Goal: Task Accomplishment & Management: Manage account settings

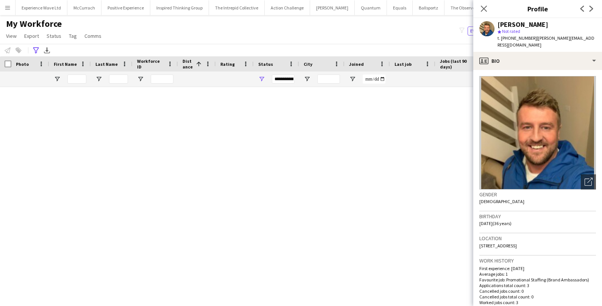
scroll to position [2503, 0]
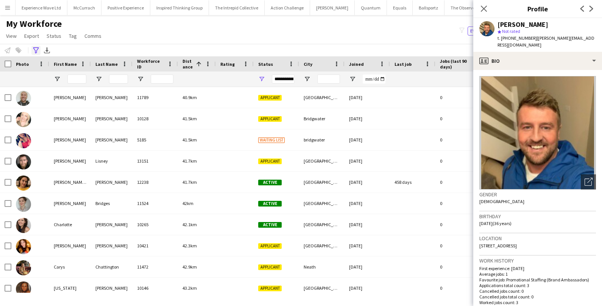
click at [38, 50] on icon "Advanced filters" at bounding box center [36, 50] width 6 height 6
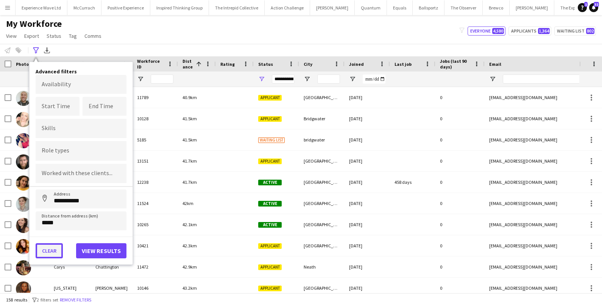
click at [49, 248] on button "Clear" at bounding box center [49, 251] width 27 height 15
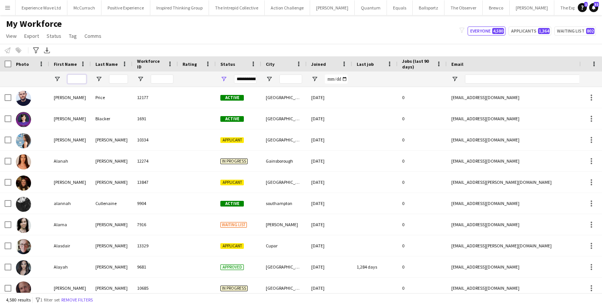
click at [84, 77] on input "First Name Filter Input" at bounding box center [76, 79] width 19 height 9
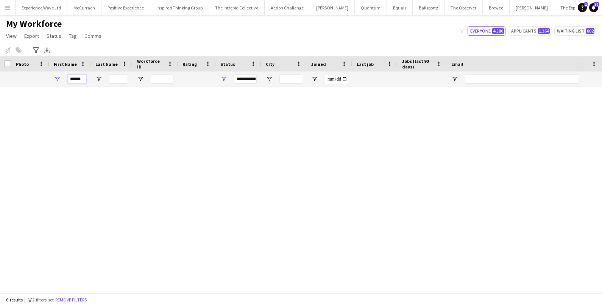
scroll to position [0, 0]
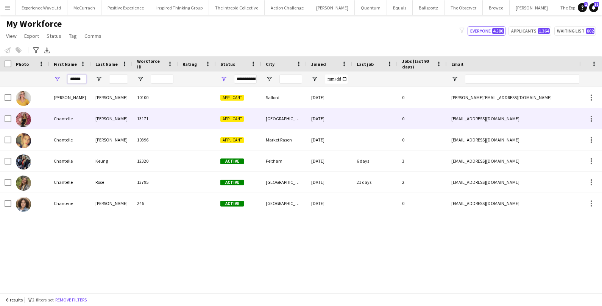
type input "******"
click at [79, 120] on div "Chantelle" at bounding box center [70, 118] width 42 height 21
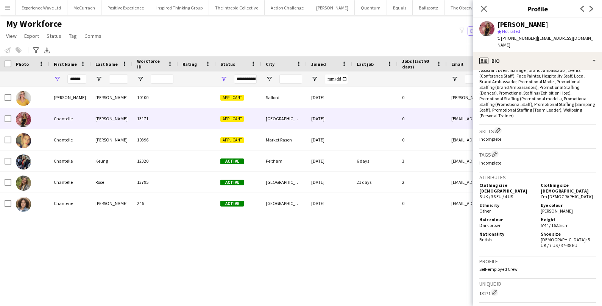
scroll to position [355, 0]
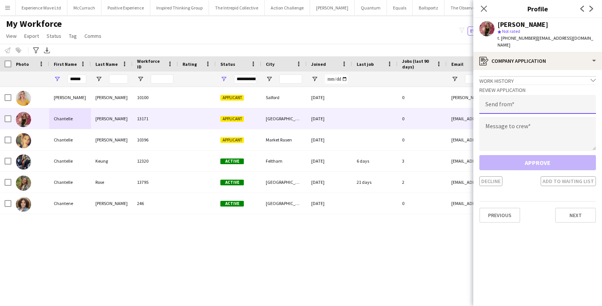
click at [508, 95] on input "email" at bounding box center [537, 104] width 117 height 19
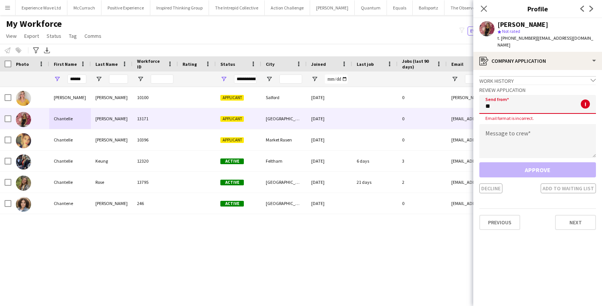
type input "*"
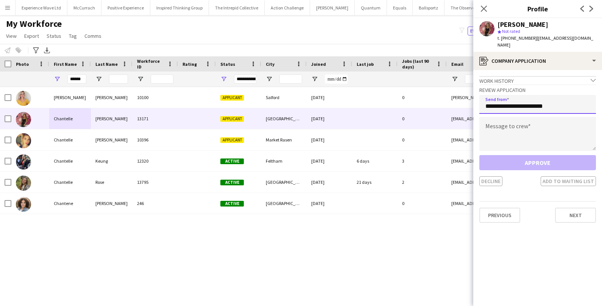
type input "**********"
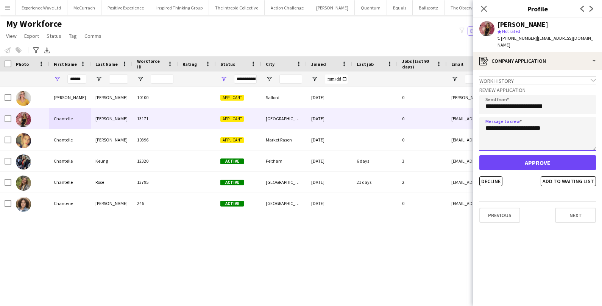
type textarea "**********"
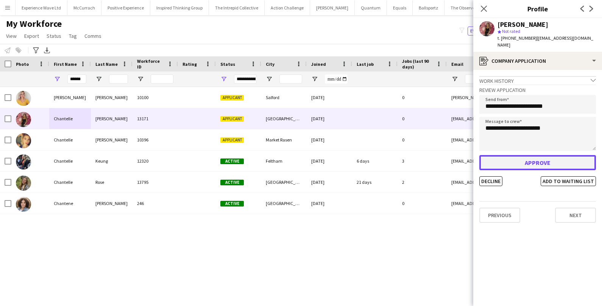
click at [521, 159] on button "Approve" at bounding box center [537, 162] width 117 height 15
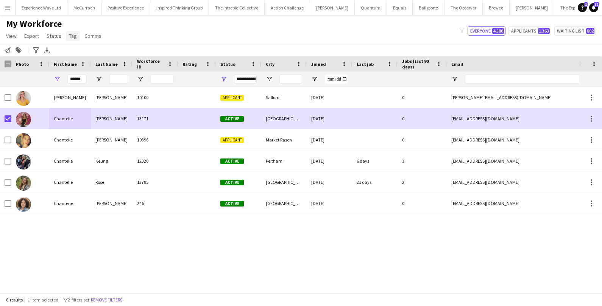
click at [73, 34] on span "Tag" at bounding box center [73, 36] width 8 height 7
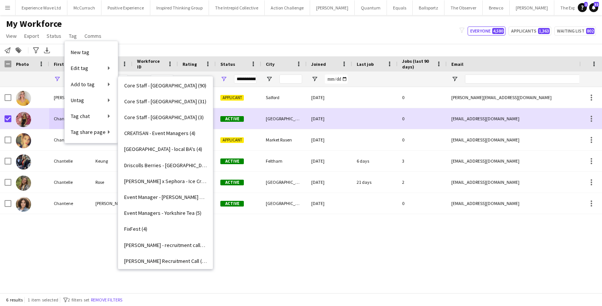
scroll to position [435, 0]
click at [138, 180] on span "Estée Lauder x Sephora - Ice Cream (3)" at bounding box center [165, 180] width 83 height 7
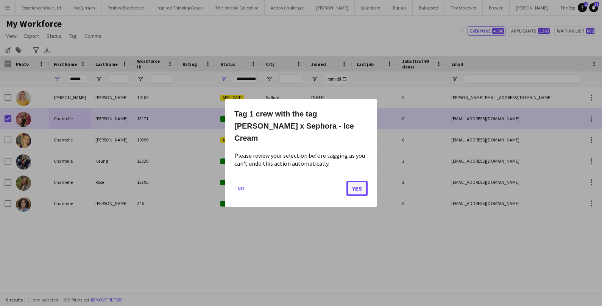
click at [350, 186] on button "Yes" at bounding box center [357, 188] width 21 height 15
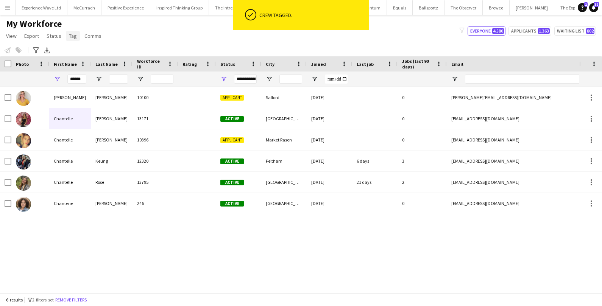
click at [69, 36] on span "Tag" at bounding box center [73, 36] width 8 height 7
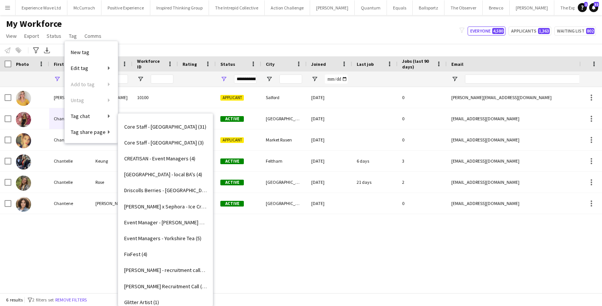
scroll to position [460, 0]
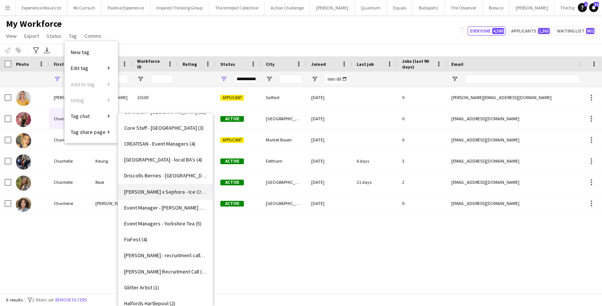
click at [144, 191] on span "Estée Lauder x Sephora - Ice Cream (4)" at bounding box center [165, 192] width 83 height 7
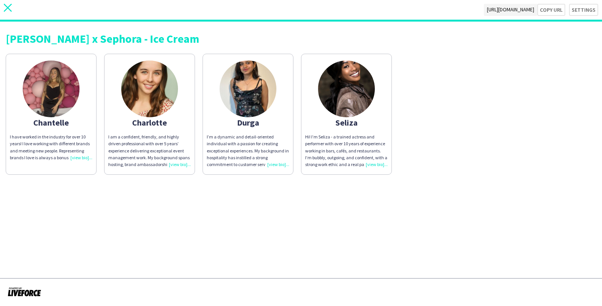
click at [8, 12] on app-icon "close" at bounding box center [8, 10] width 8 height 12
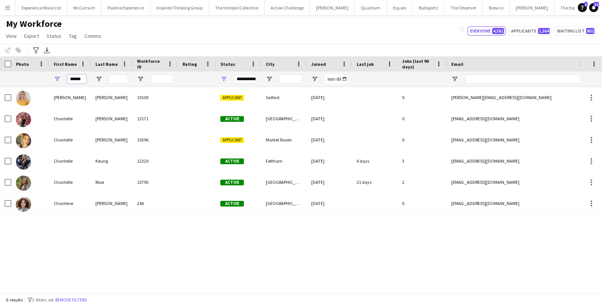
click at [81, 78] on input "******" at bounding box center [76, 79] width 19 height 9
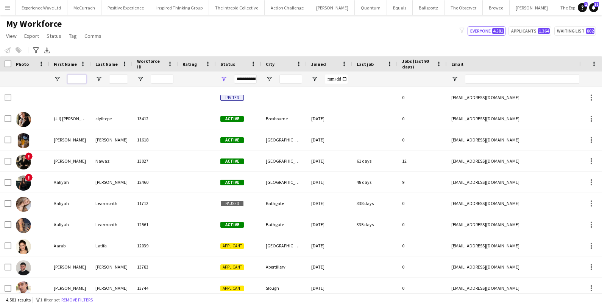
paste input "**********"
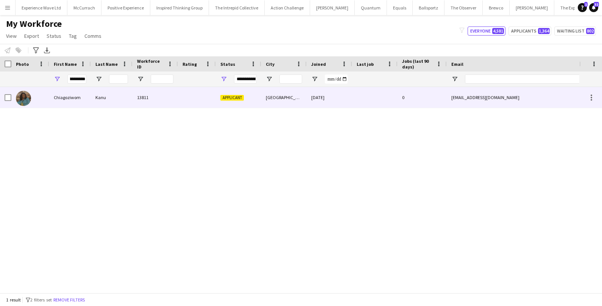
click at [85, 92] on div "Chiagoziwom" at bounding box center [70, 97] width 42 height 21
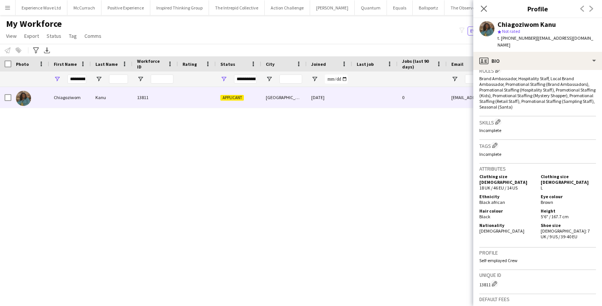
scroll to position [344, 0]
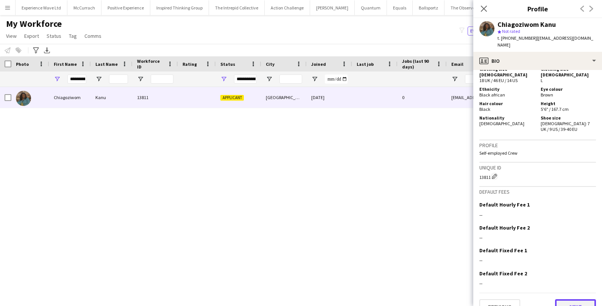
click at [570, 300] on button "Next" at bounding box center [575, 307] width 41 height 15
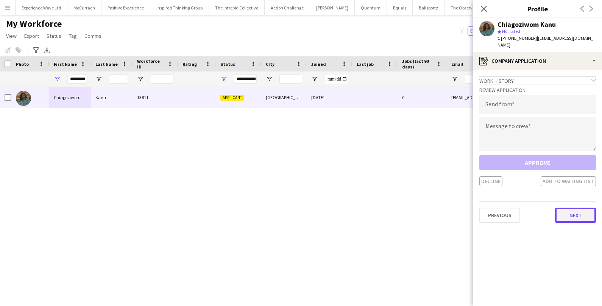
click at [562, 208] on button "Next" at bounding box center [575, 215] width 41 height 15
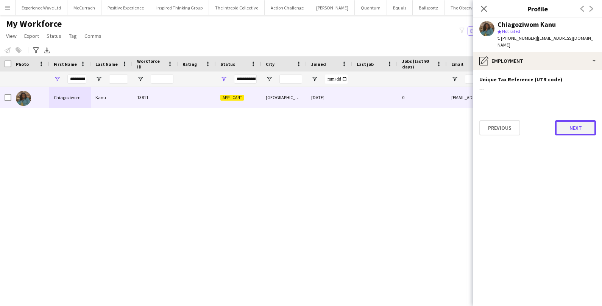
click at [575, 122] on button "Next" at bounding box center [575, 127] width 41 height 15
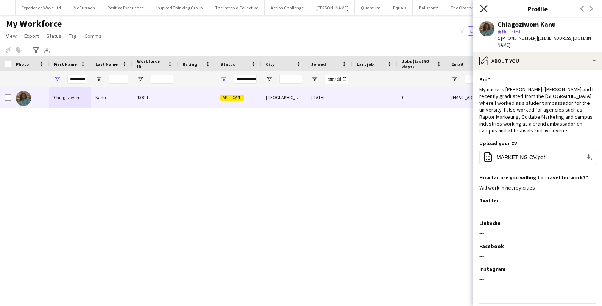
click at [484, 9] on icon "Close pop-in" at bounding box center [483, 8] width 7 height 7
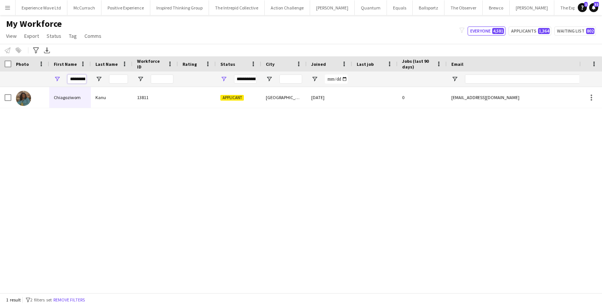
click at [75, 77] on input "**********" at bounding box center [76, 79] width 19 height 9
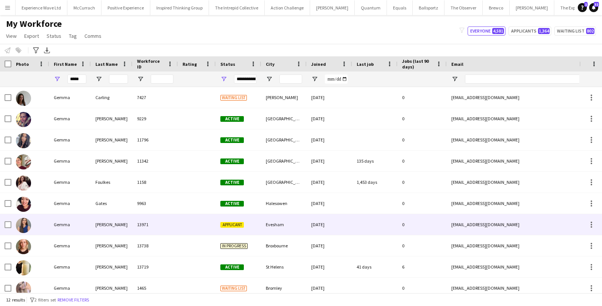
click at [60, 221] on div "Gemma" at bounding box center [70, 224] width 42 height 21
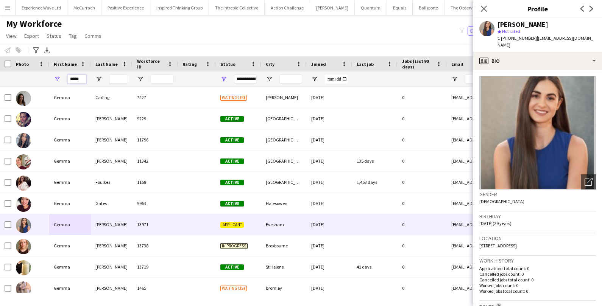
click at [81, 78] on input "*****" at bounding box center [76, 79] width 19 height 9
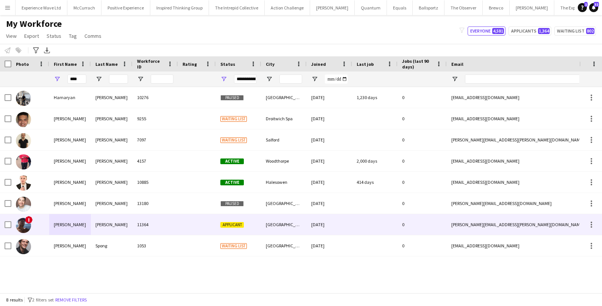
click at [64, 227] on div "Ryan" at bounding box center [70, 224] width 42 height 21
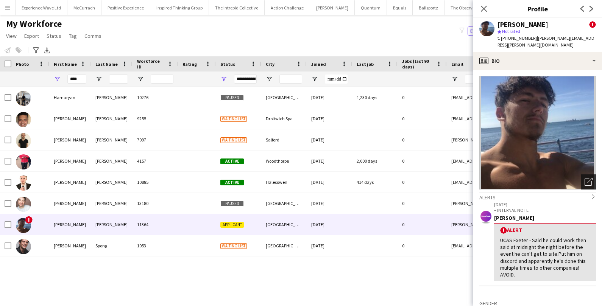
click at [587, 178] on icon "Open photos pop-in" at bounding box center [589, 182] width 8 height 8
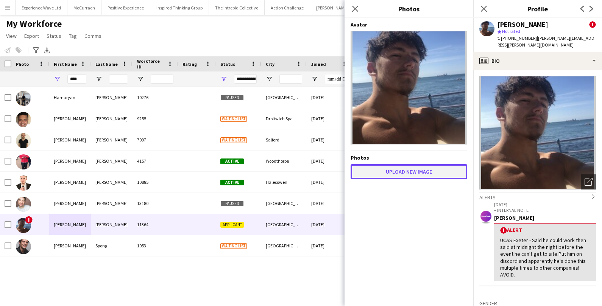
click at [427, 172] on button "Upload new image" at bounding box center [409, 171] width 117 height 15
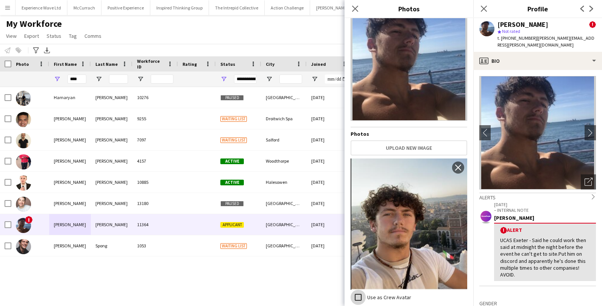
scroll to position [23, 0]
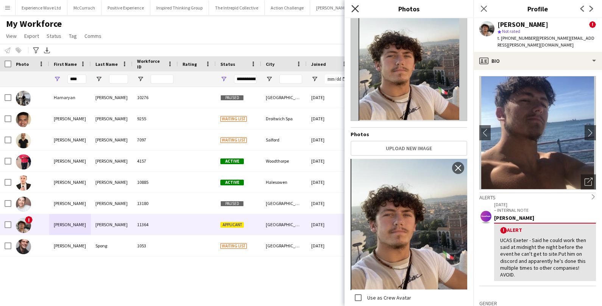
click at [354, 9] on icon "Close pop-in" at bounding box center [354, 8] width 7 height 7
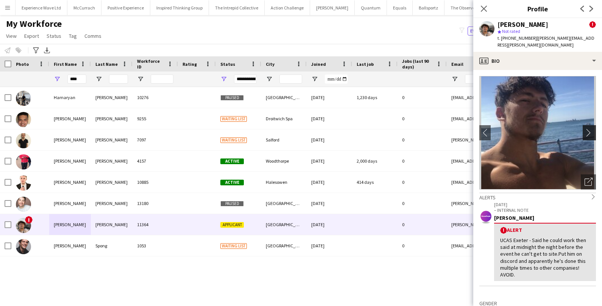
click at [592, 130] on button "chevron-right" at bounding box center [590, 132] width 15 height 15
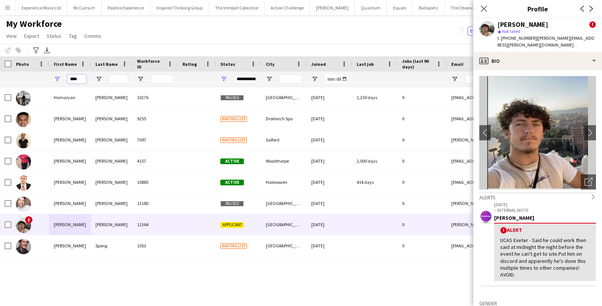
drag, startPoint x: 81, startPoint y: 78, endPoint x: 52, endPoint y: 78, distance: 28.8
click at [52, 78] on div "****" at bounding box center [70, 79] width 42 height 15
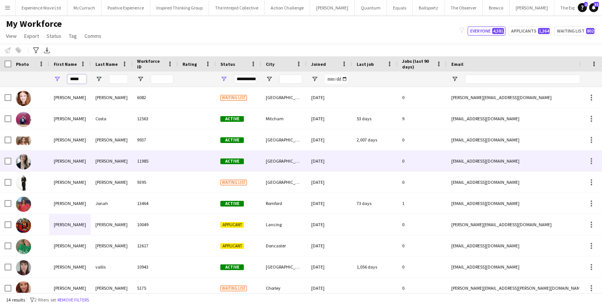
type input "*****"
click at [37, 167] on div at bounding box center [30, 161] width 38 height 21
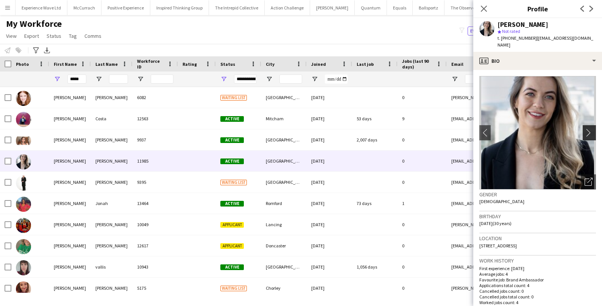
click at [590, 130] on app-icon "chevron-right" at bounding box center [591, 133] width 12 height 8
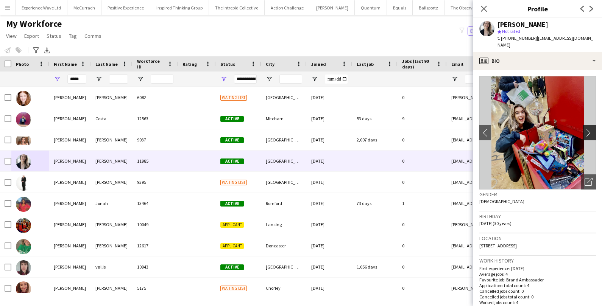
click at [590, 130] on app-icon "chevron-right" at bounding box center [591, 133] width 12 height 8
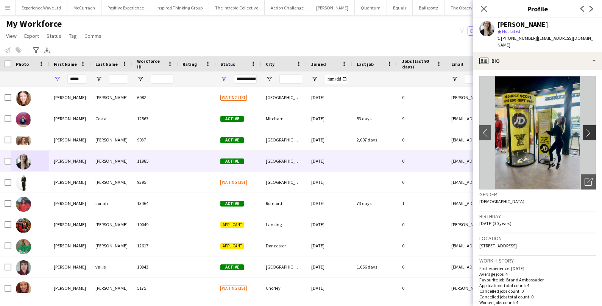
click at [590, 130] on app-icon "chevron-right" at bounding box center [591, 133] width 12 height 8
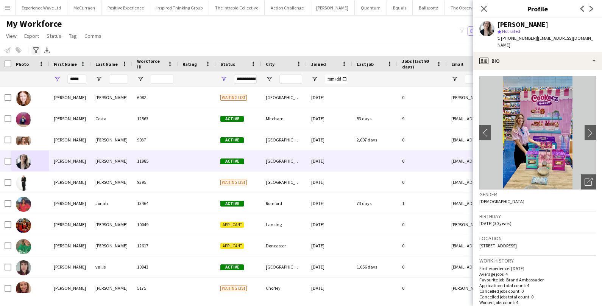
click at [39, 48] on icon "Advanced filters" at bounding box center [36, 50] width 6 height 6
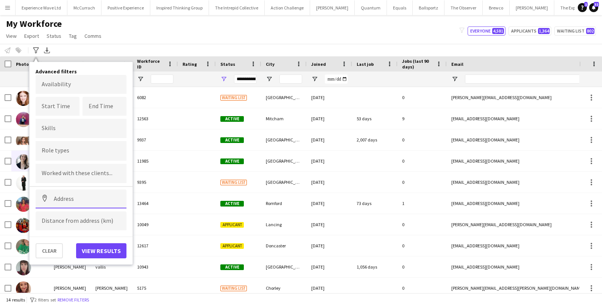
click at [73, 196] on input at bounding box center [81, 199] width 91 height 19
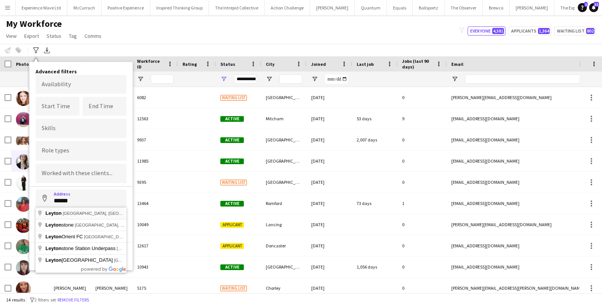
type input "**********"
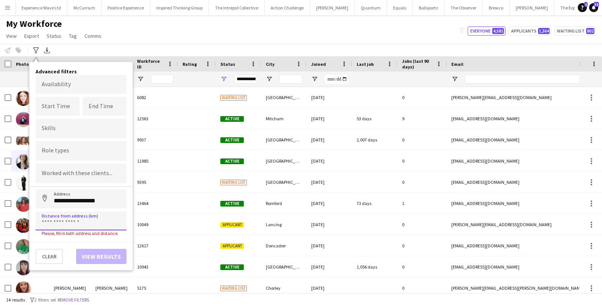
click at [69, 220] on input at bounding box center [81, 221] width 91 height 19
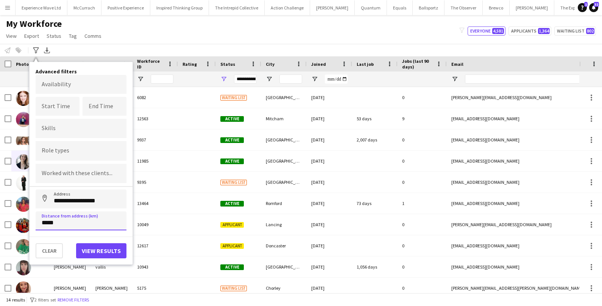
type input "*****"
click at [118, 246] on button "View results" at bounding box center [101, 251] width 50 height 15
type input "**********"
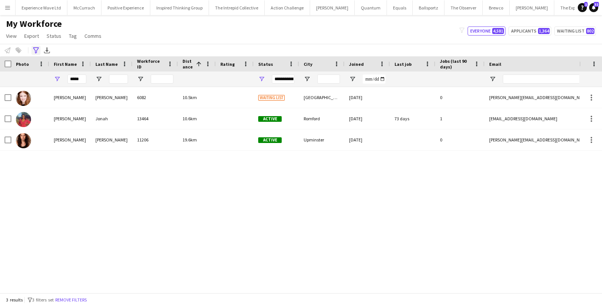
click at [34, 52] on icon "Advanced filters" at bounding box center [36, 50] width 6 height 6
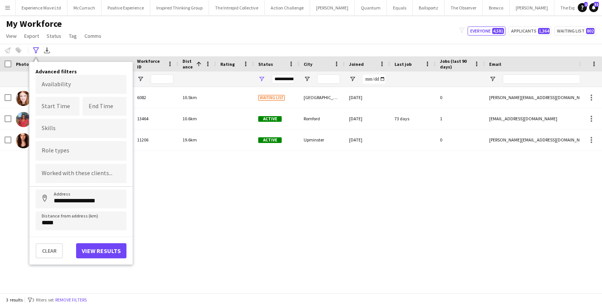
click at [183, 47] on div "**********" at bounding box center [301, 50] width 602 height 12
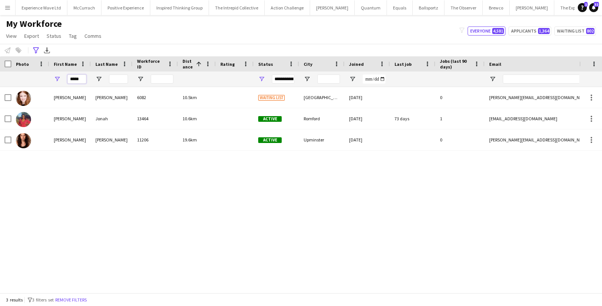
drag, startPoint x: 80, startPoint y: 77, endPoint x: 57, endPoint y: 77, distance: 23.1
click at [57, 77] on div "*****" at bounding box center [70, 79] width 42 height 15
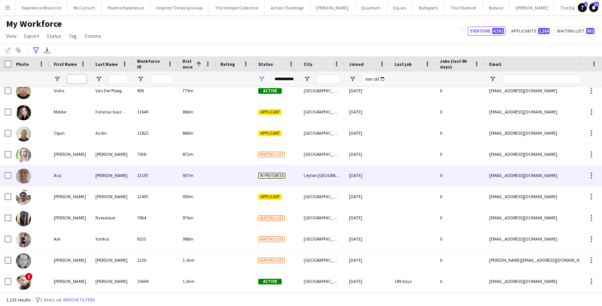
scroll to position [95, 0]
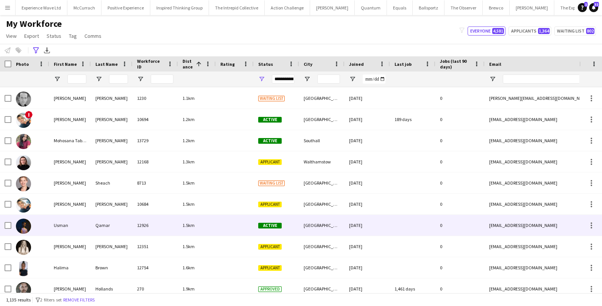
click at [53, 220] on div "Usman" at bounding box center [70, 225] width 42 height 21
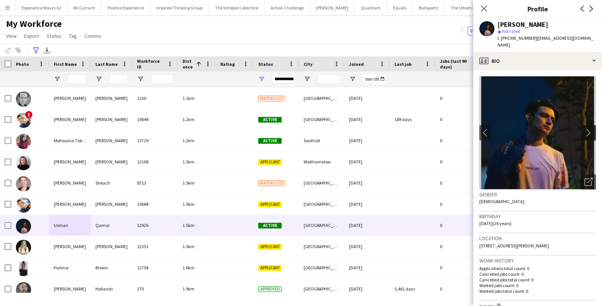
click at [588, 129] on app-icon "chevron-right" at bounding box center [591, 133] width 12 height 8
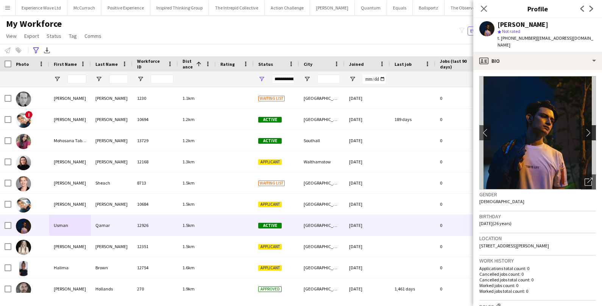
click at [588, 129] on app-icon "chevron-right" at bounding box center [591, 133] width 12 height 8
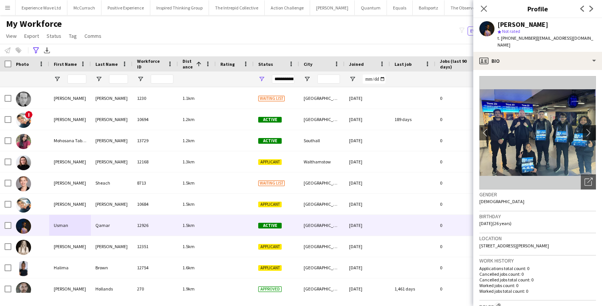
click at [587, 129] on app-icon "chevron-right" at bounding box center [591, 133] width 12 height 8
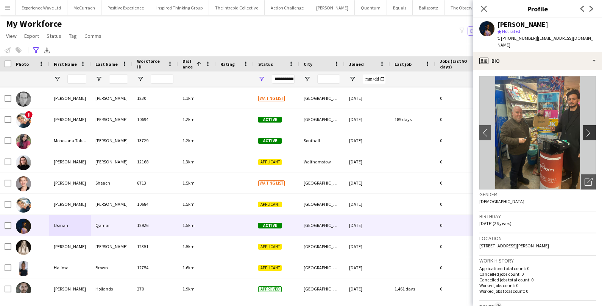
click at [587, 129] on app-icon "chevron-right" at bounding box center [591, 133] width 12 height 8
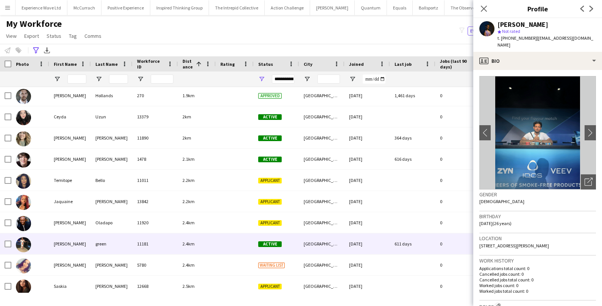
click at [404, 237] on div "611 days" at bounding box center [412, 244] width 45 height 21
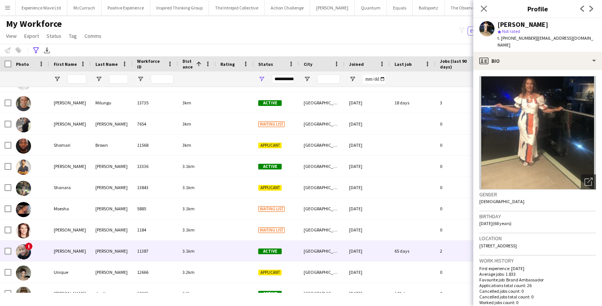
click at [383, 248] on div "24-03-2023" at bounding box center [367, 251] width 45 height 21
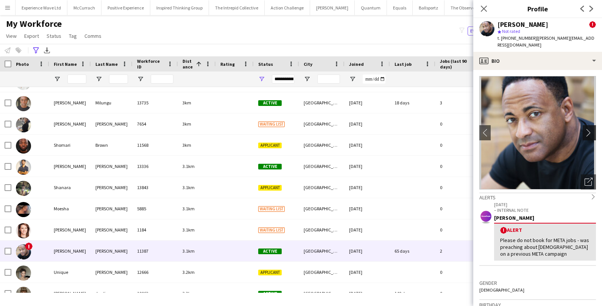
click at [594, 129] on app-icon "chevron-right" at bounding box center [591, 133] width 12 height 8
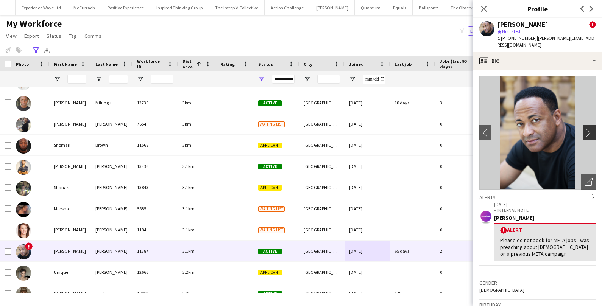
click at [594, 129] on app-icon "chevron-right" at bounding box center [591, 133] width 12 height 8
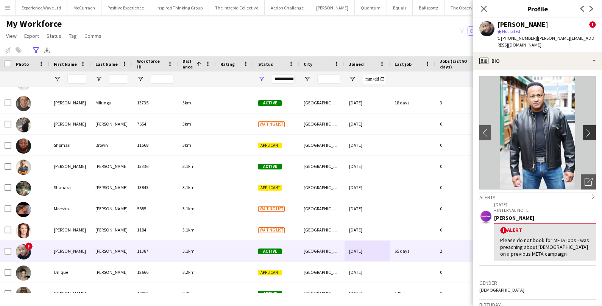
click at [594, 129] on app-icon "chevron-right" at bounding box center [591, 133] width 12 height 8
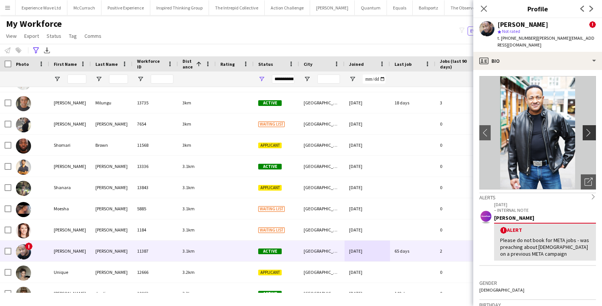
click at [594, 129] on app-icon "chevron-right" at bounding box center [591, 133] width 12 height 8
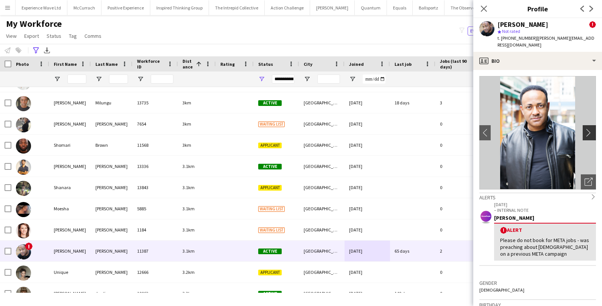
click at [594, 129] on app-icon "chevron-right" at bounding box center [591, 133] width 12 height 8
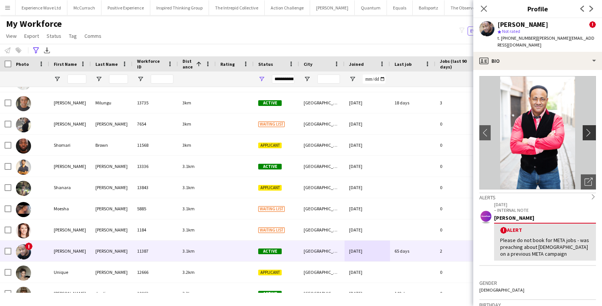
click at [594, 129] on app-icon "chevron-right" at bounding box center [591, 133] width 12 height 8
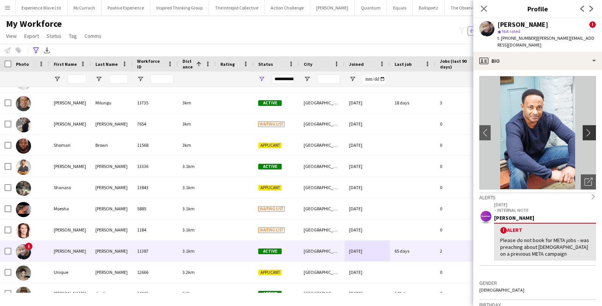
click at [594, 129] on app-icon "chevron-right" at bounding box center [591, 133] width 12 height 8
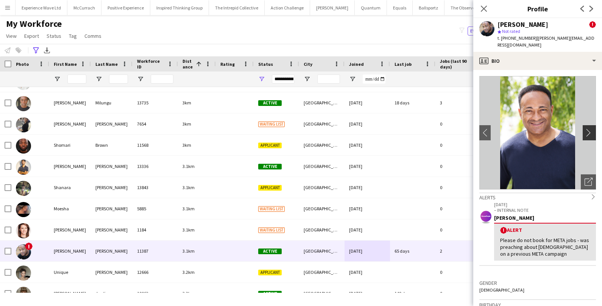
click at [594, 129] on app-icon "chevron-right" at bounding box center [591, 133] width 12 height 8
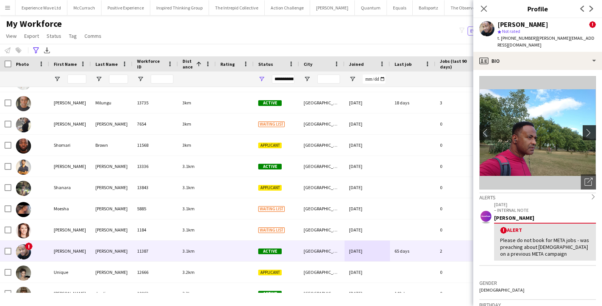
click at [594, 129] on app-icon "chevron-right" at bounding box center [591, 133] width 12 height 8
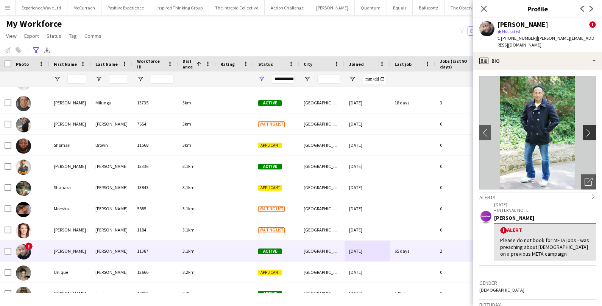
click at [594, 129] on app-icon "chevron-right" at bounding box center [591, 133] width 12 height 8
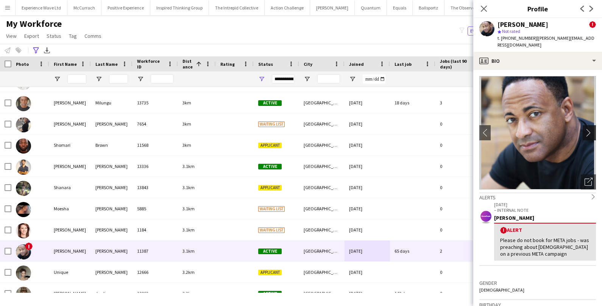
click at [594, 129] on app-icon "chevron-right" at bounding box center [591, 133] width 12 height 8
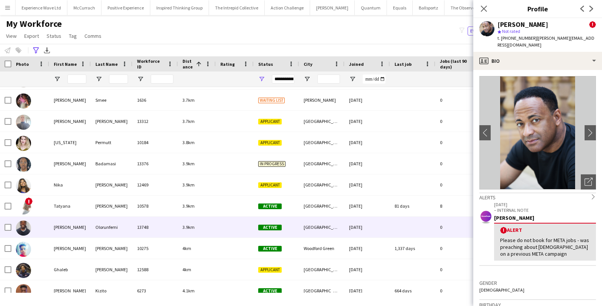
click at [415, 222] on div at bounding box center [412, 227] width 45 height 21
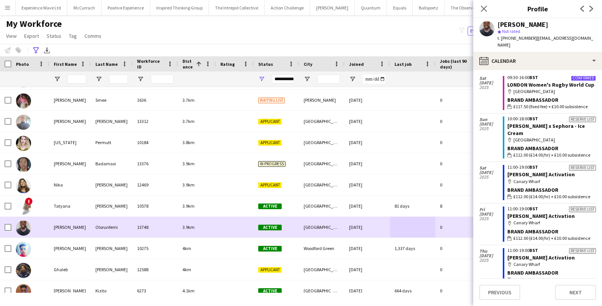
click at [339, 231] on div "[GEOGRAPHIC_DATA]" at bounding box center [321, 227] width 45 height 21
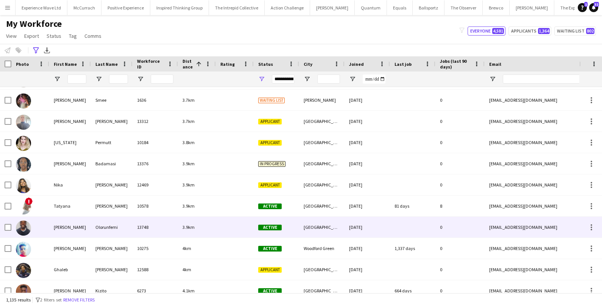
click at [339, 231] on div "[GEOGRAPHIC_DATA]" at bounding box center [321, 227] width 45 height 21
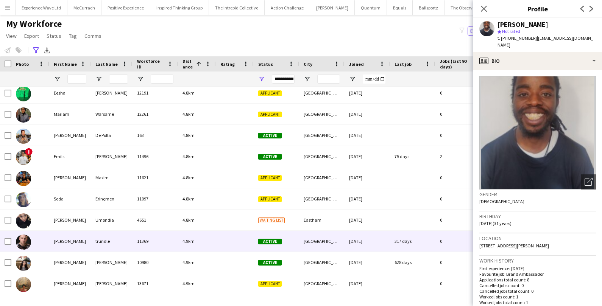
scroll to position [2756, 0]
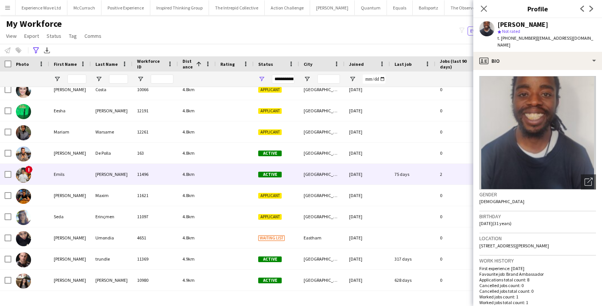
click at [312, 180] on div "[GEOGRAPHIC_DATA]" at bounding box center [321, 174] width 45 height 21
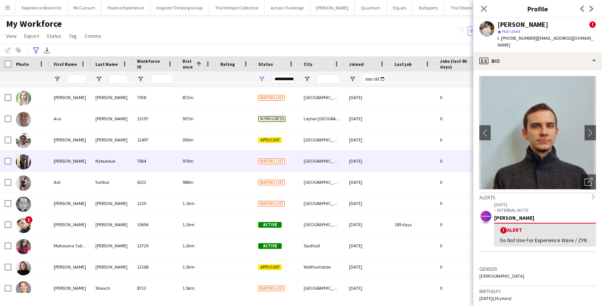
scroll to position [0, 0]
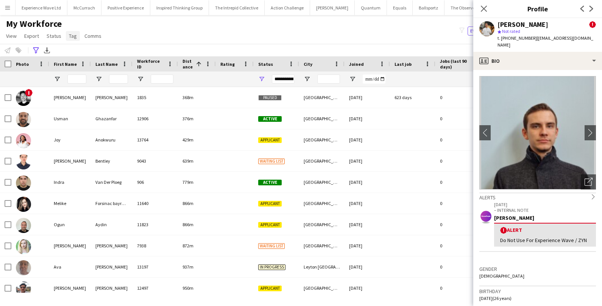
click at [69, 38] on span "Tag" at bounding box center [73, 36] width 8 height 7
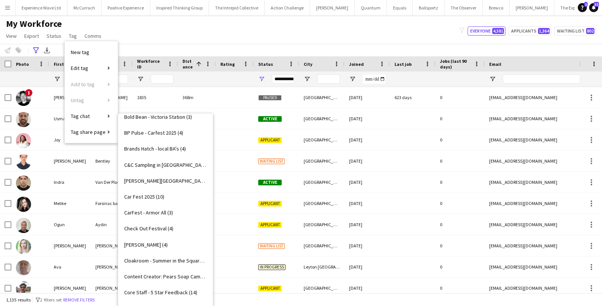
scroll to position [170, 0]
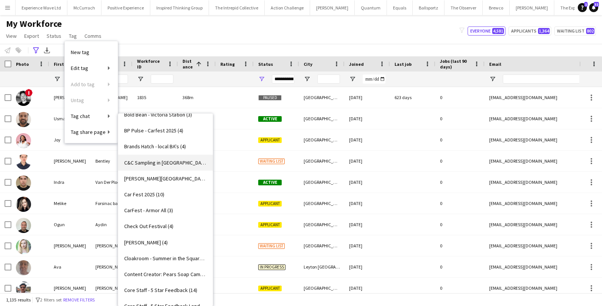
click at [148, 159] on span "C&C Sampling in [GEOGRAPHIC_DATA] (6)" at bounding box center [165, 162] width 83 height 7
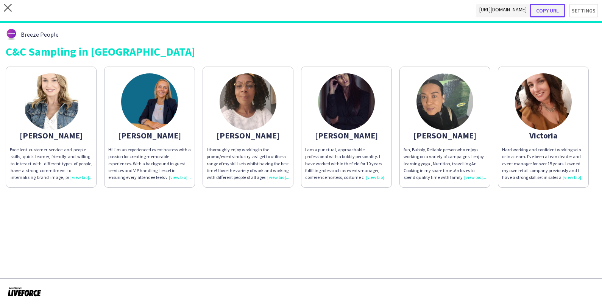
click at [550, 10] on button "Copy url" at bounding box center [548, 11] width 36 height 14
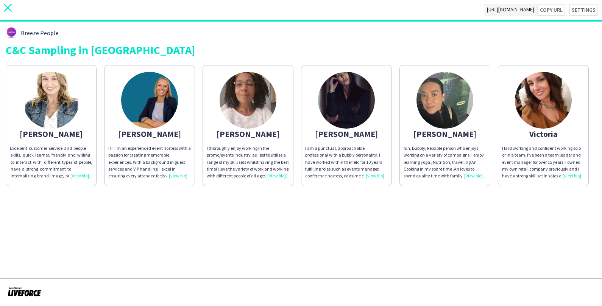
click at [10, 11] on icon "close" at bounding box center [8, 8] width 8 height 8
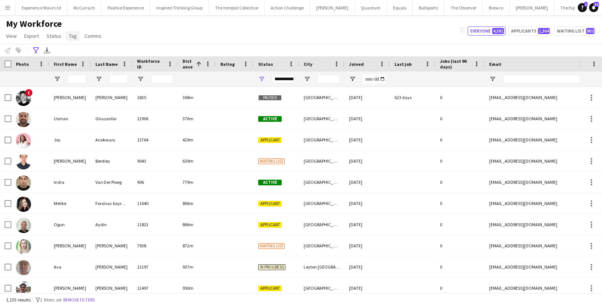
click at [76, 37] on link "Tag" at bounding box center [73, 36] width 14 height 10
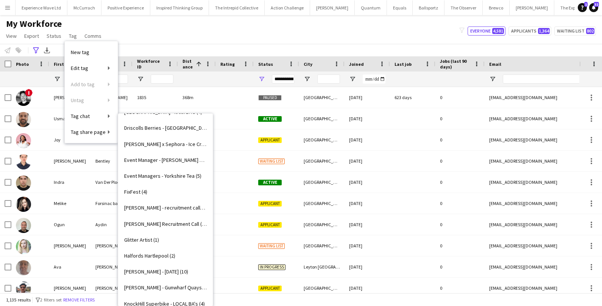
scroll to position [507, 0]
click at [172, 145] on span "[PERSON_NAME] x Sephora - Ice Cream (4)" at bounding box center [165, 145] width 83 height 7
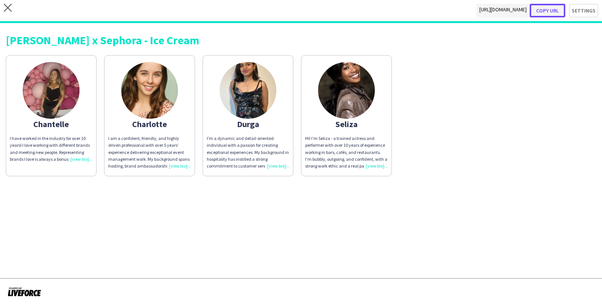
click at [551, 10] on button "Copy url" at bounding box center [548, 11] width 36 height 14
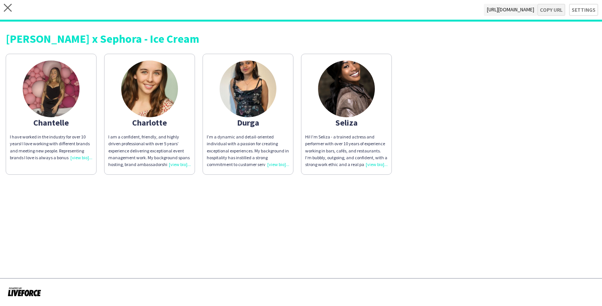
type textarea "**********"
click at [10, 8] on icon "close" at bounding box center [8, 8] width 8 height 8
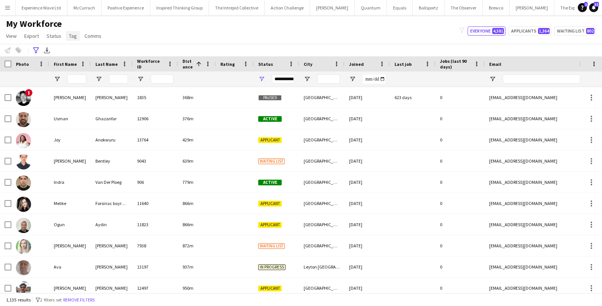
click at [72, 35] on span "Tag" at bounding box center [73, 36] width 8 height 7
click at [169, 32] on div "My Workforce View Views Default view New view Update view Delete view Edit name…" at bounding box center [301, 31] width 602 height 26
click at [36, 50] on icon at bounding box center [36, 50] width 6 height 6
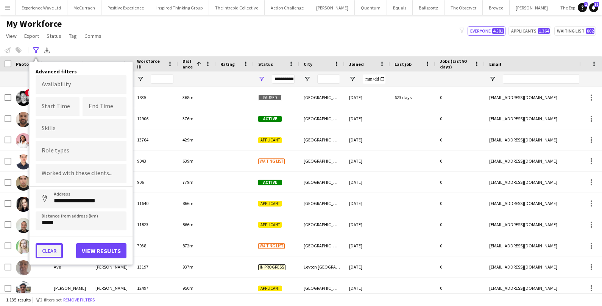
click at [47, 249] on button "Clear" at bounding box center [49, 251] width 27 height 15
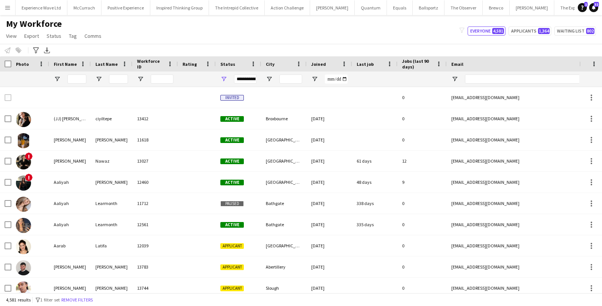
click at [74, 84] on div at bounding box center [76, 79] width 19 height 15
click at [75, 76] on input "First Name Filter Input" at bounding box center [76, 79] width 19 height 9
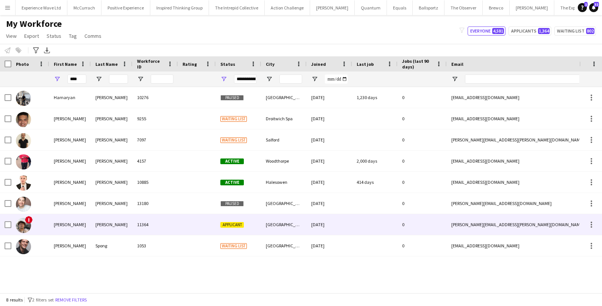
click at [64, 222] on div "Ryan" at bounding box center [70, 224] width 42 height 21
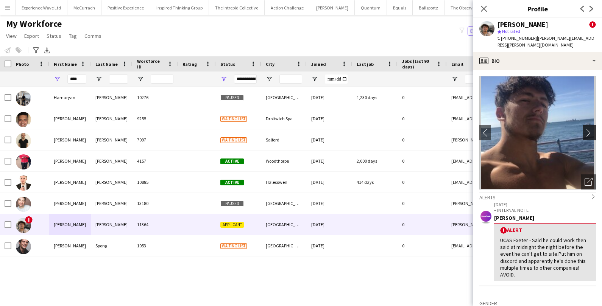
click at [591, 129] on app-icon "chevron-right" at bounding box center [591, 133] width 12 height 8
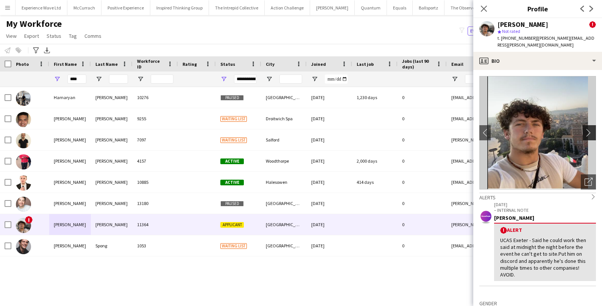
click at [591, 129] on app-icon "chevron-right" at bounding box center [591, 133] width 12 height 8
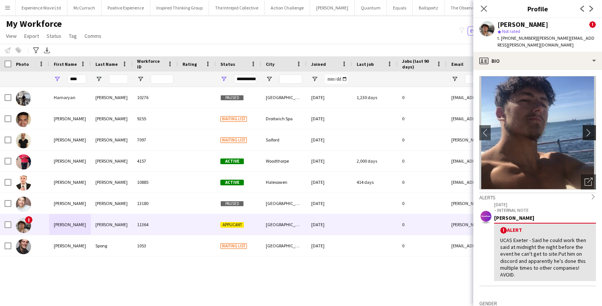
click at [591, 129] on app-icon "chevron-right" at bounding box center [591, 133] width 12 height 8
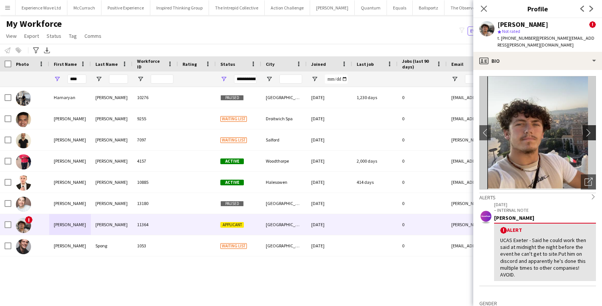
click at [591, 129] on app-icon "chevron-right" at bounding box center [591, 133] width 12 height 8
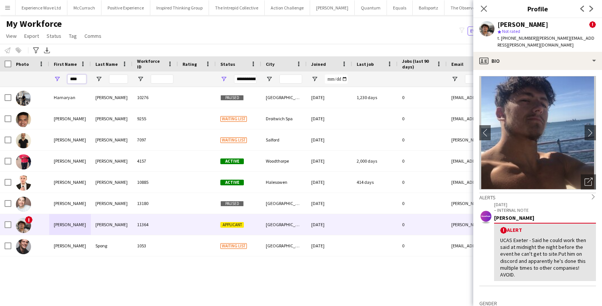
drag, startPoint x: 80, startPoint y: 80, endPoint x: 52, endPoint y: 79, distance: 27.7
click at [52, 79] on div "****" at bounding box center [70, 79] width 42 height 15
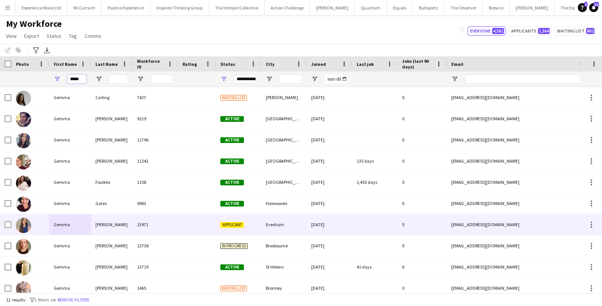
type input "*****"
click at [51, 224] on div "Gemma" at bounding box center [70, 224] width 42 height 21
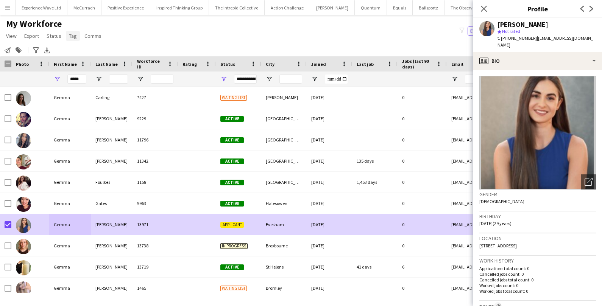
click at [66, 39] on link "Tag" at bounding box center [73, 36] width 14 height 10
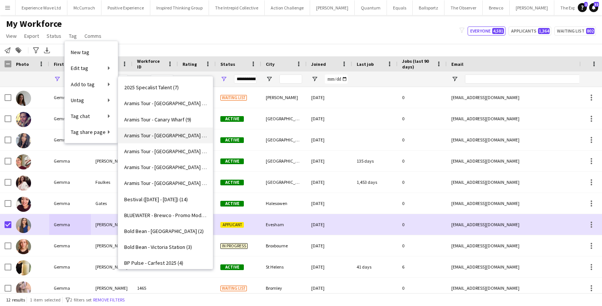
click at [150, 136] on span "Aramis Tour - CARDIFF (4)" at bounding box center [165, 135] width 83 height 7
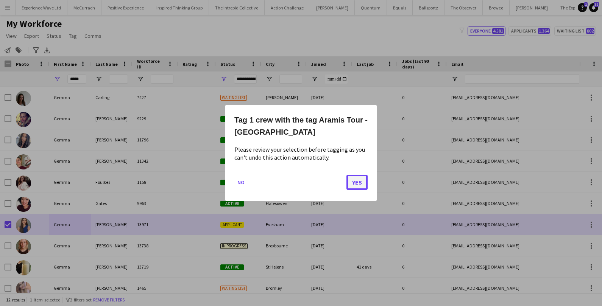
click at [359, 179] on button "Yes" at bounding box center [357, 182] width 21 height 15
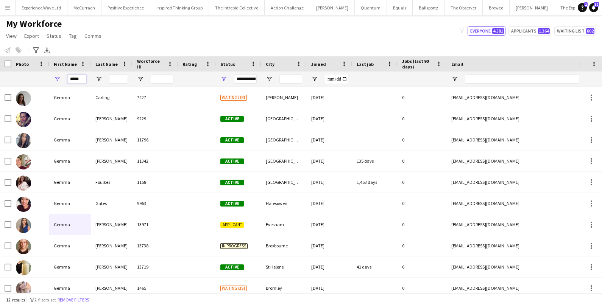
drag, startPoint x: 84, startPoint y: 79, endPoint x: 68, endPoint y: 79, distance: 15.5
click at [68, 79] on input "*****" at bounding box center [76, 79] width 19 height 9
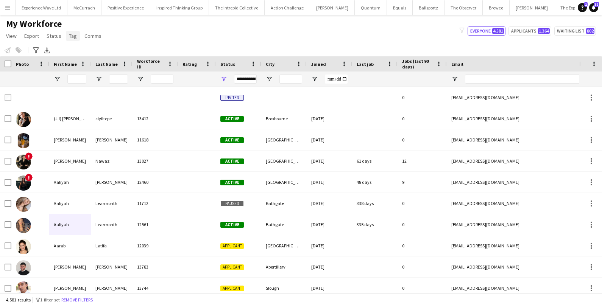
click at [72, 37] on span "Tag" at bounding box center [73, 36] width 8 height 7
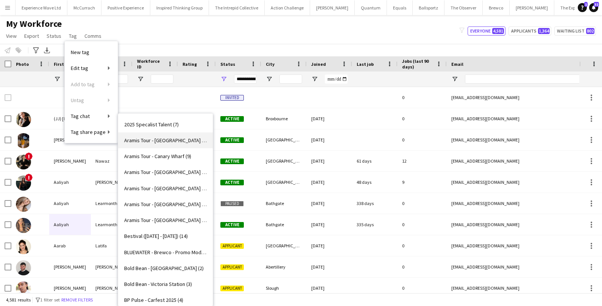
click at [158, 139] on span "Aramis Tour - BIRMINGHAM (6)" at bounding box center [165, 140] width 83 height 7
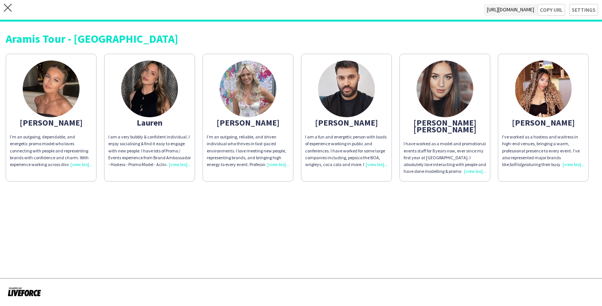
click at [347, 94] on img at bounding box center [346, 89] width 57 height 57
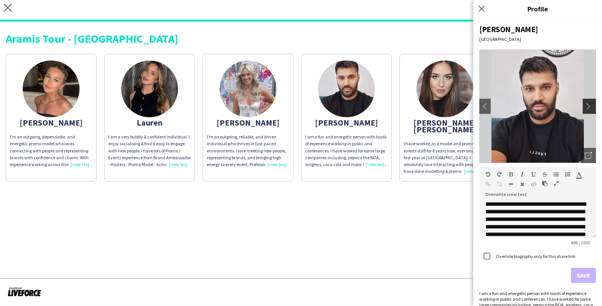
click at [589, 108] on app-icon "chevron-right" at bounding box center [590, 106] width 11 height 7
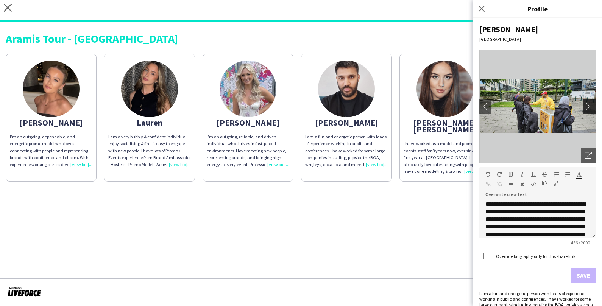
click at [589, 108] on app-icon "chevron-right" at bounding box center [590, 106] width 11 height 7
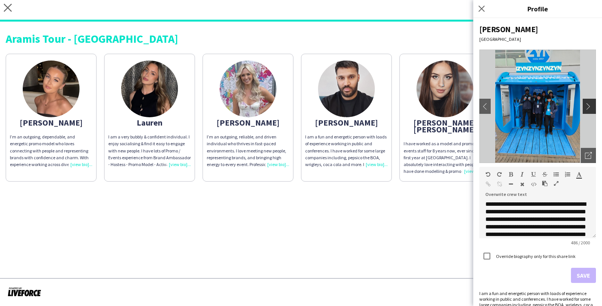
click at [589, 108] on app-icon "chevron-right" at bounding box center [590, 106] width 11 height 7
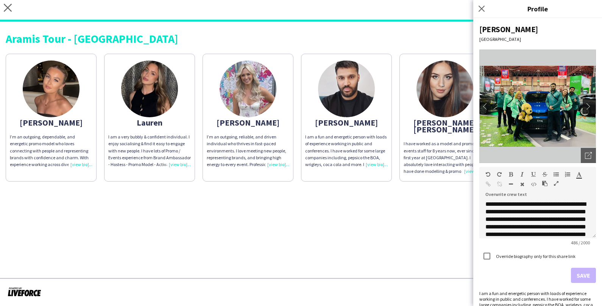
click at [589, 108] on app-icon "chevron-right" at bounding box center [590, 106] width 11 height 7
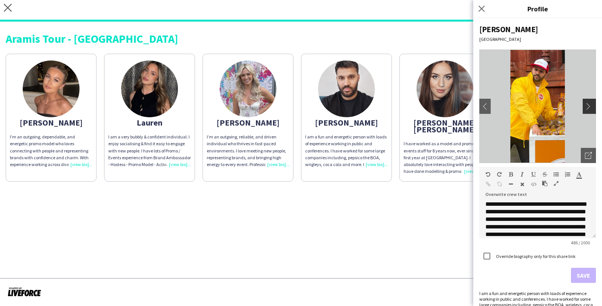
click at [589, 108] on app-icon "chevron-right" at bounding box center [590, 106] width 11 height 7
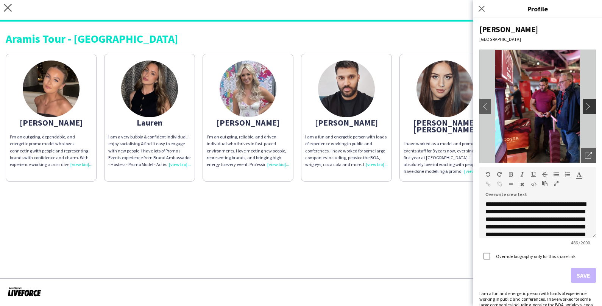
click at [589, 108] on app-icon "chevron-right" at bounding box center [590, 106] width 11 height 7
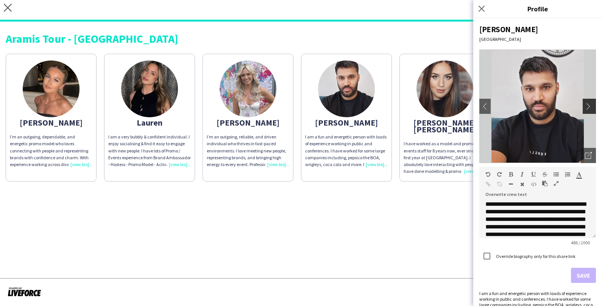
click at [589, 108] on app-icon "chevron-right" at bounding box center [590, 106] width 11 height 7
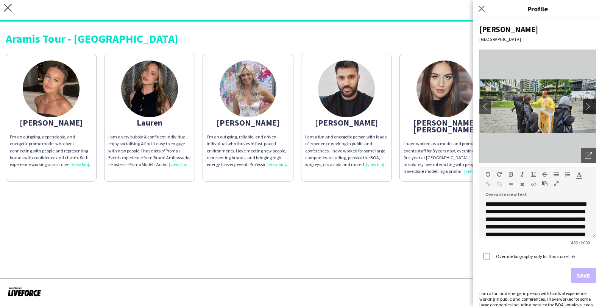
click at [589, 108] on app-icon "chevron-right" at bounding box center [590, 106] width 11 height 7
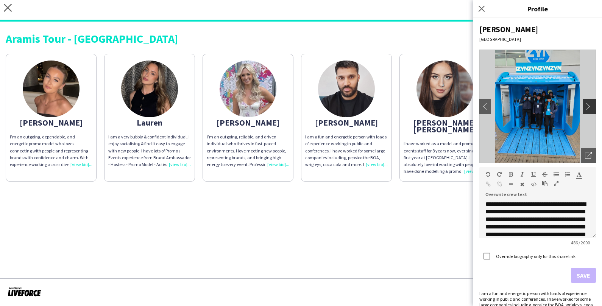
click at [589, 108] on app-icon "chevron-right" at bounding box center [590, 106] width 11 height 7
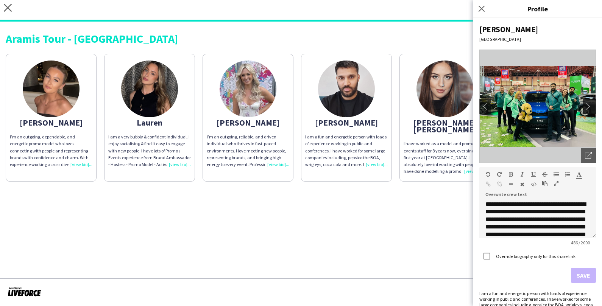
click at [589, 108] on app-icon "chevron-right" at bounding box center [590, 106] width 11 height 7
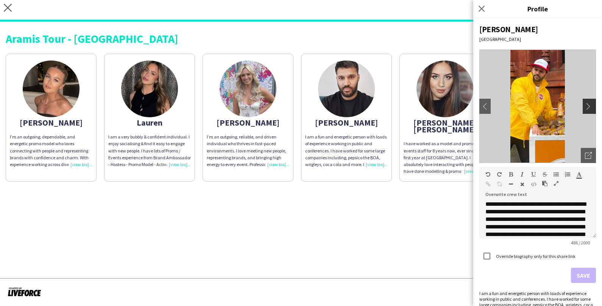
click at [589, 108] on app-icon "chevron-right" at bounding box center [590, 106] width 11 height 7
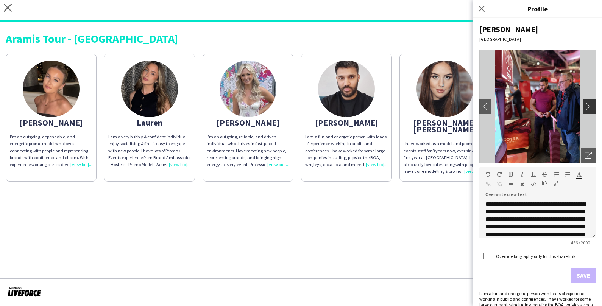
click at [589, 108] on app-icon "chevron-right" at bounding box center [590, 106] width 11 height 7
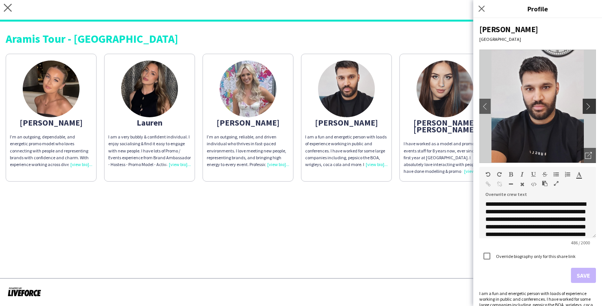
click at [589, 108] on app-icon "chevron-right" at bounding box center [590, 106] width 11 height 7
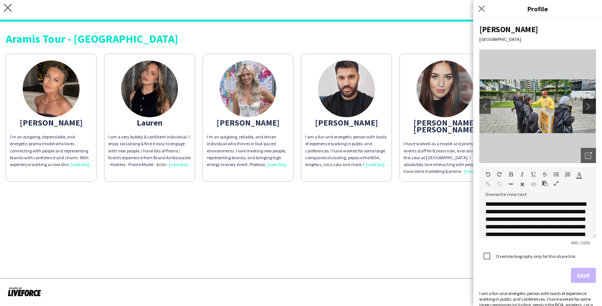
click at [591, 105] on app-icon "chevron-right" at bounding box center [590, 106] width 11 height 7
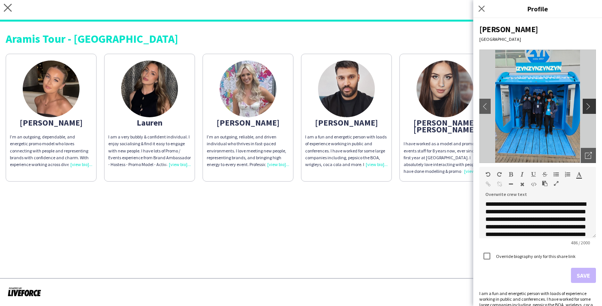
click at [591, 105] on app-icon "chevron-right" at bounding box center [590, 106] width 11 height 7
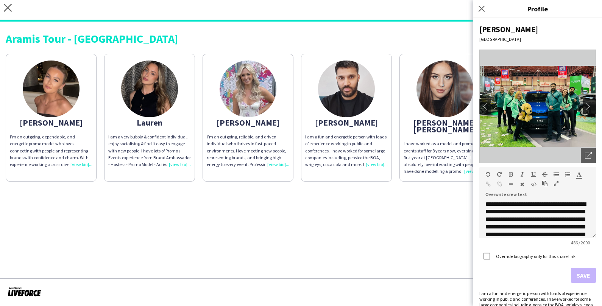
click at [591, 105] on app-icon "chevron-right" at bounding box center [590, 106] width 11 height 7
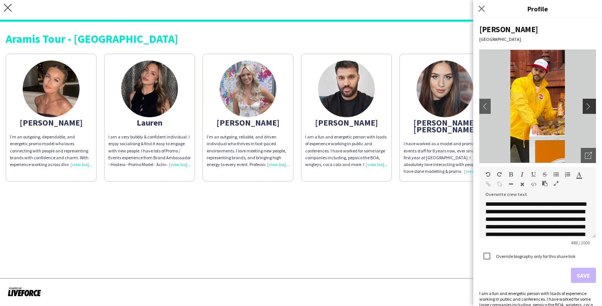
click at [591, 105] on app-icon "chevron-right" at bounding box center [590, 106] width 11 height 7
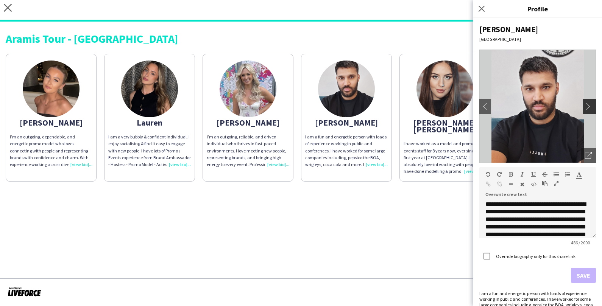
click at [591, 105] on app-icon "chevron-right" at bounding box center [590, 106] width 11 height 7
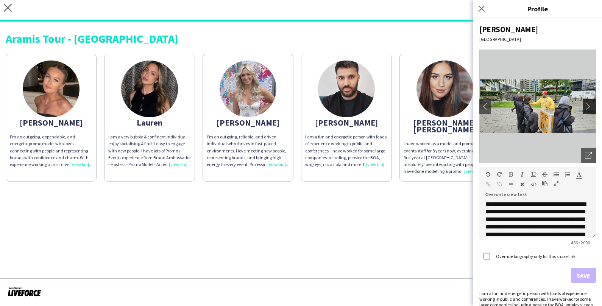
click at [591, 105] on app-icon "chevron-right" at bounding box center [590, 106] width 11 height 7
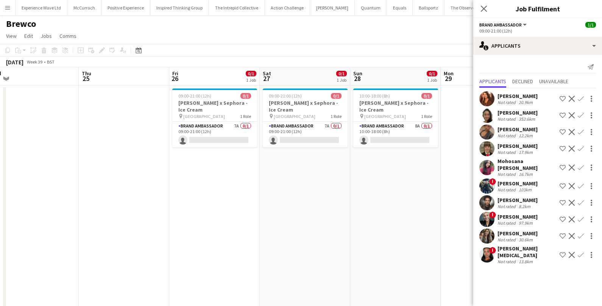
scroll to position [0, 295]
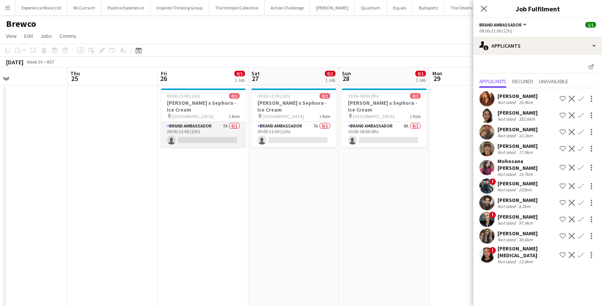
click at [223, 136] on app-card-role "Brand Ambassador 7A 0/1 09:00-21:00 (12h) single-neutral-actions" at bounding box center [203, 135] width 85 height 26
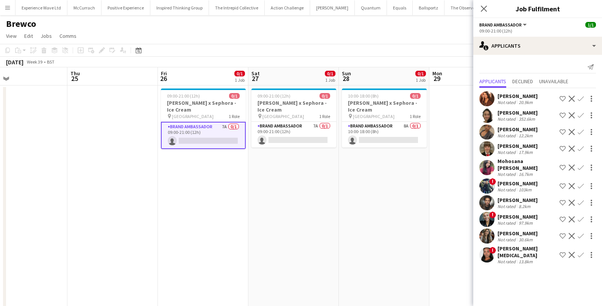
click at [207, 143] on app-card-role "Brand Ambassador 7A 0/1 09:00-21:00 (12h) single-neutral-actions" at bounding box center [203, 135] width 85 height 27
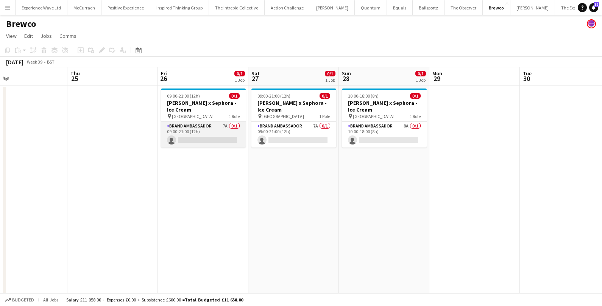
click at [207, 143] on app-card-role "Brand Ambassador 7A 0/1 09:00-21:00 (12h) single-neutral-actions" at bounding box center [203, 135] width 85 height 26
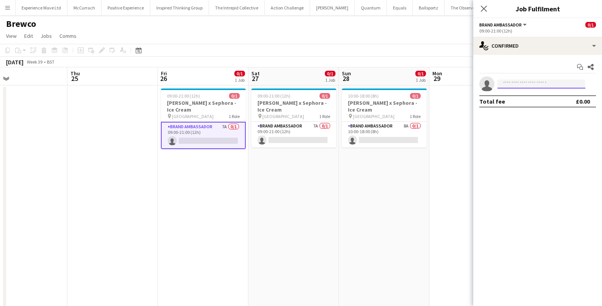
click at [506, 86] on input at bounding box center [542, 84] width 88 height 9
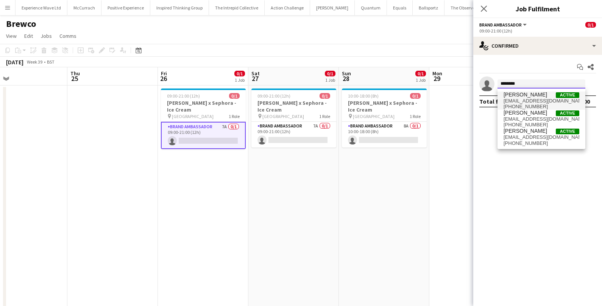
type input "********"
click at [520, 100] on span "chantellela@hotmail.co.uk" at bounding box center [542, 101] width 76 height 6
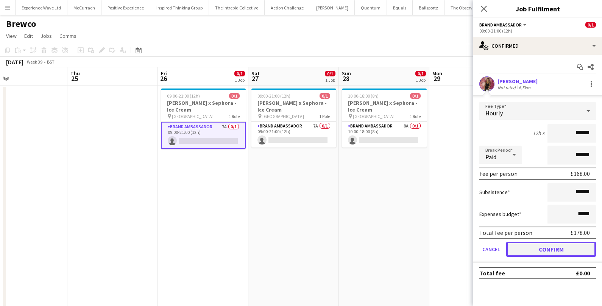
click at [520, 250] on button "Confirm" at bounding box center [551, 249] width 90 height 15
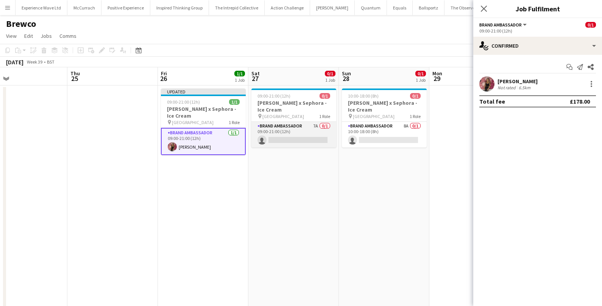
click at [317, 138] on app-card-role "Brand Ambassador 7A 0/1 09:00-21:00 (12h) single-neutral-actions" at bounding box center [293, 135] width 85 height 26
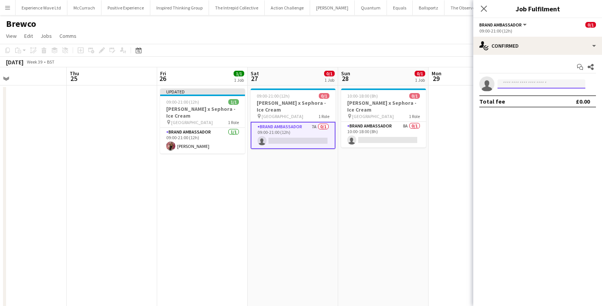
click at [513, 87] on input at bounding box center [542, 84] width 88 height 9
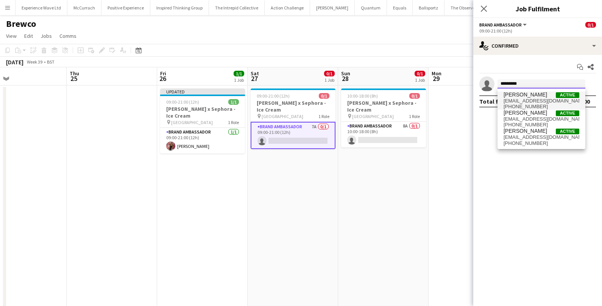
type input "*********"
click at [521, 97] on span "Chantelle Archer" at bounding box center [526, 95] width 44 height 6
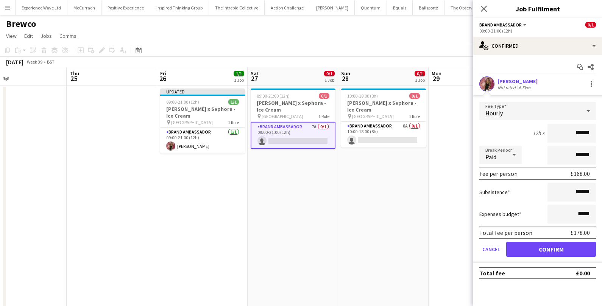
click at [530, 258] on form "Fee Type Hourly 12h x ****** Break Period Paid ****** Fee per person £168.00 Su…" at bounding box center [537, 183] width 129 height 162
click at [530, 249] on button "Confirm" at bounding box center [551, 249] width 90 height 15
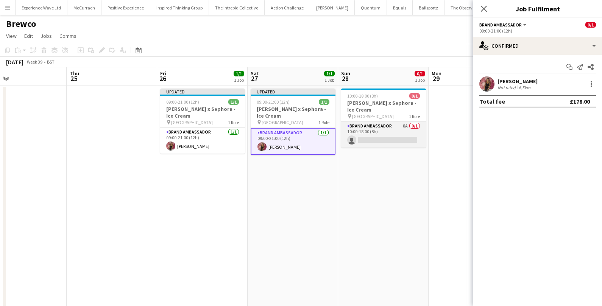
click at [388, 134] on app-card-role "Brand Ambassador 8A 0/1 10:00-18:00 (8h) single-neutral-actions" at bounding box center [383, 135] width 85 height 26
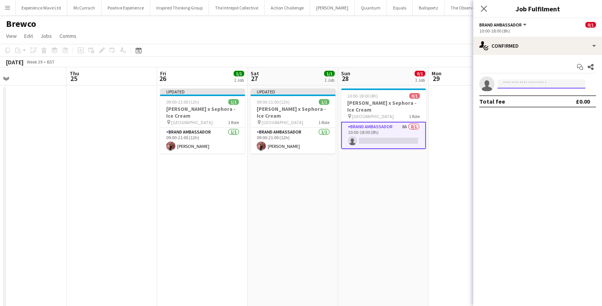
click at [522, 83] on input at bounding box center [542, 84] width 88 height 9
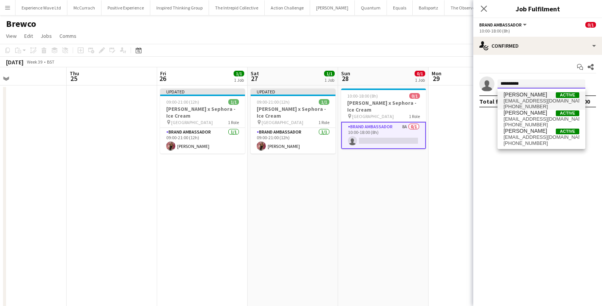
type input "*********"
click at [529, 97] on span "Chantelle Archer" at bounding box center [526, 95] width 44 height 6
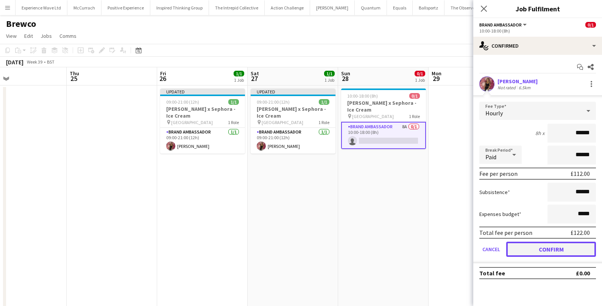
click at [523, 247] on button "Confirm" at bounding box center [551, 249] width 90 height 15
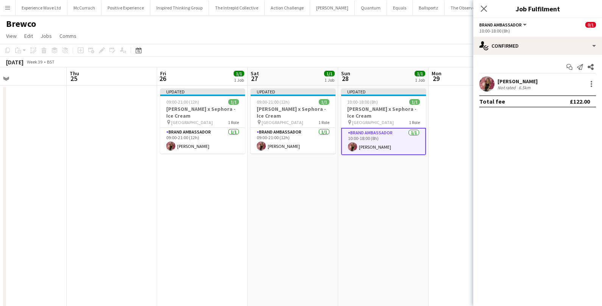
click at [417, 196] on app-date-cell "Updated 10:00-18:00 (8h) 1/1 Estée Lauder x Sephora - Ice Cream pin Trafford Ce…" at bounding box center [383, 206] width 91 height 240
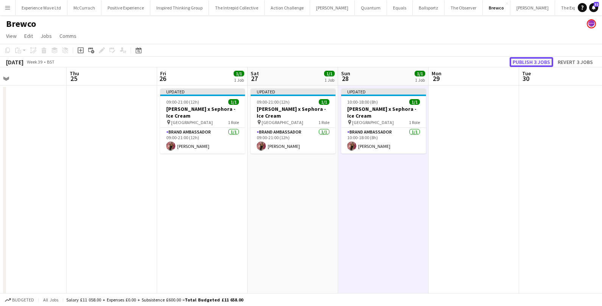
click at [548, 59] on button "Publish 3 jobs" at bounding box center [532, 62] width 44 height 10
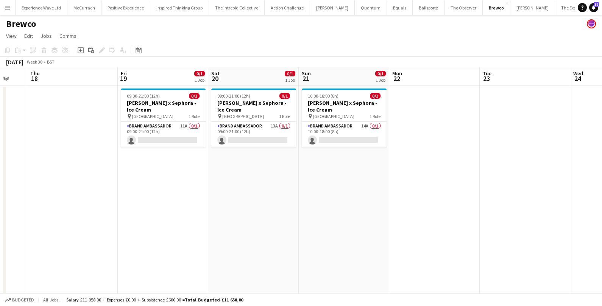
scroll to position [0, 152]
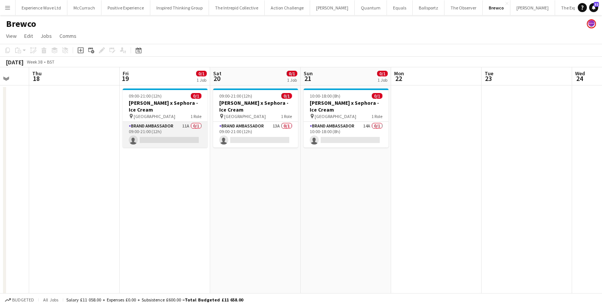
click at [161, 132] on app-card-role "Brand Ambassador 11A 0/1 09:00-21:00 (12h) single-neutral-actions" at bounding box center [165, 135] width 85 height 26
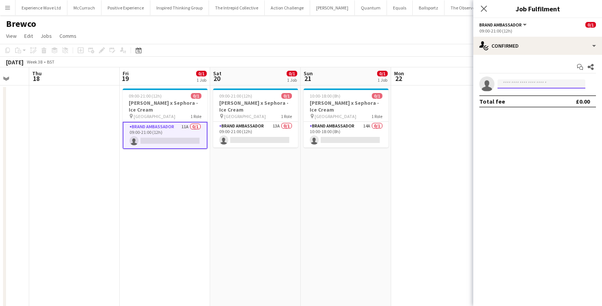
click at [523, 85] on input at bounding box center [542, 84] width 88 height 9
type input "**********"
click at [533, 99] on span "belleoftheballprincessparties@gmail.com" at bounding box center [542, 101] width 76 height 6
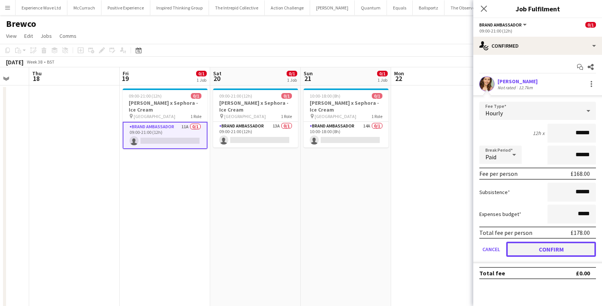
click at [529, 248] on button "Confirm" at bounding box center [551, 249] width 90 height 15
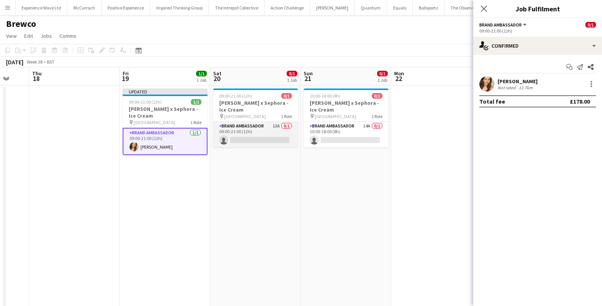
click at [266, 136] on app-card-role "Brand Ambassador 13A 0/1 09:00-21:00 (12h) single-neutral-actions" at bounding box center [255, 135] width 85 height 26
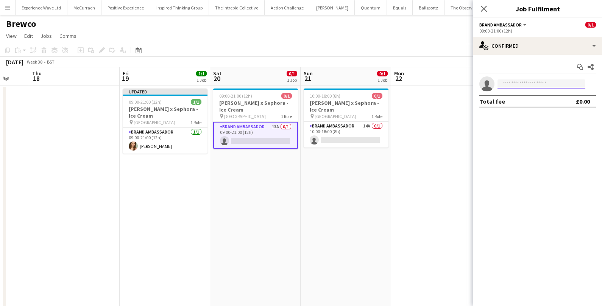
click at [510, 87] on input at bounding box center [542, 84] width 88 height 9
type input "**********"
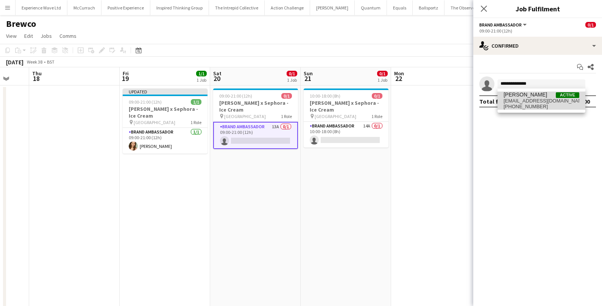
click at [522, 104] on span "+447807758254" at bounding box center [542, 107] width 76 height 6
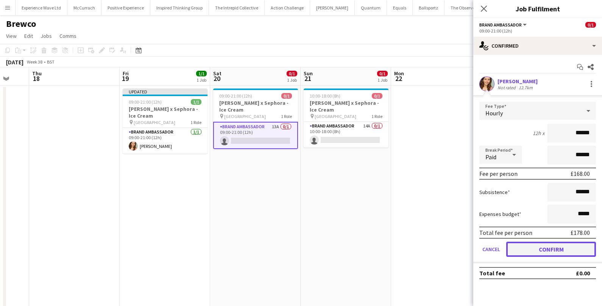
click at [515, 254] on button "Confirm" at bounding box center [551, 249] width 90 height 15
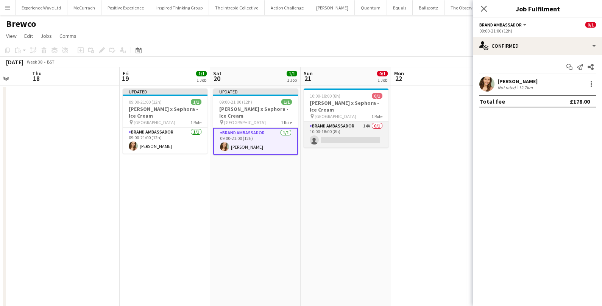
click at [344, 138] on app-card-role "Brand Ambassador 14A 0/1 10:00-18:00 (8h) single-neutral-actions" at bounding box center [346, 135] width 85 height 26
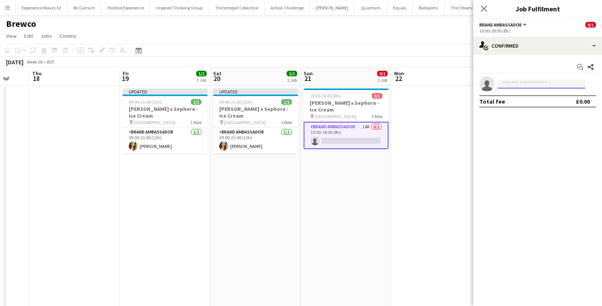
click at [533, 85] on input at bounding box center [542, 84] width 88 height 9
type input "**********"
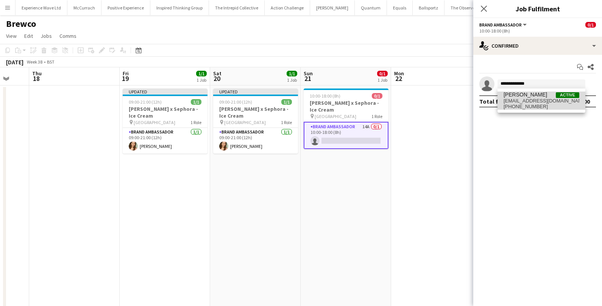
click at [539, 100] on span "belleoftheballprincessparties@gmail.com" at bounding box center [542, 101] width 76 height 6
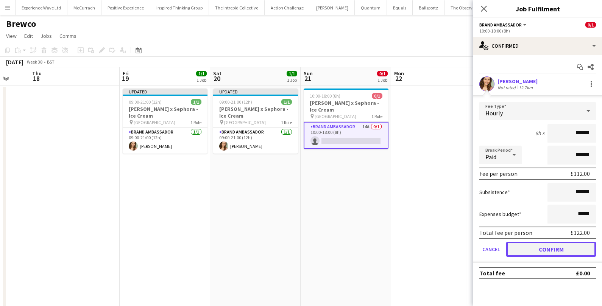
click at [520, 247] on button "Confirm" at bounding box center [551, 249] width 90 height 15
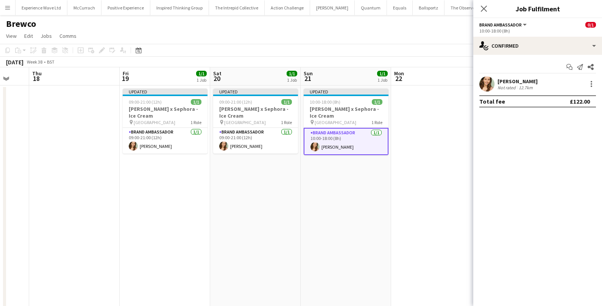
click at [383, 238] on app-date-cell "Updated 10:00-18:00 (8h) 1/1 Estée Lauder x Sephora - Ice Cream pin Westfields …" at bounding box center [346, 206] width 91 height 240
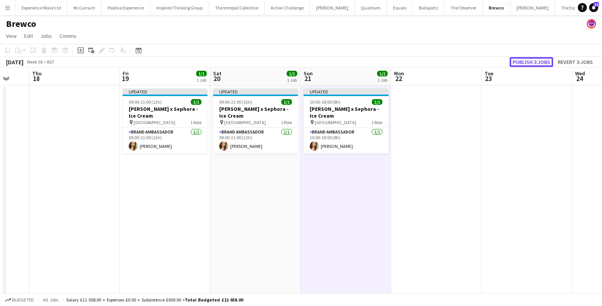
click at [529, 61] on button "Publish 3 jobs" at bounding box center [532, 62] width 44 height 10
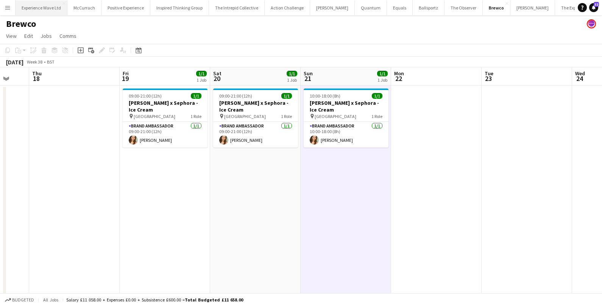
click at [55, 9] on button "Experience Wave Ltd Close" at bounding box center [42, 7] width 52 height 15
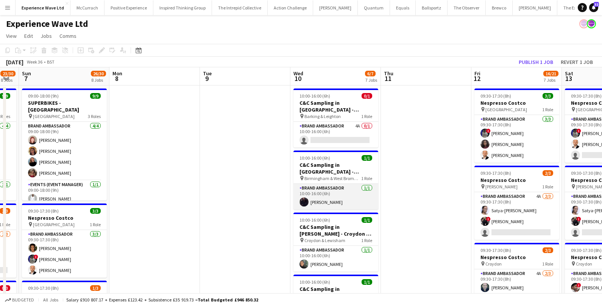
click at [323, 194] on app-card-role "Brand Ambassador 1/1 10:00-16:00 (6h) Kealey Richardson" at bounding box center [336, 197] width 85 height 26
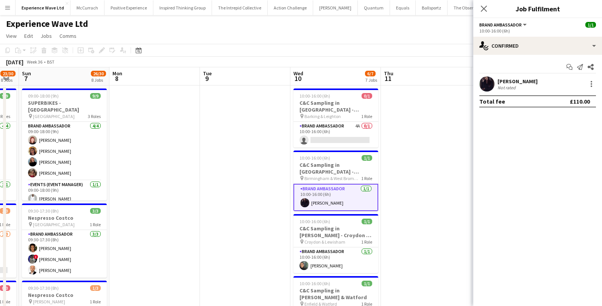
click at [512, 85] on div "Not rated" at bounding box center [508, 88] width 20 height 6
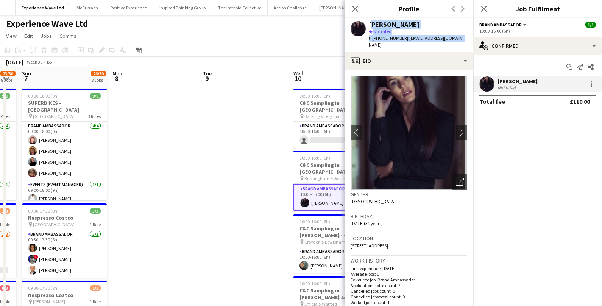
drag, startPoint x: 370, startPoint y: 24, endPoint x: 455, endPoint y: 37, distance: 85.9
click at [455, 37] on div "Kealey Richardson star Not rated t. +447713941891 | kealeyanne94@gmail.com" at bounding box center [409, 35] width 129 height 34
copy div "Kealey Richardson star Not rated t. +447713941891 | kealeyanne94@gmail.com"
click at [457, 178] on icon "Open photos pop-in" at bounding box center [460, 182] width 8 height 8
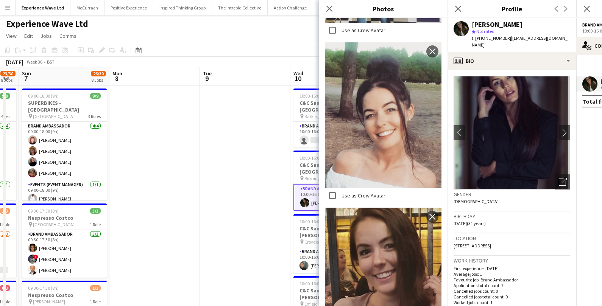
scroll to position [1407, 0]
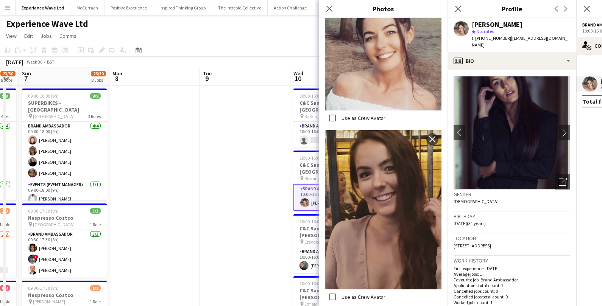
click at [289, 22] on div "Experience Wave Ltd" at bounding box center [301, 22] width 602 height 14
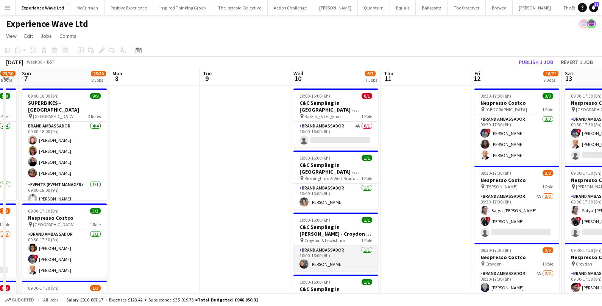
click at [315, 260] on app-card-role "Brand Ambassador 1/1 10:00-16:00 (6h) Lisa Gillings" at bounding box center [336, 259] width 85 height 26
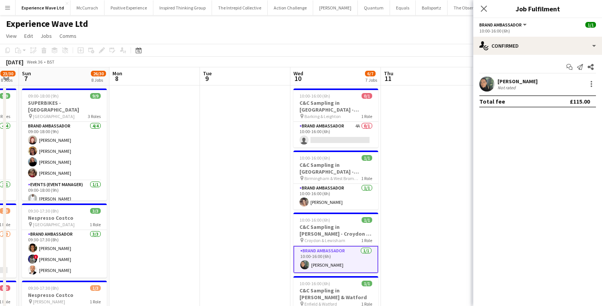
click at [509, 81] on div "Lisa Gillings" at bounding box center [518, 81] width 40 height 7
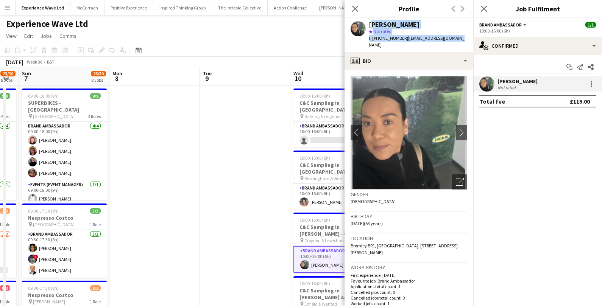
drag, startPoint x: 369, startPoint y: 24, endPoint x: 455, endPoint y: 39, distance: 86.9
click at [455, 39] on div "Lisa Gillings star Not rated t. +447960822528 | litzamarie@yahoo.co.uk" at bounding box center [409, 35] width 129 height 34
copy div "Lisa Gillings star Not rated t. +447960822528 | litzamarie@yahoo.co.uk"
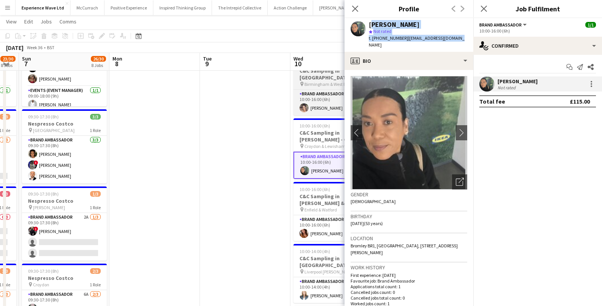
scroll to position [96, 0]
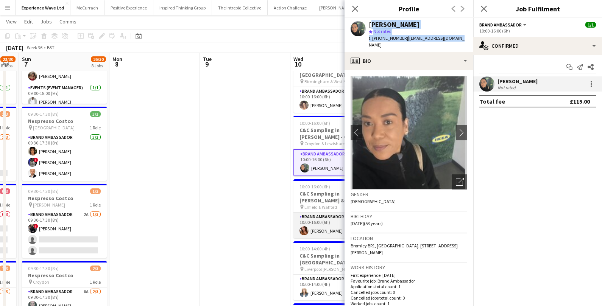
click at [325, 223] on app-card-role "Brand Ambassador 1/1 10:00-16:00 (6h) Victoria ward" at bounding box center [336, 226] width 85 height 26
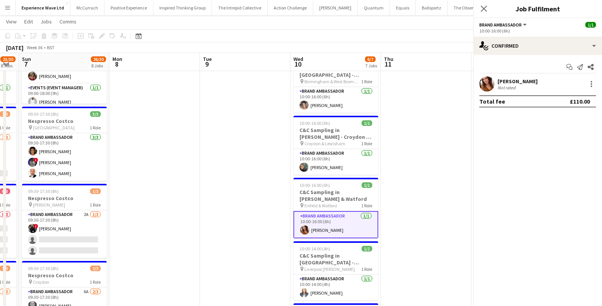
scroll to position [0, 252]
click at [509, 81] on div "Victoria ward" at bounding box center [518, 81] width 40 height 7
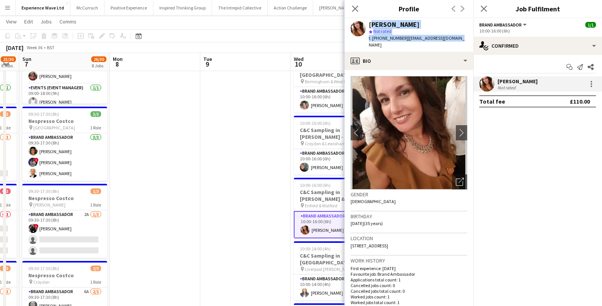
drag, startPoint x: 369, startPoint y: 24, endPoint x: 456, endPoint y: 37, distance: 87.4
click at [456, 37] on div "Victoria ward star Not rated t. +447976613127 | londonviki@hotmail.com" at bounding box center [409, 35] width 129 height 34
copy div "Victoria ward star Not rated t. +447976613127 | londonviki@hotmail.com"
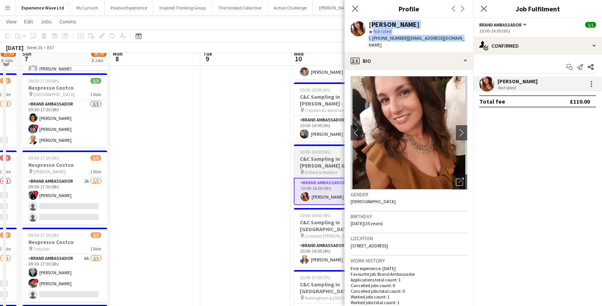
scroll to position [133, 0]
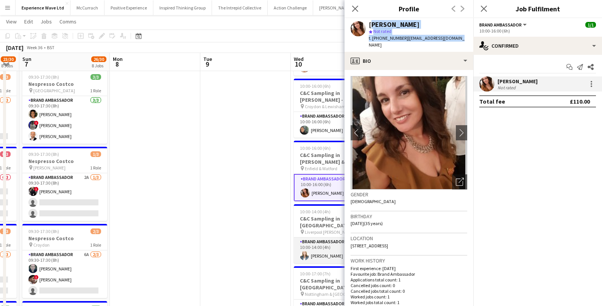
click at [317, 256] on app-card-role "Brand Ambassador 1/1 10:00-14:00 (4h) Andrea Lesbirel" at bounding box center [336, 251] width 85 height 26
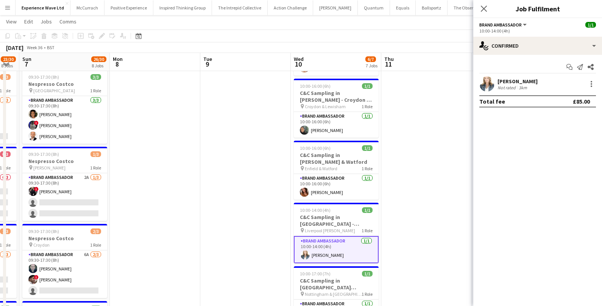
click at [515, 82] on div "Andrea Lesbirel" at bounding box center [518, 81] width 40 height 7
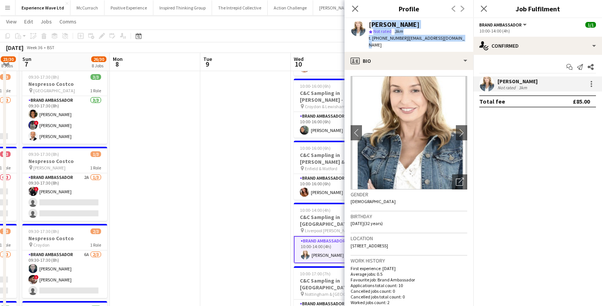
drag, startPoint x: 369, startPoint y: 22, endPoint x: 453, endPoint y: 41, distance: 85.4
click at [453, 41] on div "Andrea Lesbirel star Not rated 3km t. +447896975237 | andrealesbirel@live.com" at bounding box center [409, 35] width 129 height 34
copy div "Andrea Lesbirel star Not rated 3km t. +447896975237 | andrealesbirel@live.com"
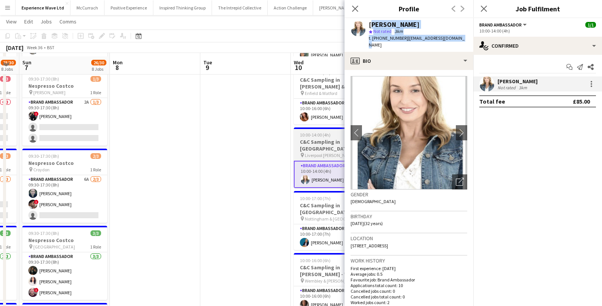
scroll to position [212, 0]
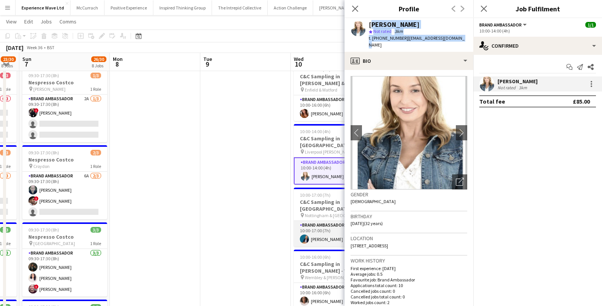
click at [320, 225] on app-card-role "Brand Ambassador 1/1 10:00-17:00 (7h) Anna Geary" at bounding box center [336, 234] width 85 height 26
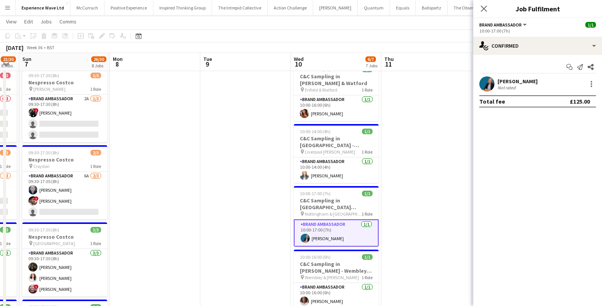
click at [508, 78] on div "Anna Geary" at bounding box center [518, 81] width 40 height 7
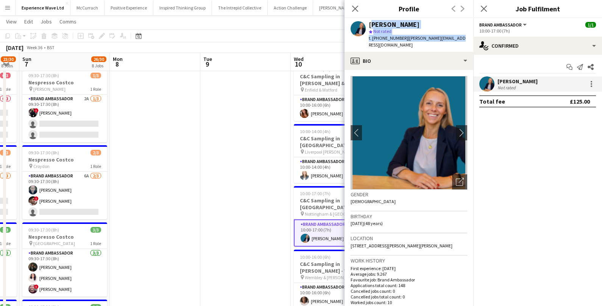
drag, startPoint x: 369, startPoint y: 26, endPoint x: 455, endPoint y: 37, distance: 86.7
click at [455, 37] on div "Anna Geary star Not rated t. +447788722201 | anna.geary37@gmail.com" at bounding box center [409, 35] width 129 height 34
copy div "Anna Geary star Not rated t. +447788722201 | anna.geary37@gmail.com"
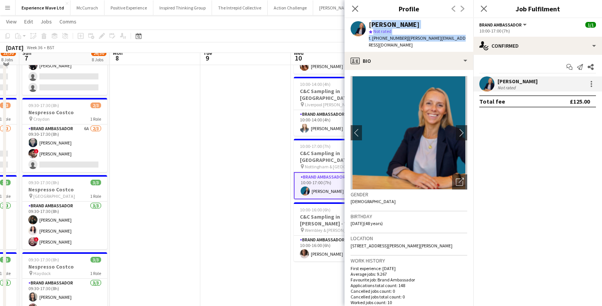
scroll to position [263, 0]
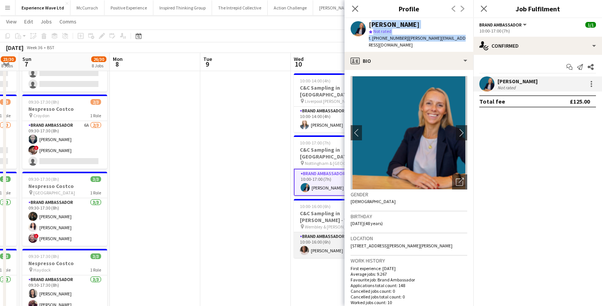
click at [324, 244] on app-card-role "Brand Ambassador 1/1 10:00-16:00 (6h) dawn gilpin" at bounding box center [336, 246] width 85 height 26
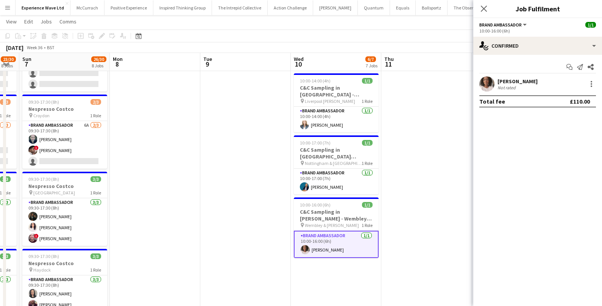
click at [503, 85] on div "Not rated" at bounding box center [508, 88] width 20 height 6
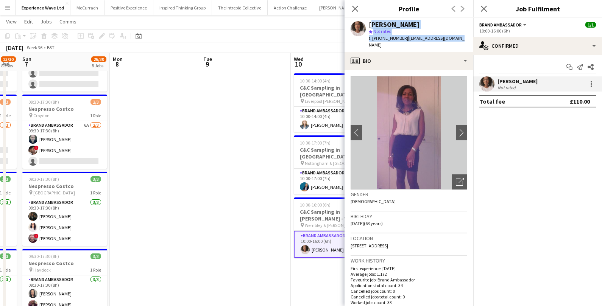
drag, startPoint x: 369, startPoint y: 25, endPoint x: 455, endPoint y: 40, distance: 87.0
click at [455, 40] on div "dawn gilpin star Not rated t. +447884058894 | dawngilpin49@gmail.com" at bounding box center [409, 35] width 129 height 34
copy div "dawn gilpin star Not rated t. +447884058894 | dawngilpin49@gmail.com"
click at [5, 8] on app-icon "Menu" at bounding box center [8, 8] width 6 height 6
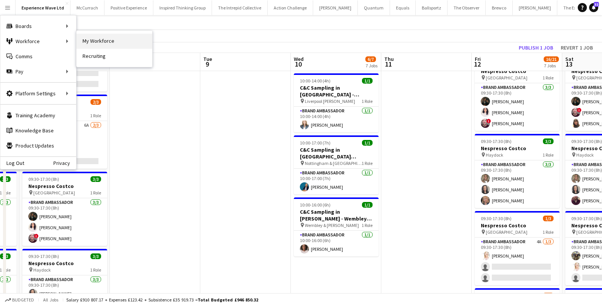
click at [104, 38] on link "My Workforce" at bounding box center [115, 41] width 76 height 15
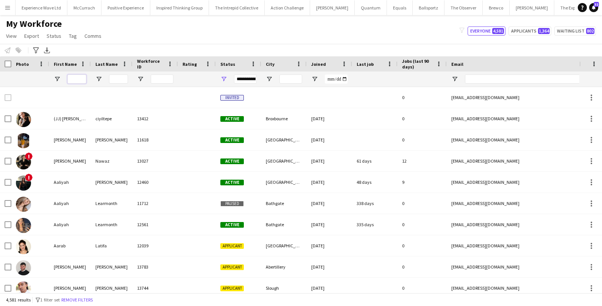
click at [83, 80] on input "First Name Filter Input" at bounding box center [76, 79] width 19 height 9
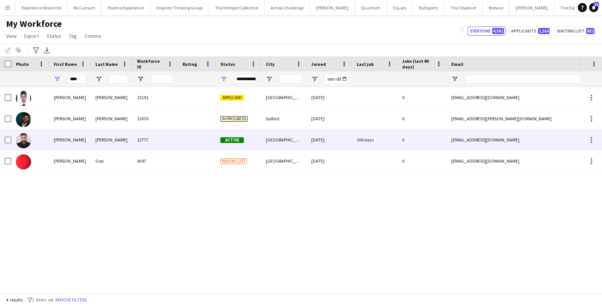
click at [78, 134] on div "Ravi" at bounding box center [70, 140] width 42 height 21
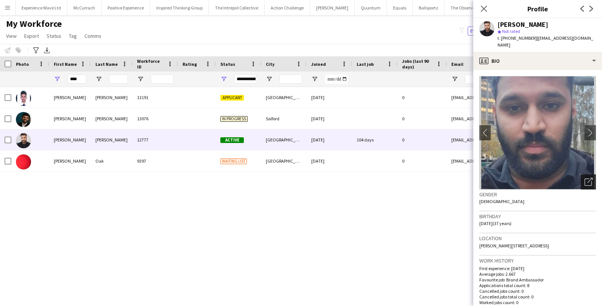
click at [590, 178] on icon "Open photos pop-in" at bounding box center [589, 182] width 8 height 8
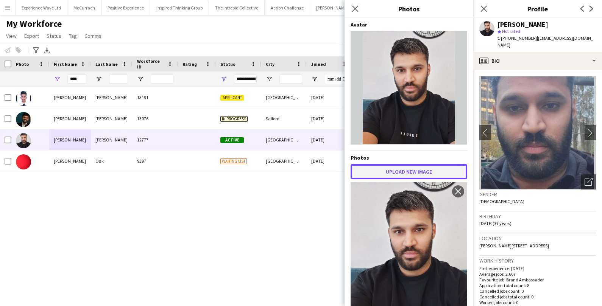
click at [413, 170] on button "Upload new image" at bounding box center [409, 171] width 117 height 15
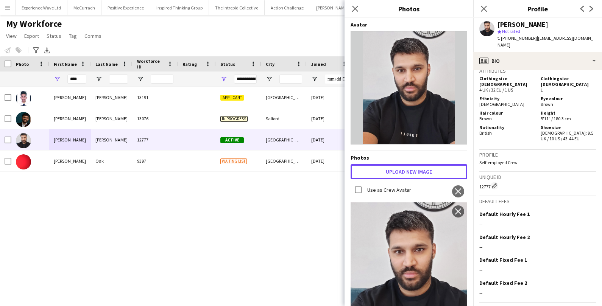
scroll to position [390, 0]
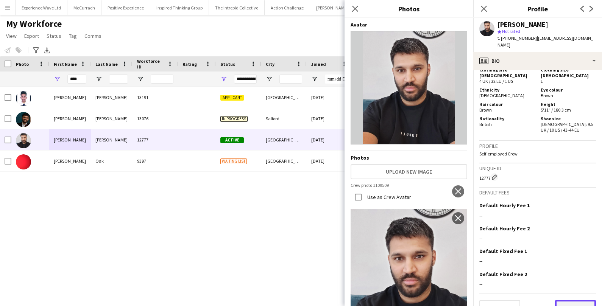
click at [584, 300] on button "Next" at bounding box center [575, 307] width 41 height 15
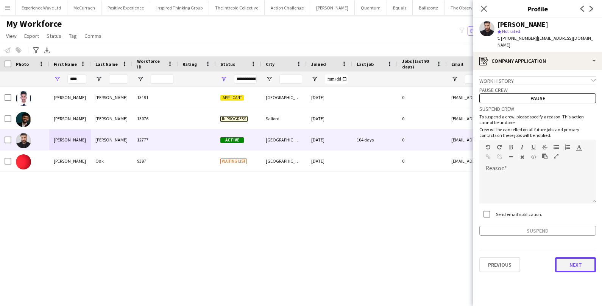
click at [581, 258] on button "Next" at bounding box center [575, 265] width 41 height 15
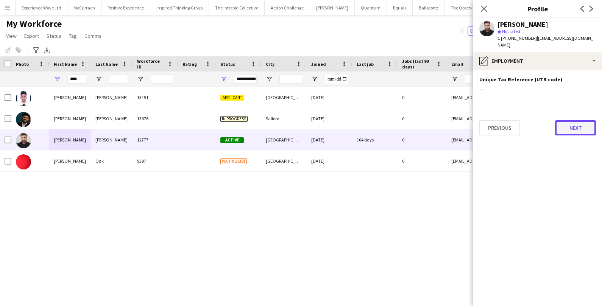
click at [566, 120] on button "Next" at bounding box center [575, 127] width 41 height 15
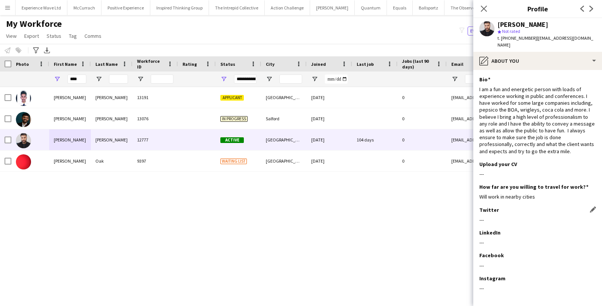
scroll to position [20, 0]
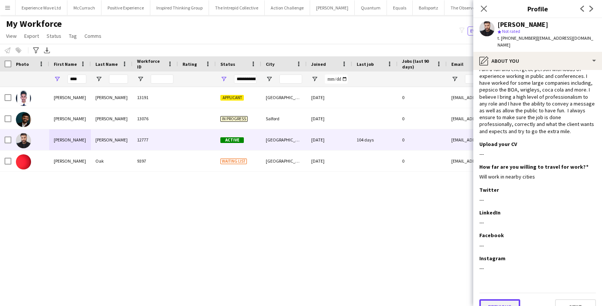
click at [499, 300] on button "Previous" at bounding box center [499, 307] width 41 height 15
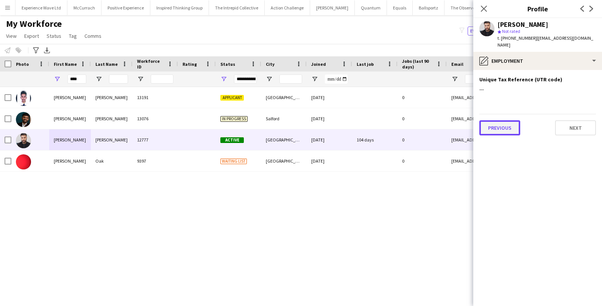
click at [503, 123] on button "Previous" at bounding box center [499, 127] width 41 height 15
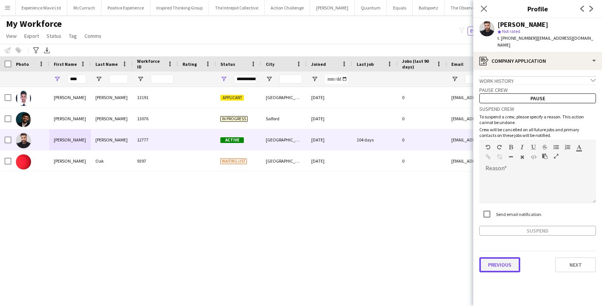
click at [498, 258] on button "Previous" at bounding box center [499, 265] width 41 height 15
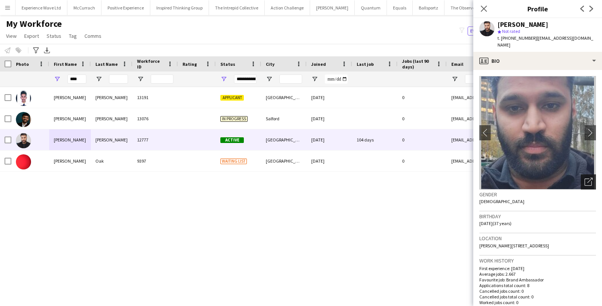
click at [588, 178] on icon "Open photos pop-in" at bounding box center [589, 182] width 8 height 8
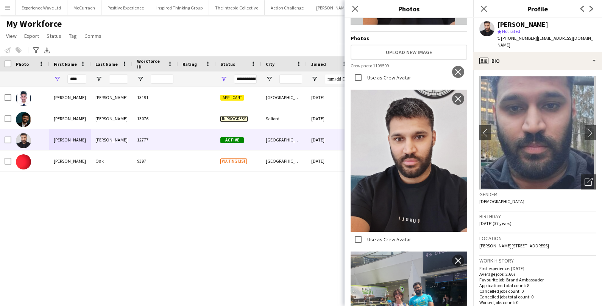
scroll to position [118, 0]
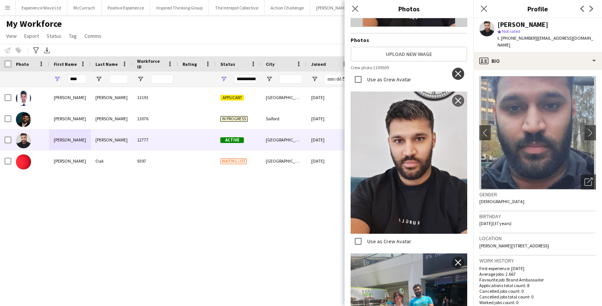
click at [457, 74] on app-icon "close" at bounding box center [458, 74] width 8 height 6
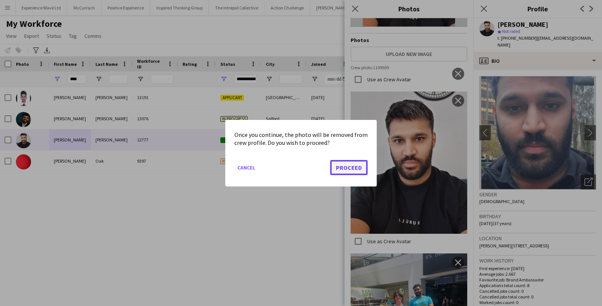
click at [347, 166] on button "Proceed" at bounding box center [348, 167] width 37 height 15
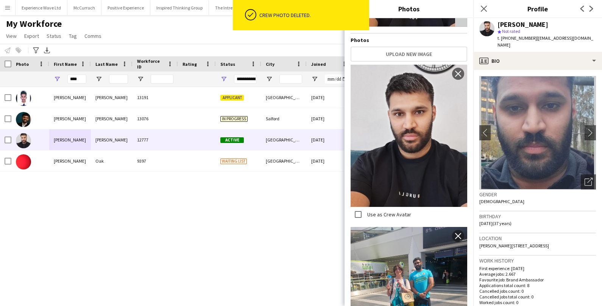
click at [310, 50] on div "Notify workforce Add to tag Select at least one crew to tag him or her. Advance…" at bounding box center [301, 50] width 602 height 12
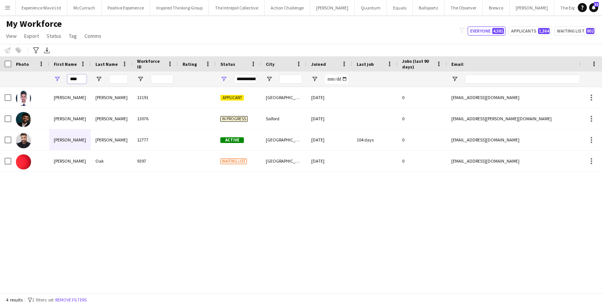
drag, startPoint x: 79, startPoint y: 80, endPoint x: 52, endPoint y: 78, distance: 27.4
click at [52, 78] on div "****" at bounding box center [70, 79] width 42 height 15
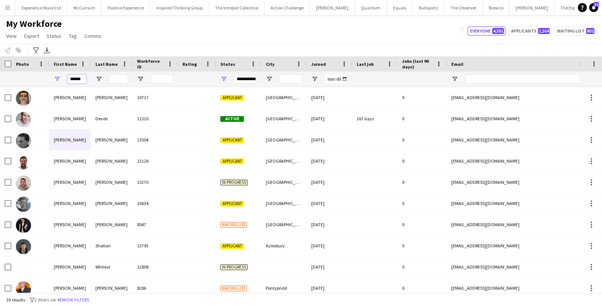
drag, startPoint x: 82, startPoint y: 78, endPoint x: 52, endPoint y: 78, distance: 30.7
click at [52, 78] on div "******" at bounding box center [70, 79] width 42 height 15
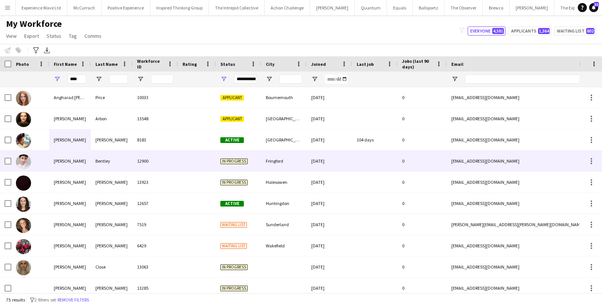
click at [74, 144] on div "emma" at bounding box center [70, 140] width 42 height 21
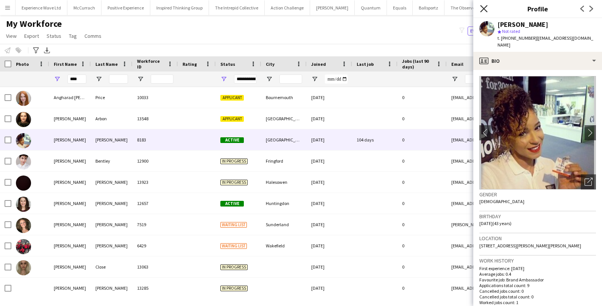
click at [485, 11] on icon "Close pop-in" at bounding box center [483, 8] width 7 height 7
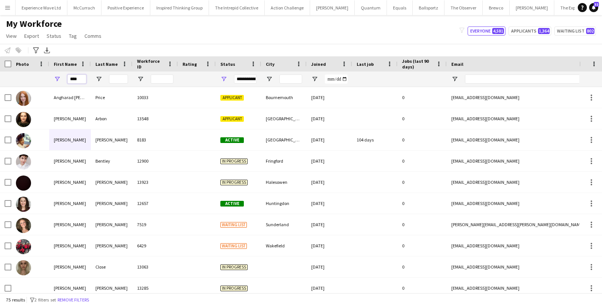
drag, startPoint x: 84, startPoint y: 78, endPoint x: 48, endPoint y: 79, distance: 36.0
click at [48, 78] on div "****" at bounding box center [410, 79] width 821 height 15
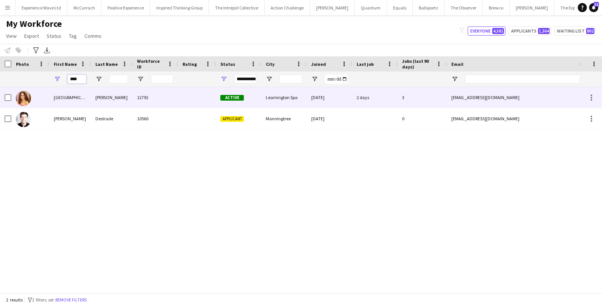
type input "****"
click at [51, 96] on div "Roma" at bounding box center [70, 97] width 42 height 21
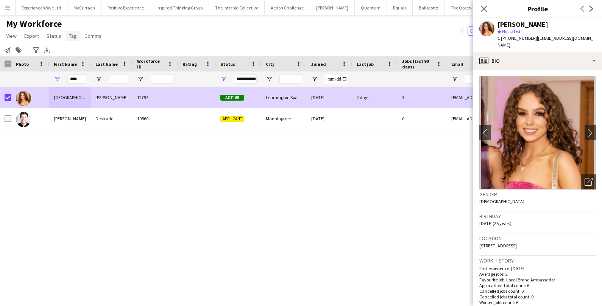
click at [73, 39] on span "Tag" at bounding box center [73, 36] width 8 height 7
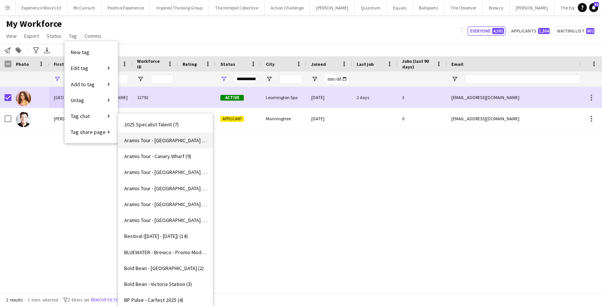
click at [151, 137] on span "Aramis Tour - [GEOGRAPHIC_DATA] (6)" at bounding box center [165, 140] width 83 height 7
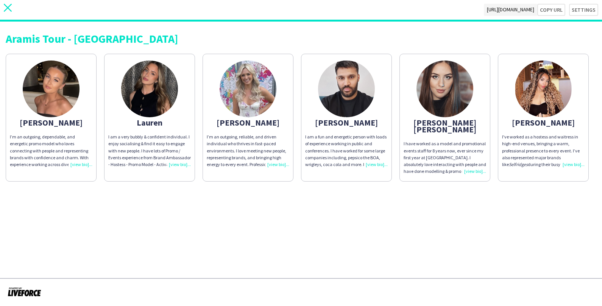
click at [11, 8] on icon "close" at bounding box center [8, 8] width 8 height 8
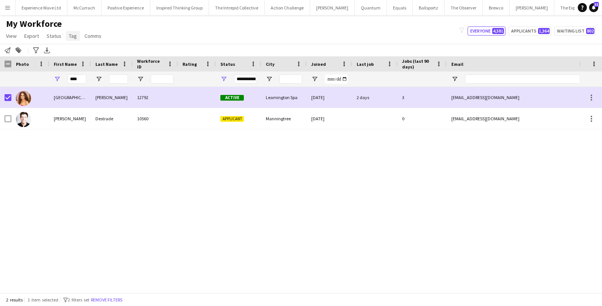
click at [72, 39] on span "Tag" at bounding box center [73, 36] width 8 height 7
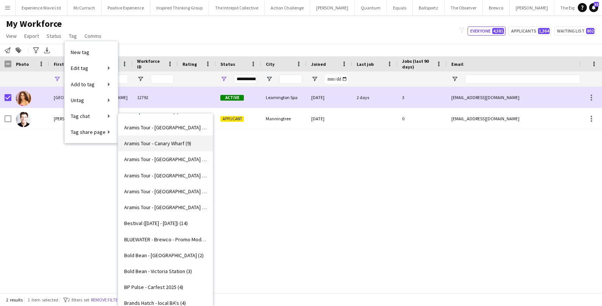
scroll to position [14, 0]
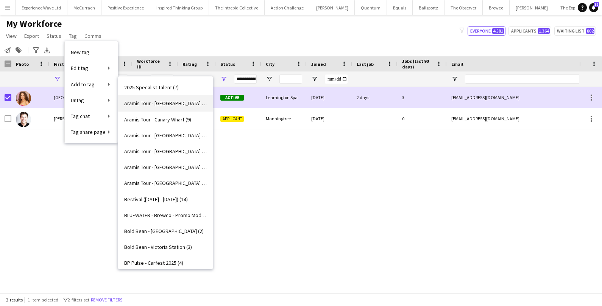
click at [154, 106] on span "Aramis Tour - [GEOGRAPHIC_DATA] (6)" at bounding box center [165, 103] width 83 height 7
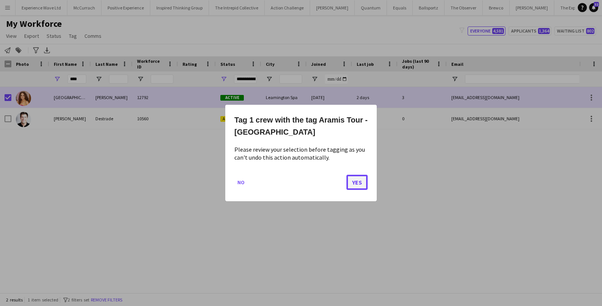
click at [349, 181] on button "Yes" at bounding box center [357, 182] width 21 height 15
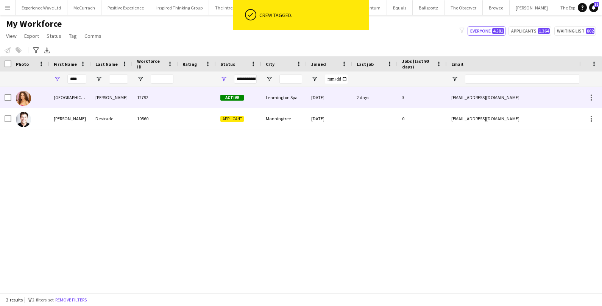
click at [97, 96] on div "Barry" at bounding box center [112, 97] width 42 height 21
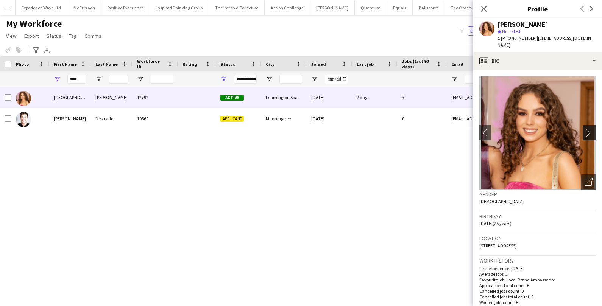
click at [592, 129] on app-icon "chevron-right" at bounding box center [591, 133] width 12 height 8
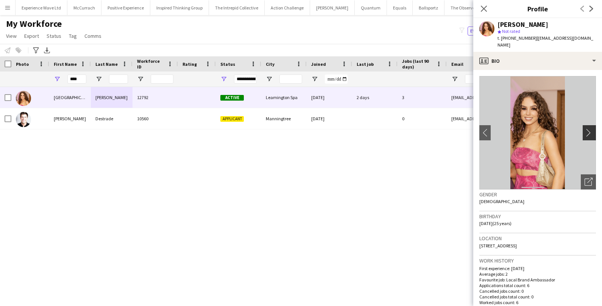
click at [592, 129] on app-icon "chevron-right" at bounding box center [591, 133] width 12 height 8
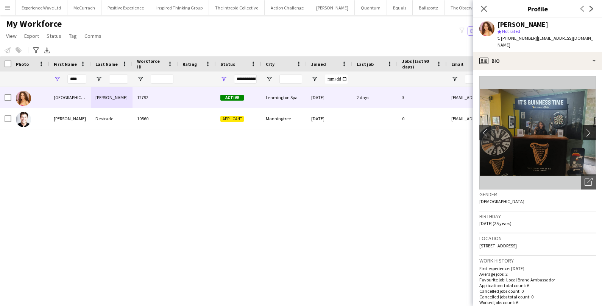
click at [592, 129] on app-icon "chevron-right" at bounding box center [591, 133] width 12 height 8
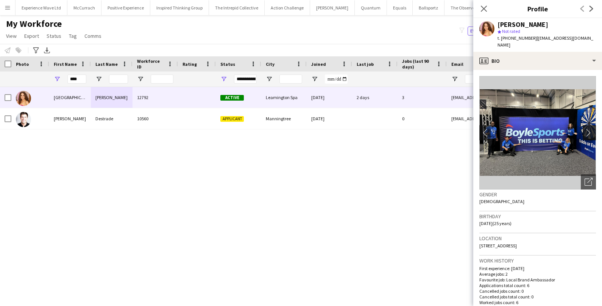
click at [592, 129] on app-icon "chevron-right" at bounding box center [591, 133] width 12 height 8
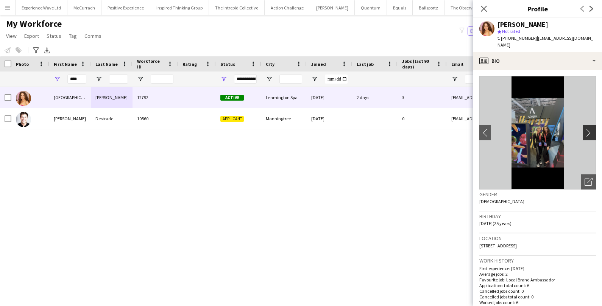
click at [592, 129] on app-icon "chevron-right" at bounding box center [591, 133] width 12 height 8
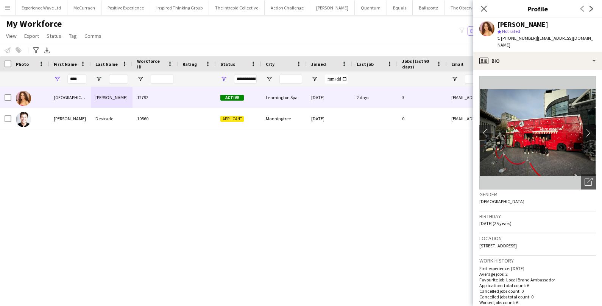
click at [592, 129] on app-icon "chevron-right" at bounding box center [591, 133] width 12 height 8
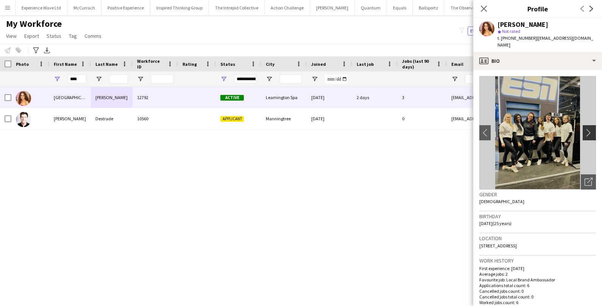
click at [592, 129] on app-icon "chevron-right" at bounding box center [591, 133] width 12 height 8
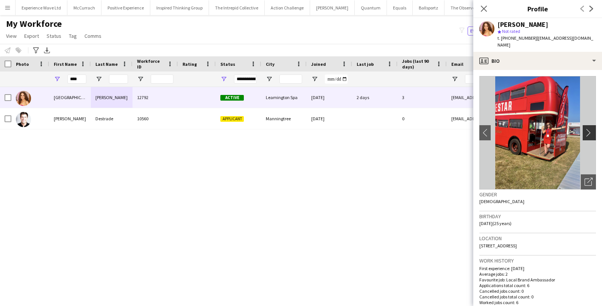
click at [592, 129] on app-icon "chevron-right" at bounding box center [591, 133] width 12 height 8
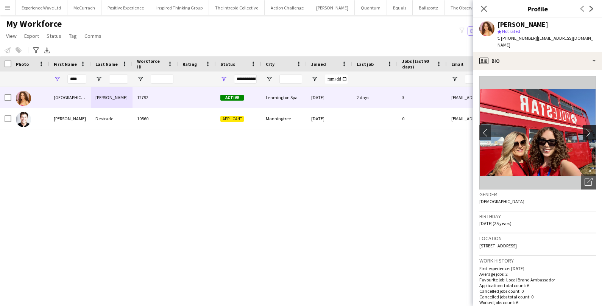
click at [592, 129] on app-icon "chevron-right" at bounding box center [591, 133] width 12 height 8
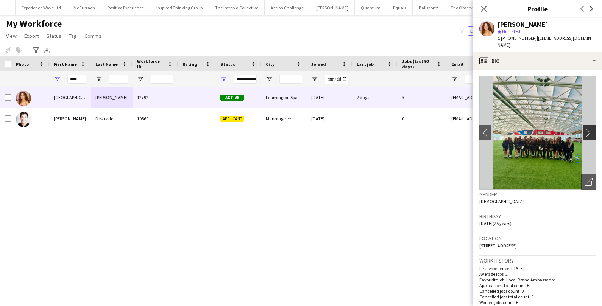
click at [592, 129] on app-icon "chevron-right" at bounding box center [591, 133] width 12 height 8
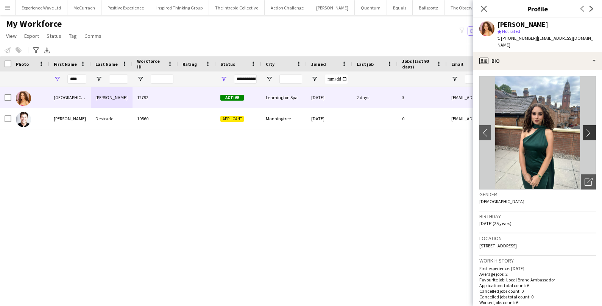
click at [592, 129] on app-icon "chevron-right" at bounding box center [591, 133] width 12 height 8
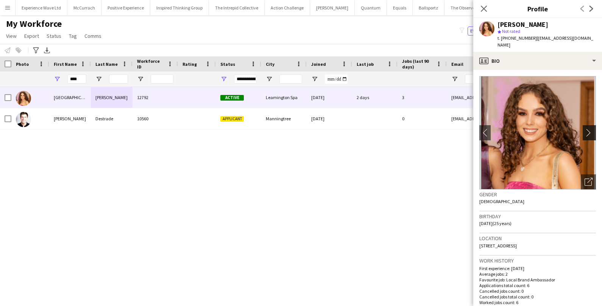
click at [592, 129] on app-icon "chevron-right" at bounding box center [591, 133] width 12 height 8
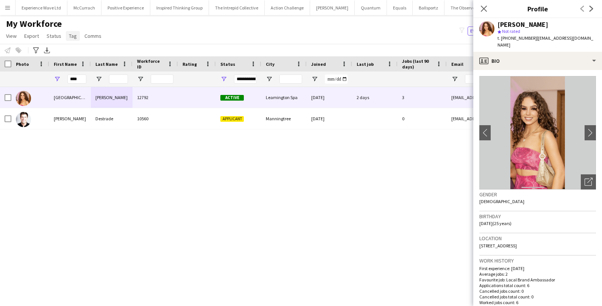
click at [74, 39] on link "Tag" at bounding box center [73, 36] width 14 height 10
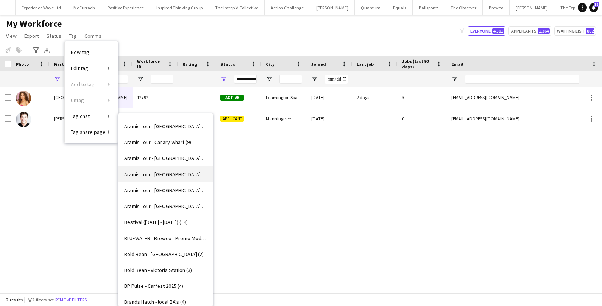
click at [171, 175] on span "Aramis Tour - [GEOGRAPHIC_DATA] (5)" at bounding box center [165, 174] width 83 height 7
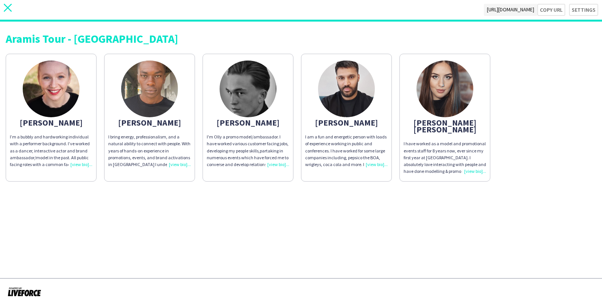
click at [9, 9] on icon at bounding box center [8, 8] width 8 height 8
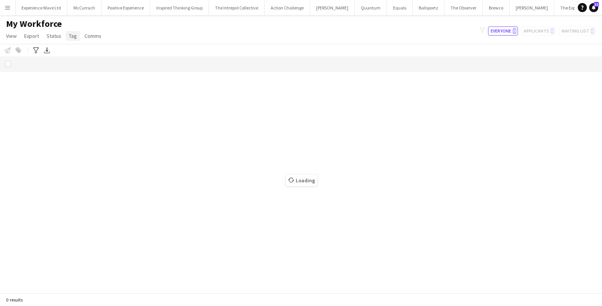
click at [70, 36] on span "Tag" at bounding box center [73, 36] width 8 height 7
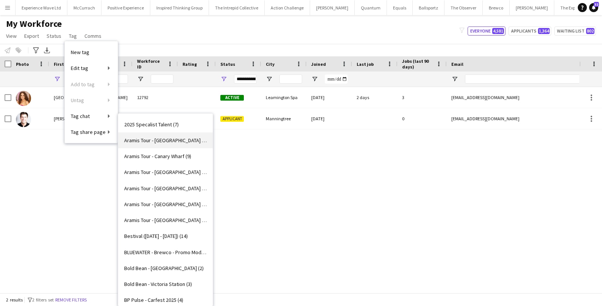
click at [150, 142] on span "Aramis Tour - BIRMINGHAM (7)" at bounding box center [165, 140] width 83 height 7
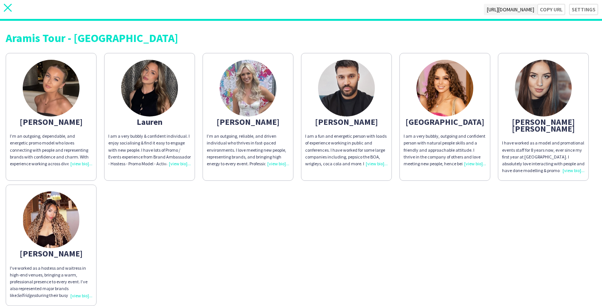
click at [9, 5] on icon "close" at bounding box center [8, 8] width 8 height 8
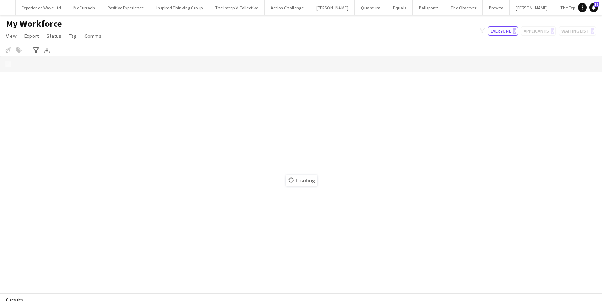
click at [80, 43] on app-page-menu "View Views Default view New view Update view Delete view Edit name Customise vi…" at bounding box center [54, 37] width 109 height 14
click at [78, 42] on app-page-menu "View Views Default view New view Update view Delete view Edit name Customise vi…" at bounding box center [54, 37] width 109 height 14
click at [75, 39] on span "Tag" at bounding box center [73, 36] width 8 height 7
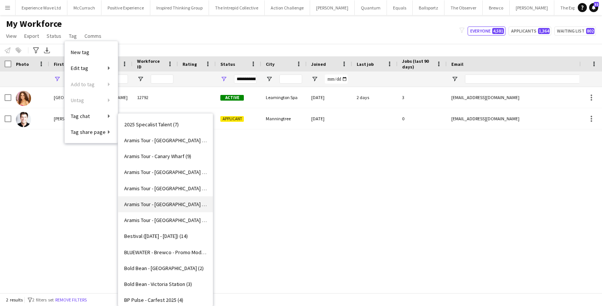
click at [159, 201] on span "Aramis Tour - [GEOGRAPHIC_DATA] (6)" at bounding box center [165, 204] width 83 height 7
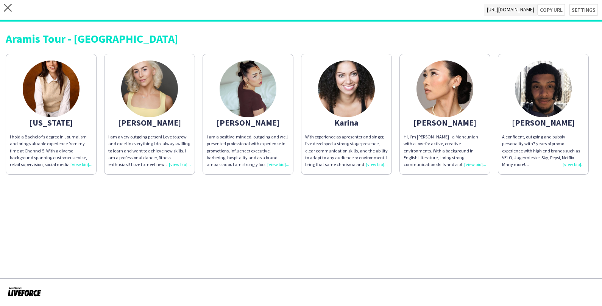
click at [571, 163] on div "A confident, outgoing and bubbly personality with 7 years of promo experience w…" at bounding box center [543, 151] width 83 height 34
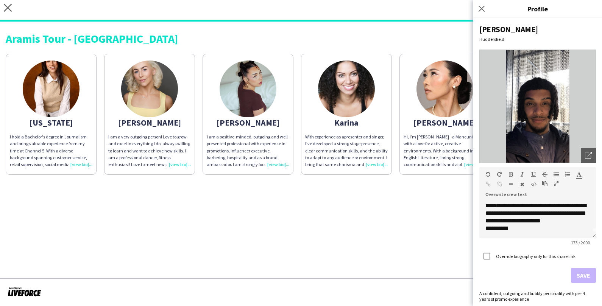
scroll to position [13, 0]
click at [585, 154] on icon at bounding box center [588, 156] width 6 height 6
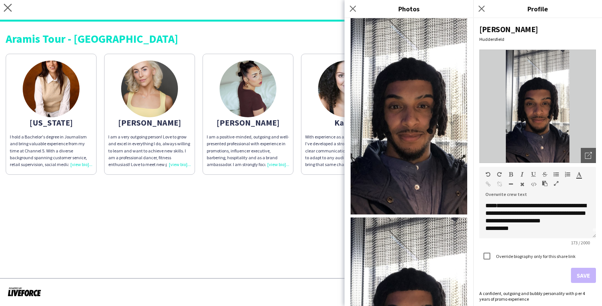
scroll to position [0, 0]
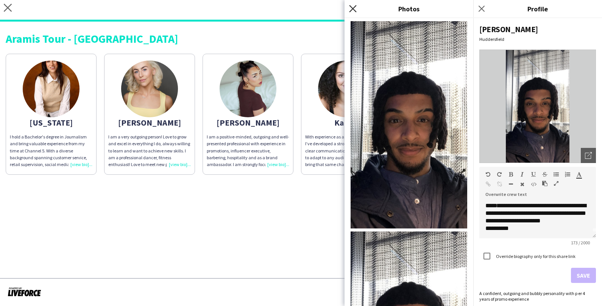
click at [351, 8] on icon "Close pop-in" at bounding box center [352, 8] width 7 height 7
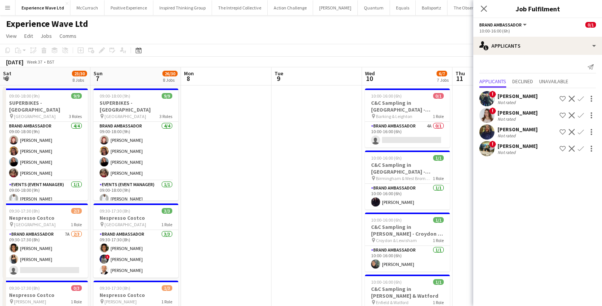
scroll to position [0, 215]
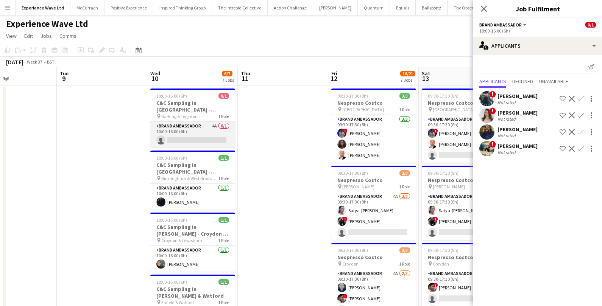
click at [205, 136] on app-card-role "Brand Ambassador 4A 0/1 10:00-16:00 (6h) single-neutral-actions" at bounding box center [192, 135] width 85 height 26
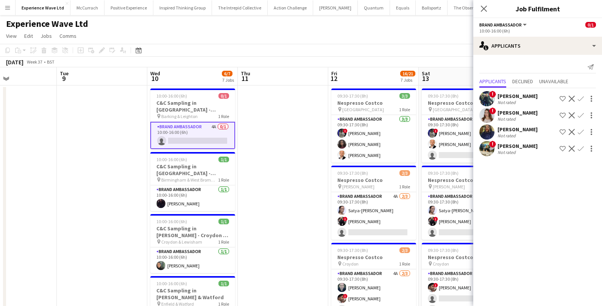
click at [205, 136] on app-card-role "Brand Ambassador 4A 0/1 10:00-16:00 (6h) single-neutral-actions" at bounding box center [192, 135] width 85 height 27
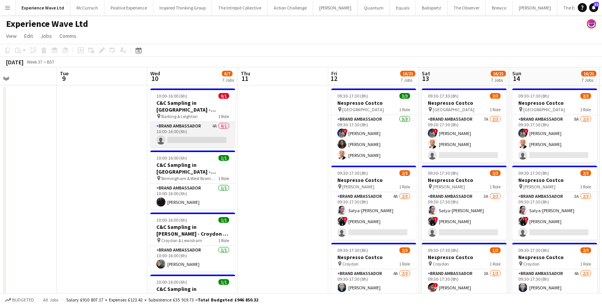
click at [205, 136] on app-card-role "Brand Ambassador 4A 0/1 10:00-16:00 (6h) single-neutral-actions" at bounding box center [192, 135] width 85 height 26
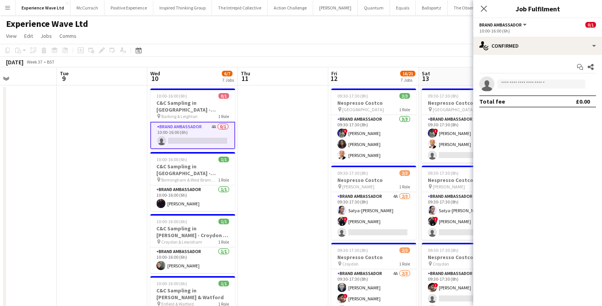
click at [7, 7] on app-icon "Menu" at bounding box center [8, 8] width 6 height 6
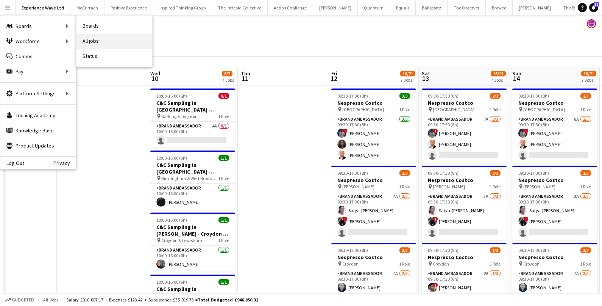
click at [98, 46] on link "All jobs" at bounding box center [115, 41] width 76 height 15
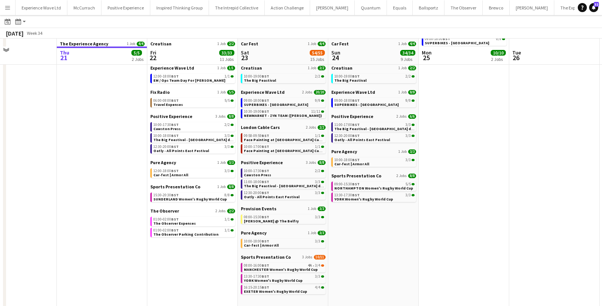
scroll to position [72, 0]
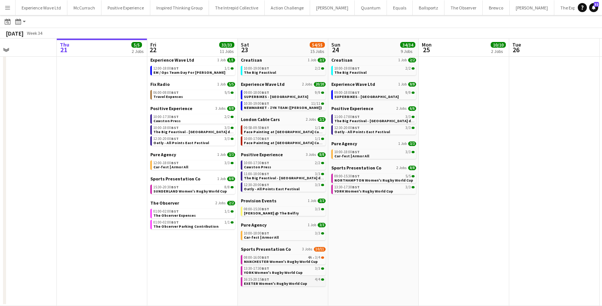
click at [256, 279] on span "16:15-20:15 BST" at bounding box center [256, 280] width 25 height 4
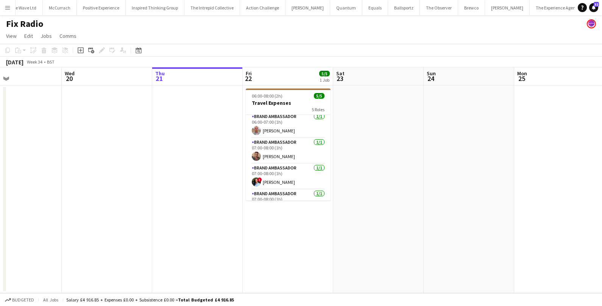
scroll to position [43, 0]
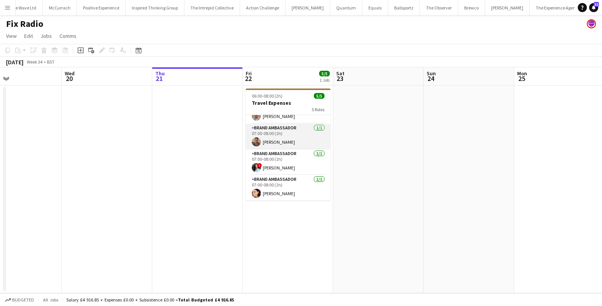
click at [279, 139] on app-card-role "Brand Ambassador [DATE] 07:00-08:00 (1h) [PERSON_NAME]" at bounding box center [288, 137] width 85 height 26
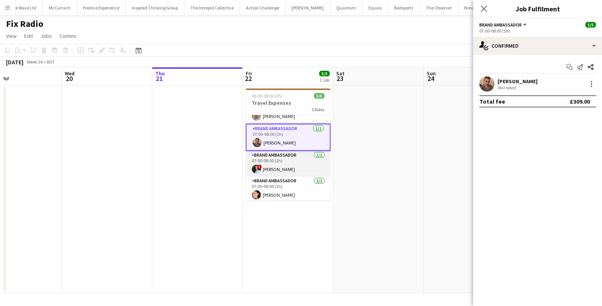
click at [303, 169] on app-card-role "Brand Ambassador [DATE] 07:00-08:00 (1h) ! [PERSON_NAME]" at bounding box center [288, 164] width 85 height 26
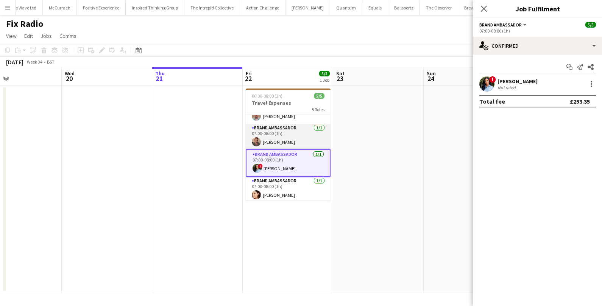
click at [311, 146] on app-card-role "Brand Ambassador [DATE] 07:00-08:00 (1h) [PERSON_NAME]" at bounding box center [288, 137] width 85 height 26
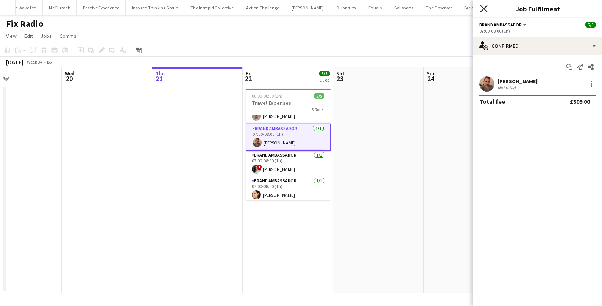
click at [481, 8] on icon "Close pop-in" at bounding box center [483, 8] width 7 height 7
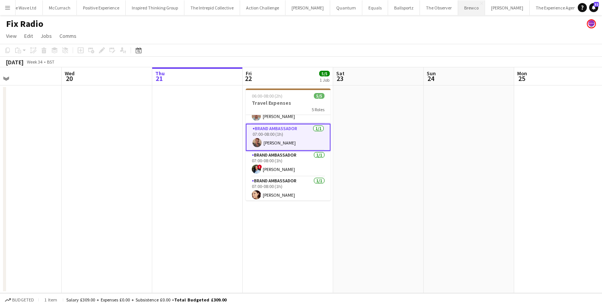
click at [458, 8] on button "Brewco Close" at bounding box center [471, 7] width 27 height 15
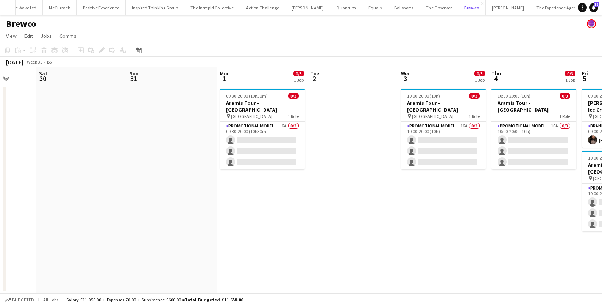
scroll to position [0, 248]
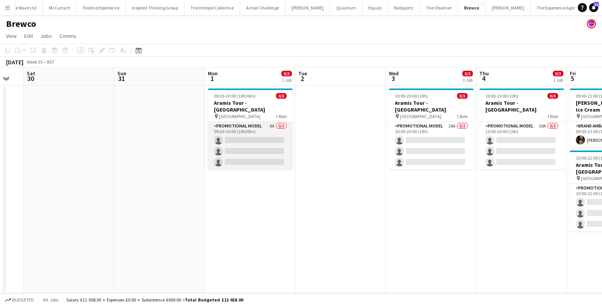
click at [261, 131] on app-card-role "Promotional Model 6A 0/3 09:30-20:00 (10h30m) single-neutral-actions single-neu…" at bounding box center [250, 146] width 85 height 48
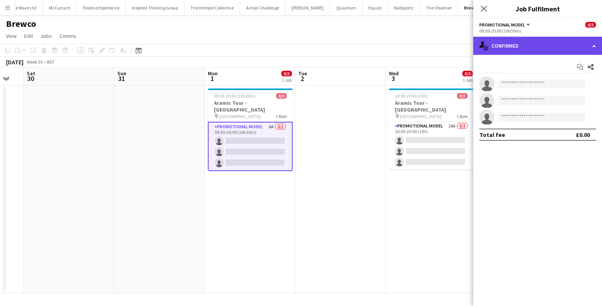
click at [529, 52] on div "single-neutral-actions-check-2 Confirmed" at bounding box center [537, 46] width 129 height 18
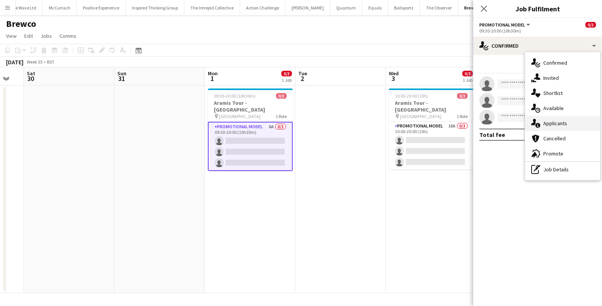
click at [547, 121] on div "single-neutral-actions-information Applicants" at bounding box center [562, 123] width 75 height 15
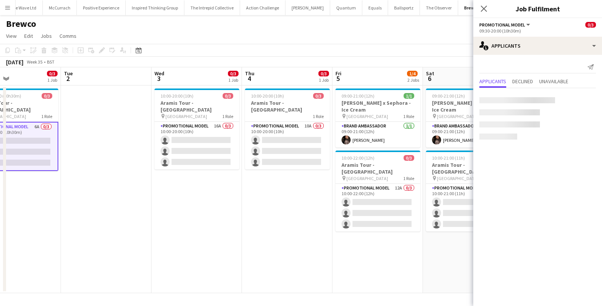
scroll to position [0, 306]
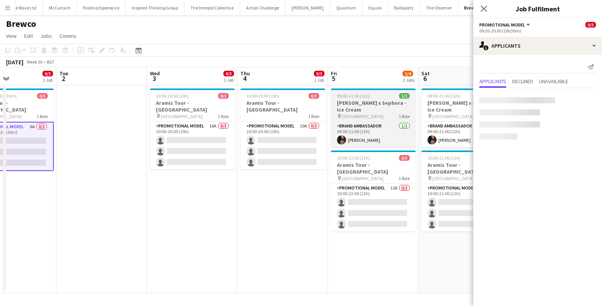
click at [376, 104] on h3 "Estée Lauder x Sephora - Ice Cream" at bounding box center [373, 107] width 85 height 14
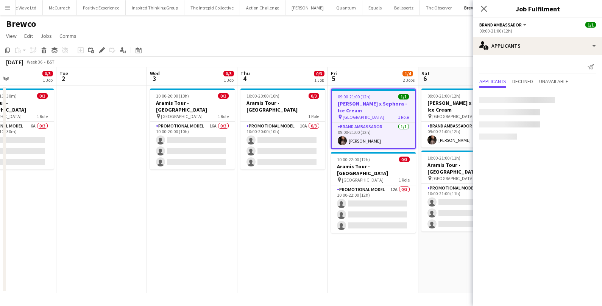
click at [376, 104] on h3 "Estée Lauder x Sephora - Ice Cream" at bounding box center [373, 107] width 83 height 14
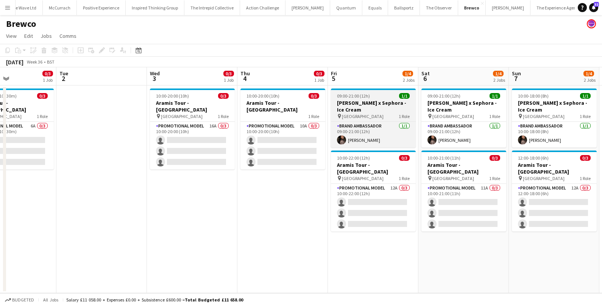
click at [376, 104] on h3 "Estée Lauder x Sephora - Ice Cream" at bounding box center [373, 107] width 85 height 14
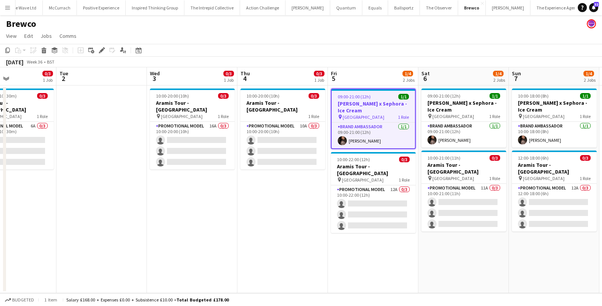
click at [376, 104] on h3 "[PERSON_NAME] x Sephora - Ice Cream" at bounding box center [373, 107] width 83 height 14
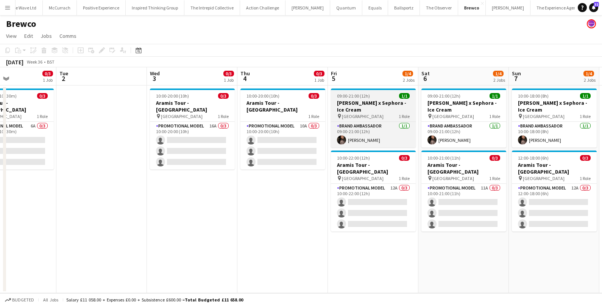
click at [376, 104] on h3 "[PERSON_NAME] x Sephora - Ice Cream" at bounding box center [373, 107] width 85 height 14
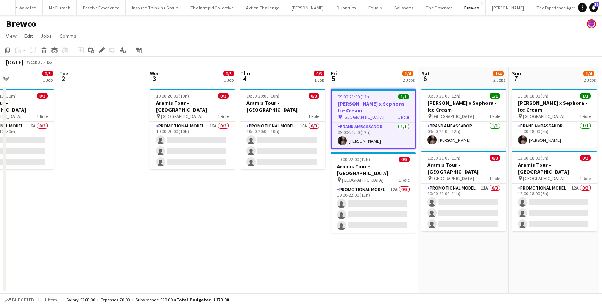
click at [219, 226] on app-date-cell "10:00-20:00 (10h) 0/3 Aramis Tour - Birmingham pin Birmingham 1 Role Promotiona…" at bounding box center [192, 190] width 91 height 208
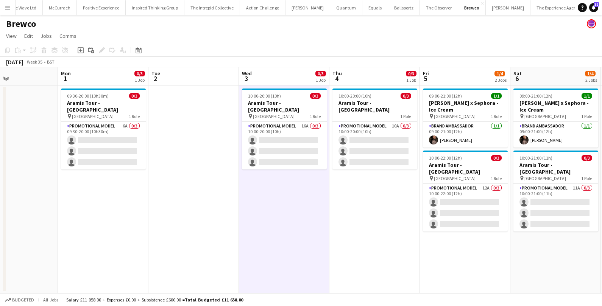
scroll to position [0, 245]
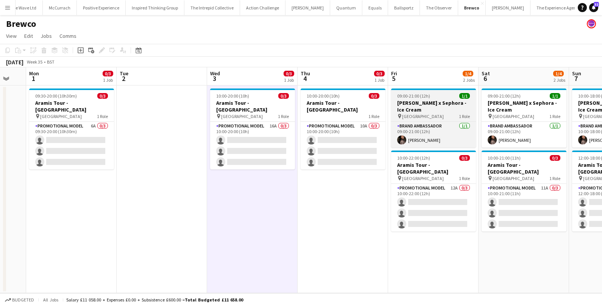
click at [432, 97] on div "09:00-21:00 (12h) 1/1" at bounding box center [433, 96] width 85 height 6
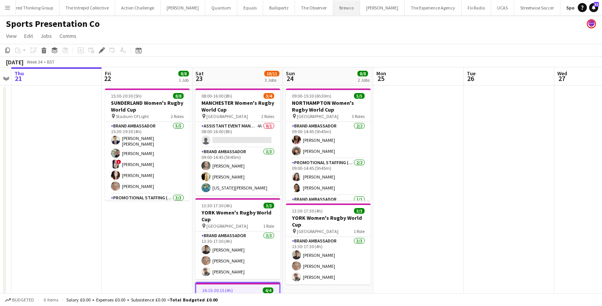
click at [333, 11] on button "Brewco Close" at bounding box center [346, 7] width 27 height 15
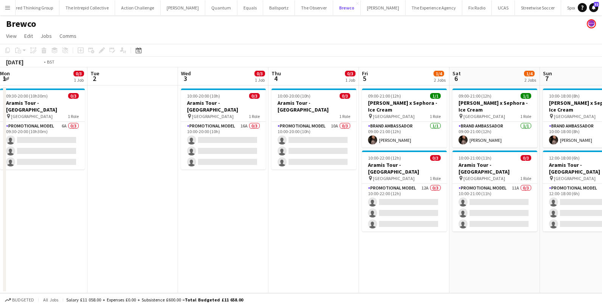
scroll to position [0, 276]
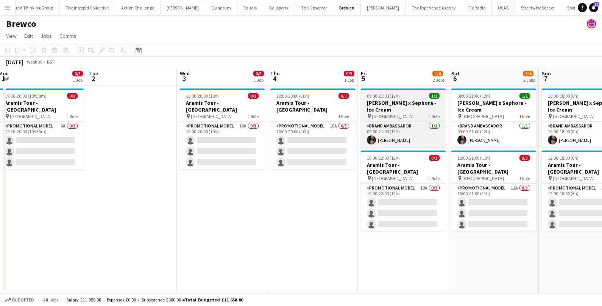
click at [387, 101] on h3 "[PERSON_NAME] x Sephora - Ice Cream" at bounding box center [403, 107] width 85 height 14
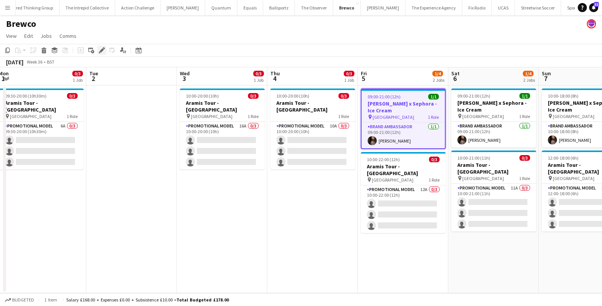
click at [103, 51] on icon "Edit" at bounding box center [102, 50] width 6 height 6
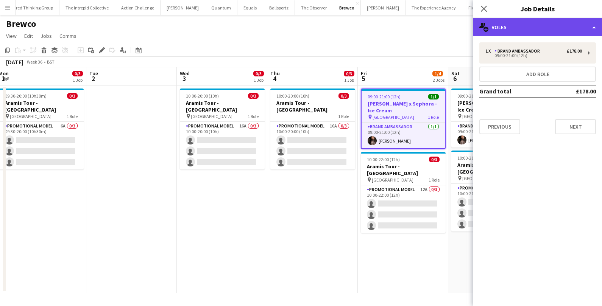
click at [518, 30] on div "multiple-users-add Roles" at bounding box center [537, 27] width 129 height 18
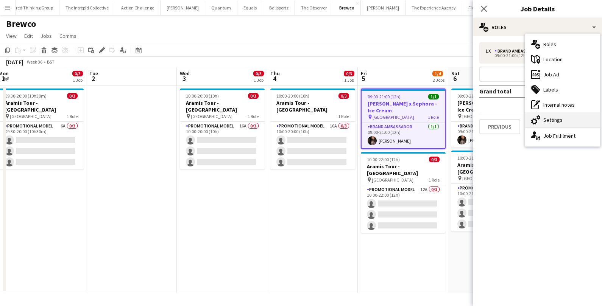
click at [539, 121] on icon "cog-double-3" at bounding box center [535, 120] width 9 height 9
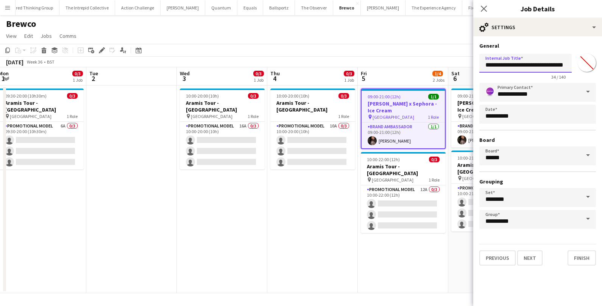
scroll to position [0, 8]
drag, startPoint x: 486, startPoint y: 66, endPoint x: 567, endPoint y: 69, distance: 81.5
click at [567, 69] on input "**********" at bounding box center [525, 63] width 92 height 19
click at [480, 8] on icon "Close pop-in" at bounding box center [483, 8] width 7 height 7
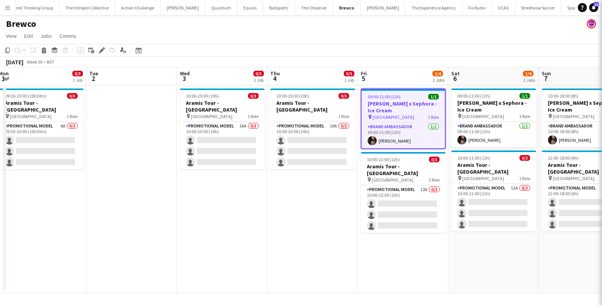
scroll to position [0, 0]
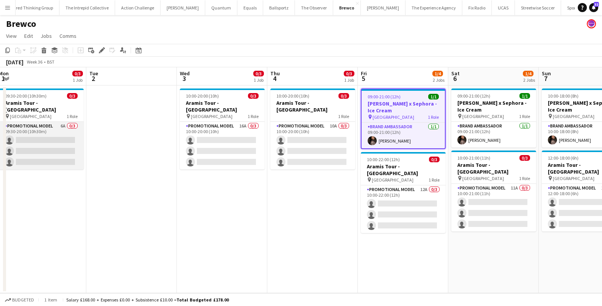
click at [56, 129] on app-card-role "Promotional Model 6A 0/3 09:30-20:00 (10h30m) single-neutral-actions single-neu…" at bounding box center [41, 146] width 85 height 48
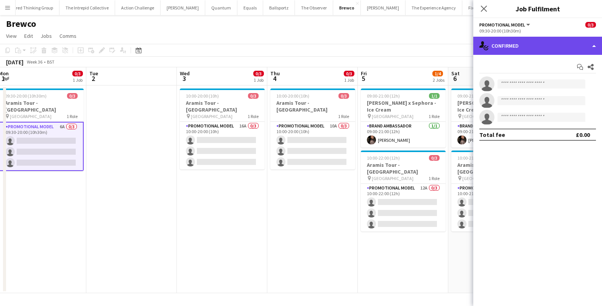
click at [514, 46] on div "single-neutral-actions-check-2 Confirmed" at bounding box center [537, 46] width 129 height 18
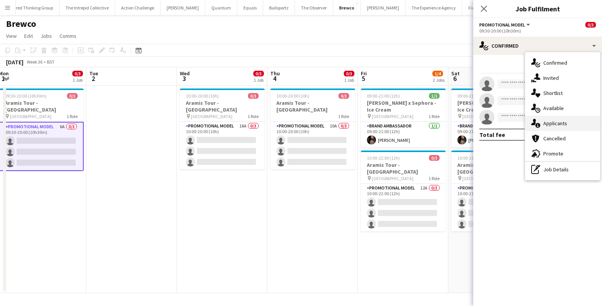
click at [541, 126] on div "single-neutral-actions-information Applicants" at bounding box center [562, 123] width 75 height 15
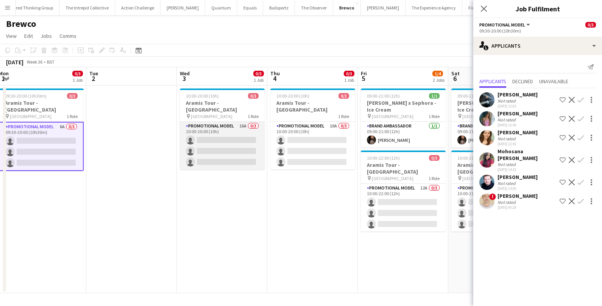
click at [234, 130] on app-card-role "Promotional Model 16A 0/3 10:00-20:00 (10h) single-neutral-actions single-neutr…" at bounding box center [222, 146] width 85 height 48
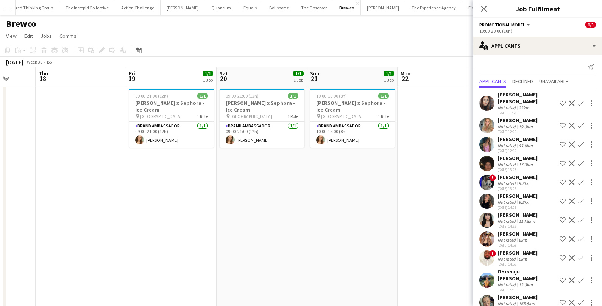
scroll to position [0, 287]
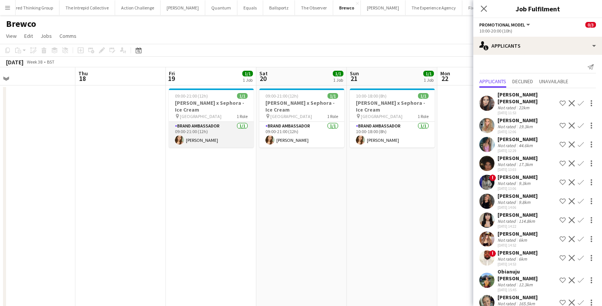
click at [201, 139] on app-card-role "Brand Ambassador [DATE] 09:00-21:00 (12h) [PERSON_NAME]" at bounding box center [211, 135] width 85 height 26
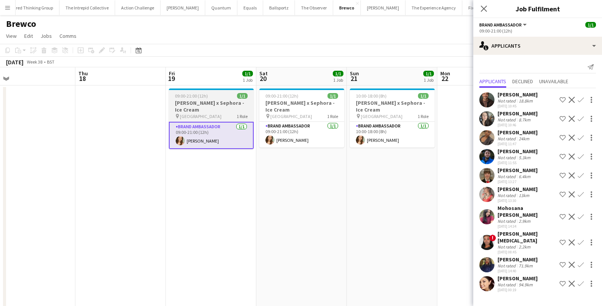
click at [212, 141] on app-card-role "Brand Ambassador [DATE] 09:00-21:00 (12h) [PERSON_NAME]" at bounding box center [211, 135] width 85 height 27
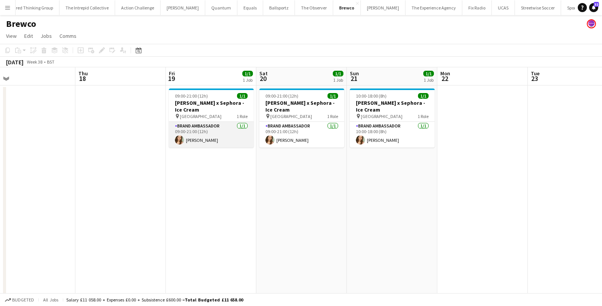
click at [212, 141] on app-card-role "Brand Ambassador [DATE] 09:00-21:00 (12h) [PERSON_NAME]" at bounding box center [211, 135] width 85 height 26
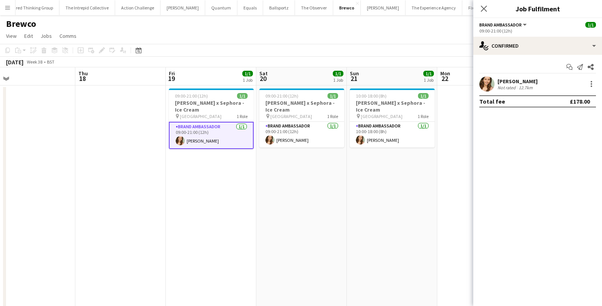
click at [512, 80] on div "[PERSON_NAME]" at bounding box center [518, 81] width 40 height 7
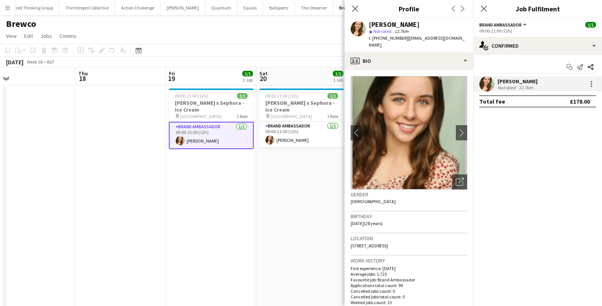
drag, startPoint x: 369, startPoint y: 25, endPoint x: 409, endPoint y: 45, distance: 44.9
click at [409, 45] on div "[PERSON_NAME] star Not rated 12.7km t. [PHONE_NUMBER] | [EMAIL_ADDRESS][DOMAIN_…" at bounding box center [418, 35] width 98 height 28
copy div "[PERSON_NAME] star Not rated 12.7km t. [PHONE_NUMBER] | [EMAIL_ADDRESS][DOMAIN_…"
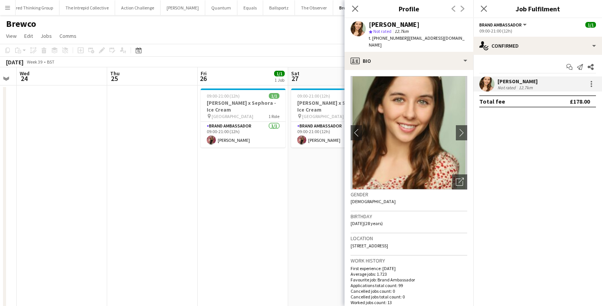
scroll to position [0, 255]
click at [236, 129] on app-card-role "Brand Ambassador [DATE] 09:00-21:00 (12h) [PERSON_NAME]" at bounding box center [242, 135] width 85 height 26
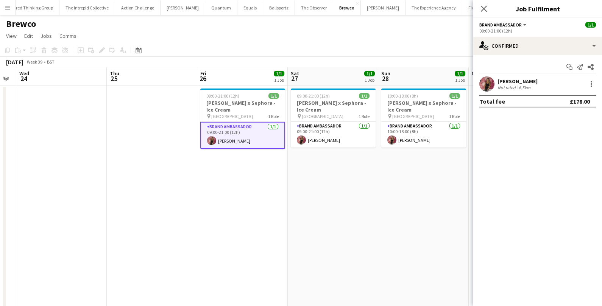
click at [506, 86] on div "Not rated" at bounding box center [508, 88] width 20 height 6
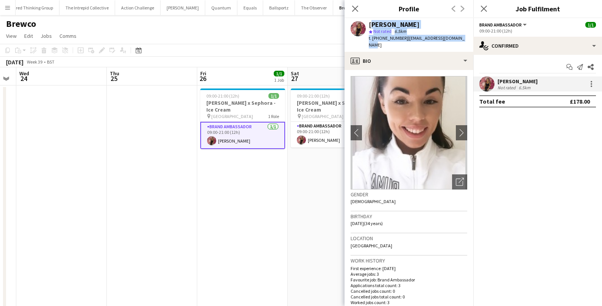
drag, startPoint x: 370, startPoint y: 25, endPoint x: 459, endPoint y: 41, distance: 90.9
click at [459, 41] on div "[PERSON_NAME] star Not rated 6.5km t. [PHONE_NUMBER] | [EMAIL_ADDRESS][DOMAIN_N…" at bounding box center [409, 35] width 129 height 34
copy div "[PERSON_NAME] star Not rated 6.5km t. [PHONE_NUMBER] | [EMAIL_ADDRESS][DOMAIN_N…"
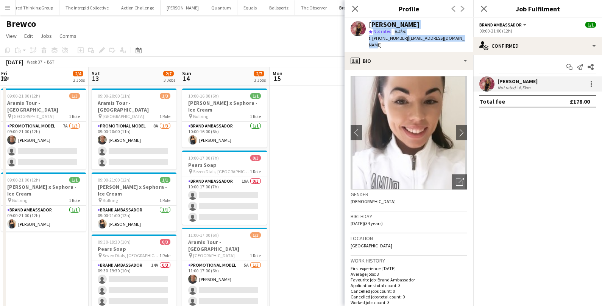
scroll to position [0, 180]
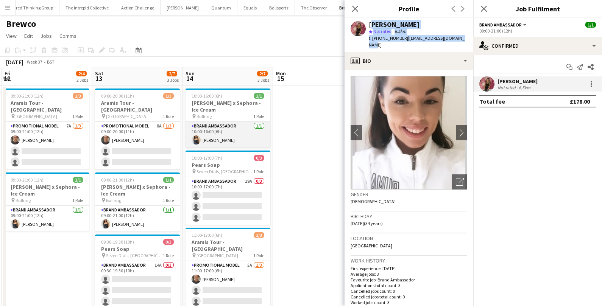
click at [238, 137] on app-card-role "Brand Ambassador [DATE] 10:00-16:00 (6h) [PERSON_NAME]" at bounding box center [228, 135] width 85 height 26
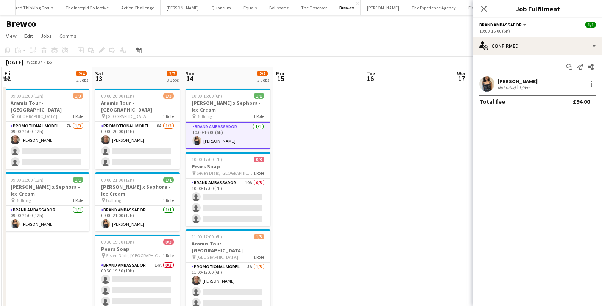
click at [507, 79] on div "[PERSON_NAME]" at bounding box center [518, 81] width 40 height 7
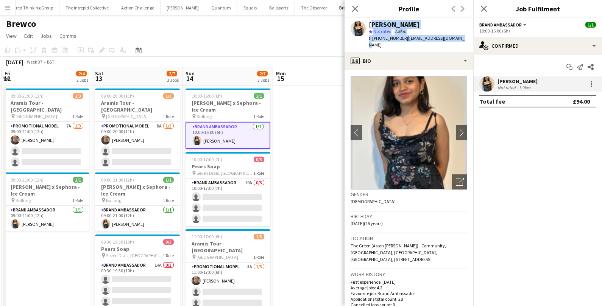
drag, startPoint x: 370, startPoint y: 25, endPoint x: 466, endPoint y: 37, distance: 96.6
click at [466, 37] on app-profile-header "Durga Sanaka star Not rated 1.9km t. [PHONE_NUMBER] | [EMAIL_ADDRESS][DOMAIN_NA…" at bounding box center [409, 35] width 129 height 34
copy div "Durga Sanaka star Not rated 1.9km t. [PHONE_NUMBER] | [EMAIL_ADDRESS][DOMAIN_NA…"
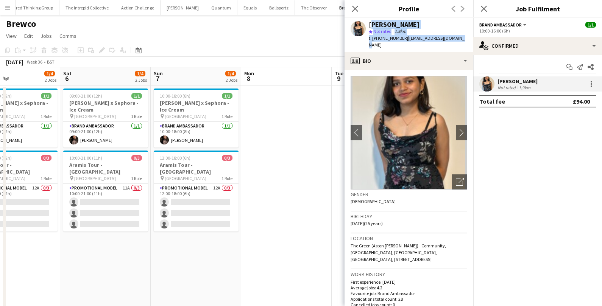
scroll to position [0, 204]
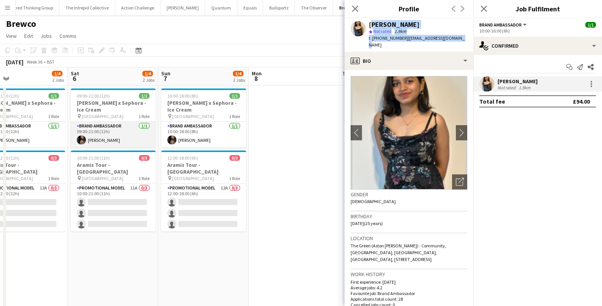
click at [133, 138] on app-card-role "Brand Ambassador [DATE] 09:00-21:00 (12h) [PERSON_NAME]" at bounding box center [113, 135] width 85 height 26
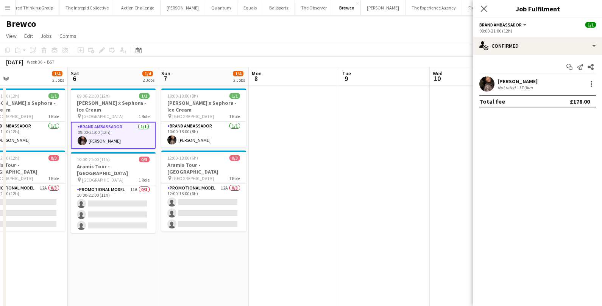
click at [518, 80] on div "[PERSON_NAME]" at bounding box center [518, 81] width 40 height 7
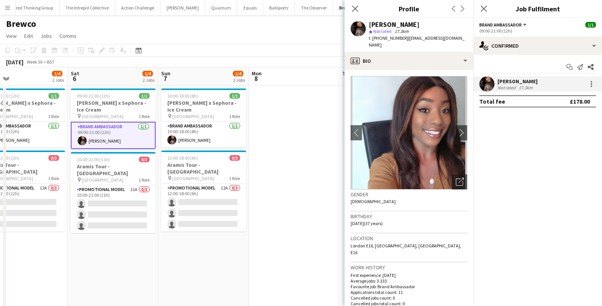
drag, startPoint x: 370, startPoint y: 26, endPoint x: 462, endPoint y: 42, distance: 93.1
click at [462, 42] on div "[PERSON_NAME] star Not rated 17.3km t. [PHONE_NUMBER] | [EMAIL_ADDRESS][DOMAIN_…" at bounding box center [409, 35] width 129 height 34
copy div "[PERSON_NAME] star Not rated 17.3km t. [PHONE_NUMBER] | [EMAIL_ADDRESS][DOMAIN_…"
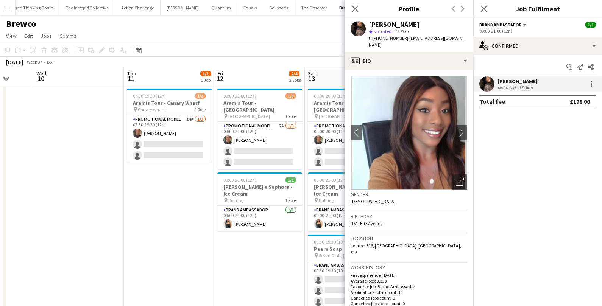
scroll to position [0, 215]
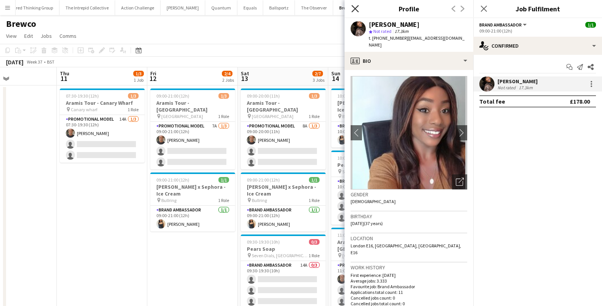
click at [357, 8] on icon "Close pop-in" at bounding box center [354, 8] width 7 height 7
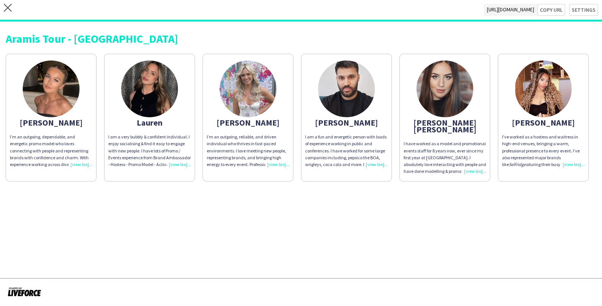
click at [350, 97] on img at bounding box center [346, 89] width 57 height 57
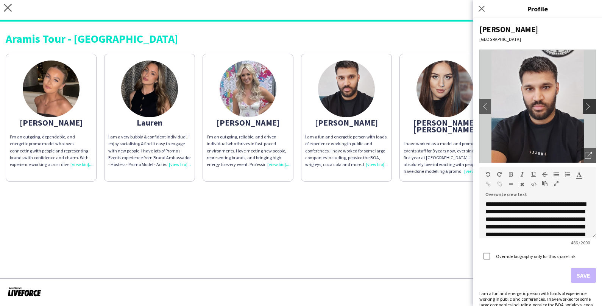
click at [593, 109] on app-icon "chevron-right" at bounding box center [590, 106] width 11 height 7
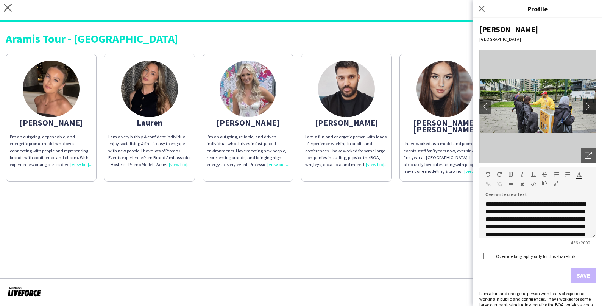
click at [593, 109] on app-icon "chevron-right" at bounding box center [590, 106] width 11 height 7
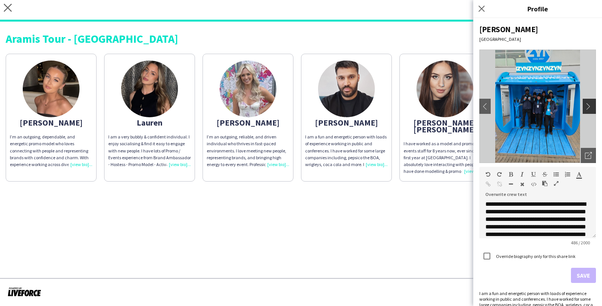
click at [593, 109] on app-icon "chevron-right" at bounding box center [590, 106] width 11 height 7
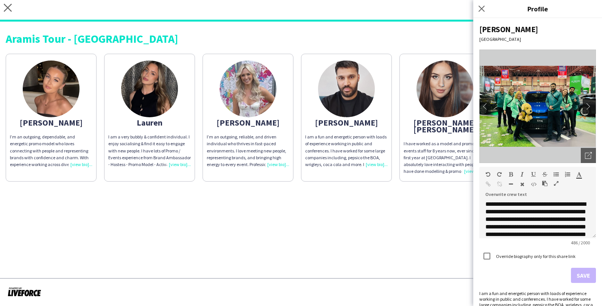
click at [593, 109] on app-icon "chevron-right" at bounding box center [590, 106] width 11 height 7
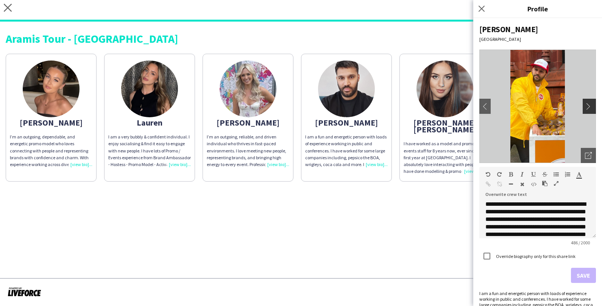
click at [593, 109] on app-icon "chevron-right" at bounding box center [590, 106] width 11 height 7
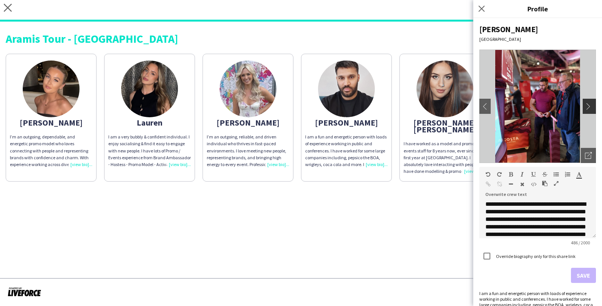
click at [593, 109] on app-icon "chevron-right" at bounding box center [590, 106] width 11 height 7
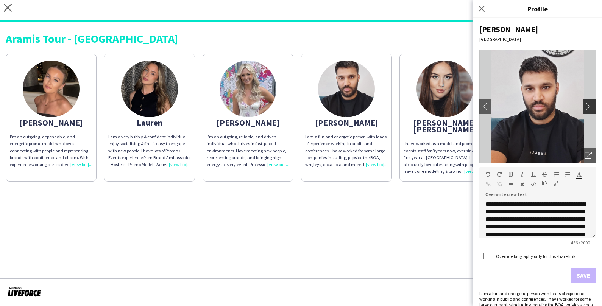
click at [593, 109] on app-icon "chevron-right" at bounding box center [590, 106] width 11 height 7
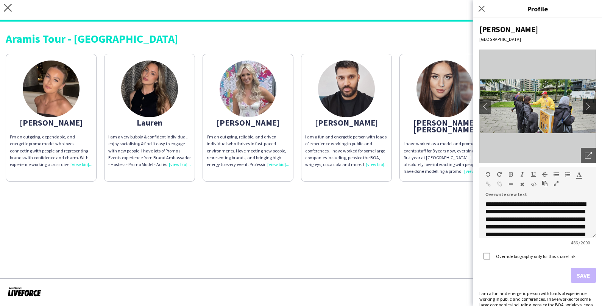
click at [593, 109] on app-icon "chevron-right" at bounding box center [590, 106] width 11 height 7
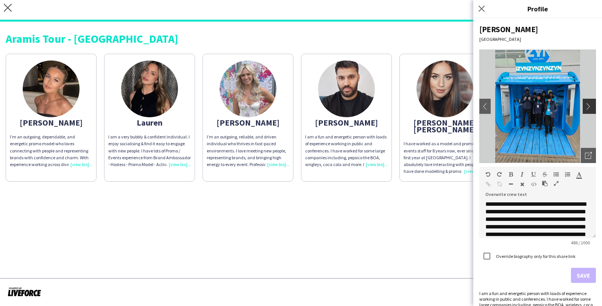
click at [593, 109] on app-icon "chevron-right" at bounding box center [590, 106] width 11 height 7
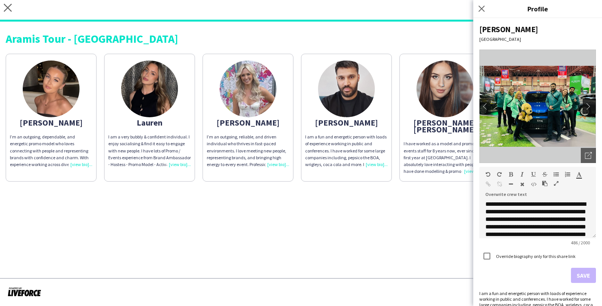
click at [593, 109] on app-icon "chevron-right" at bounding box center [590, 106] width 11 height 7
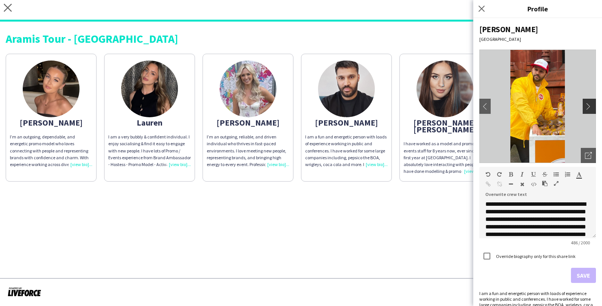
click at [593, 109] on app-icon "chevron-right" at bounding box center [590, 106] width 11 height 7
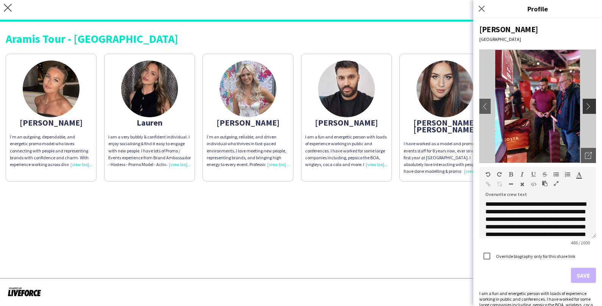
click at [593, 109] on app-icon "chevron-right" at bounding box center [590, 106] width 11 height 7
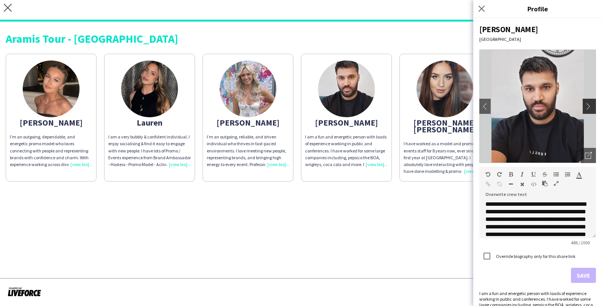
click at [593, 109] on app-icon "chevron-right" at bounding box center [590, 106] width 11 height 7
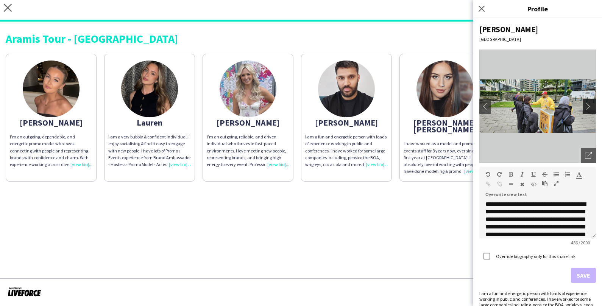
click at [593, 109] on app-icon "chevron-right" at bounding box center [590, 106] width 11 height 7
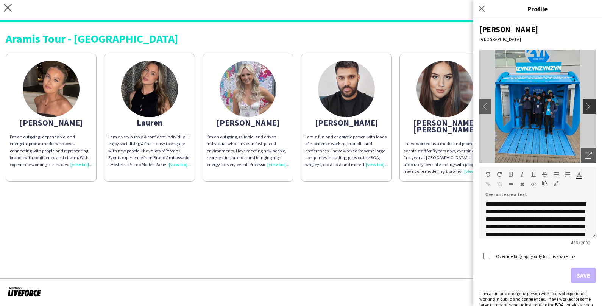
click at [593, 109] on app-icon "chevron-right" at bounding box center [590, 106] width 11 height 7
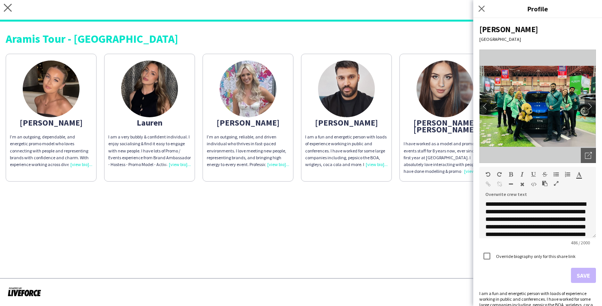
click at [359, 44] on div "Aramis Tour - BIRMINGHAM [PERSON_NAME]’m an outgoing, dependable, and energetic…" at bounding box center [301, 105] width 602 height 166
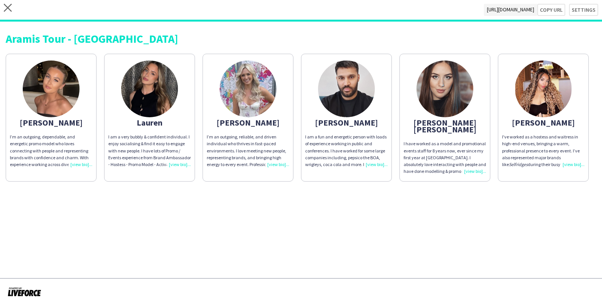
click at [454, 115] on img at bounding box center [445, 89] width 57 height 57
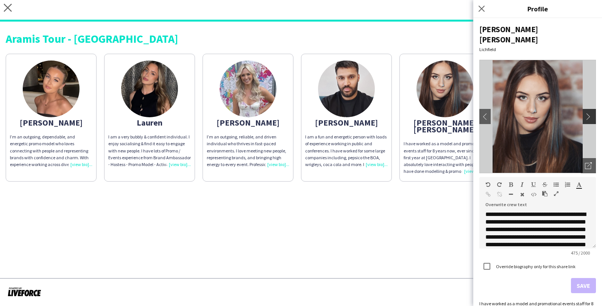
click at [588, 113] on app-icon "chevron-right" at bounding box center [590, 116] width 11 height 7
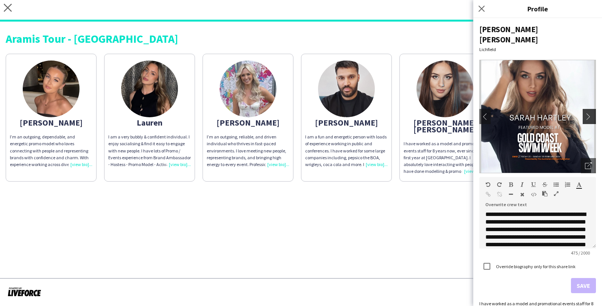
click at [588, 113] on app-icon "chevron-right" at bounding box center [590, 116] width 11 height 7
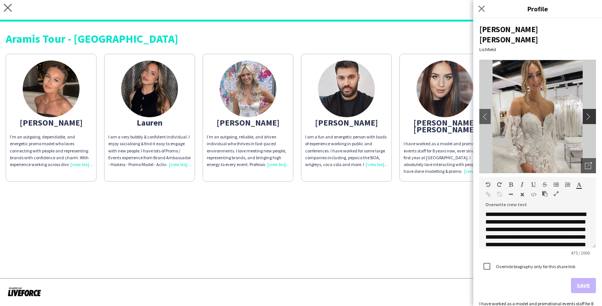
click at [588, 113] on app-icon "chevron-right" at bounding box center [590, 116] width 11 height 7
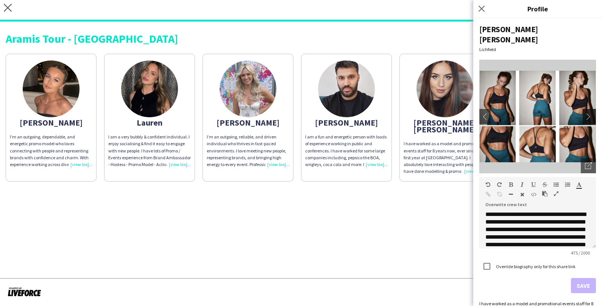
click at [588, 113] on app-icon "chevron-right" at bounding box center [590, 116] width 11 height 7
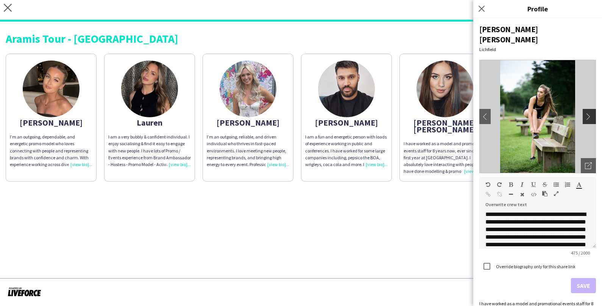
click at [588, 113] on app-icon "chevron-right" at bounding box center [590, 116] width 11 height 7
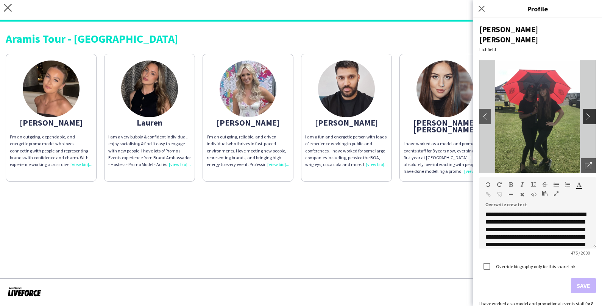
click at [588, 113] on app-icon "chevron-right" at bounding box center [590, 116] width 11 height 7
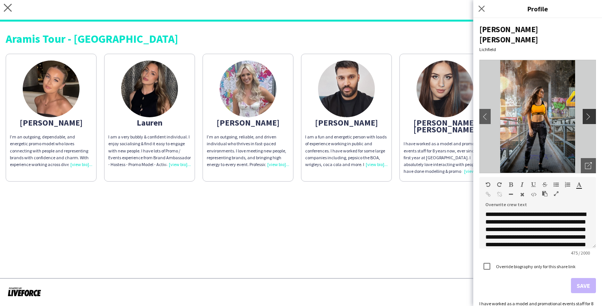
click at [588, 113] on app-icon "chevron-right" at bounding box center [590, 116] width 11 height 7
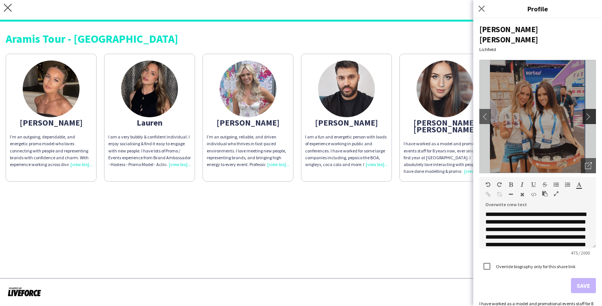
click at [588, 113] on app-icon "chevron-right" at bounding box center [590, 116] width 11 height 7
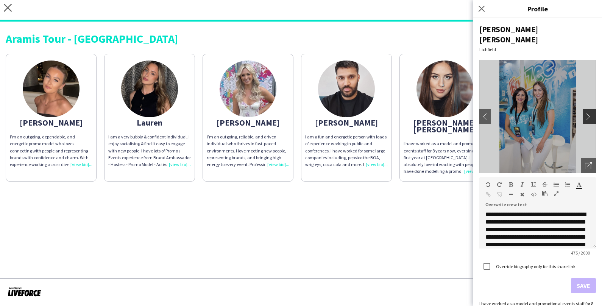
click at [588, 113] on app-icon "chevron-right" at bounding box center [590, 116] width 11 height 7
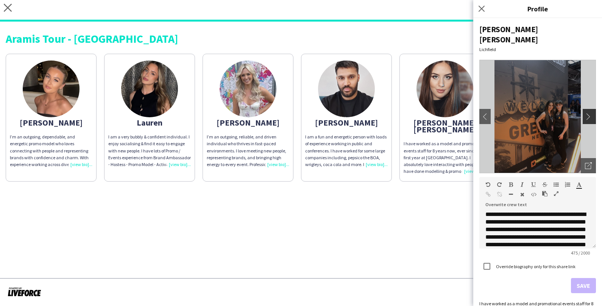
click at [588, 113] on app-icon "chevron-right" at bounding box center [590, 116] width 11 height 7
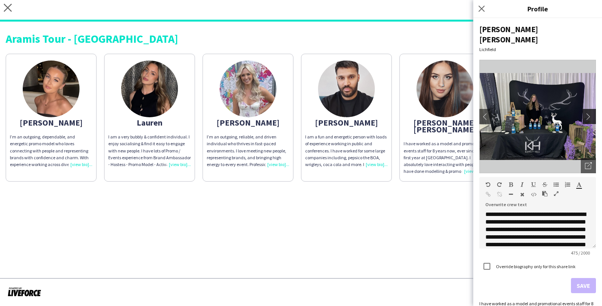
click at [588, 113] on app-icon "chevron-right" at bounding box center [590, 116] width 11 height 7
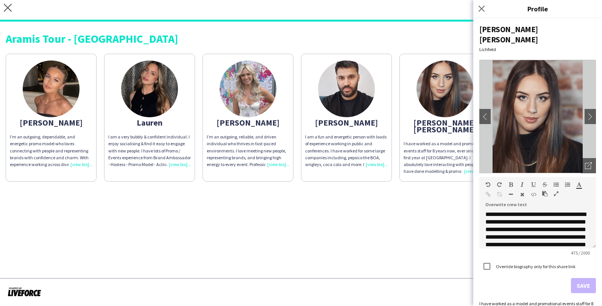
click at [452, 198] on app-share-pages "close [URL][DOMAIN_NAME] Copy url Settings Aramis Tour - [GEOGRAPHIC_DATA] [PER…" at bounding box center [301, 153] width 602 height 306
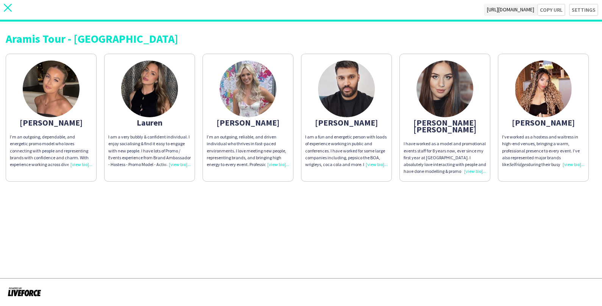
click at [10, 9] on icon "close" at bounding box center [8, 8] width 8 height 8
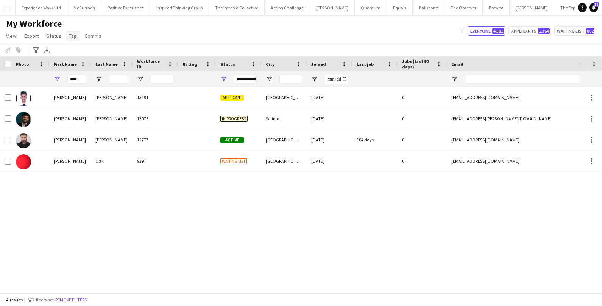
click at [73, 39] on span "Tag" at bounding box center [73, 36] width 8 height 7
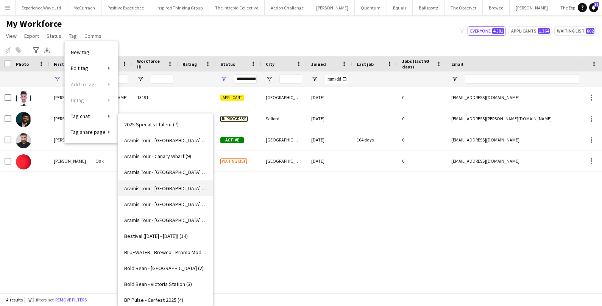
click at [146, 187] on span "Aramis Tour - [GEOGRAPHIC_DATA] (5)" at bounding box center [165, 188] width 83 height 7
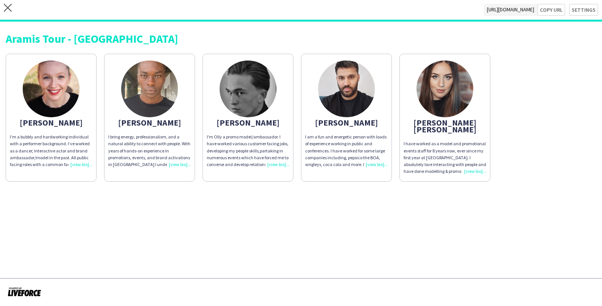
click at [259, 99] on img at bounding box center [248, 89] width 57 height 57
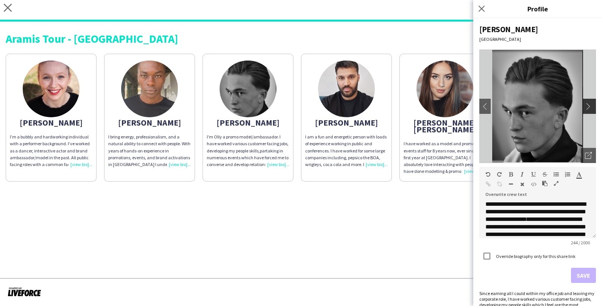
click at [593, 104] on app-icon "chevron-right" at bounding box center [590, 106] width 11 height 7
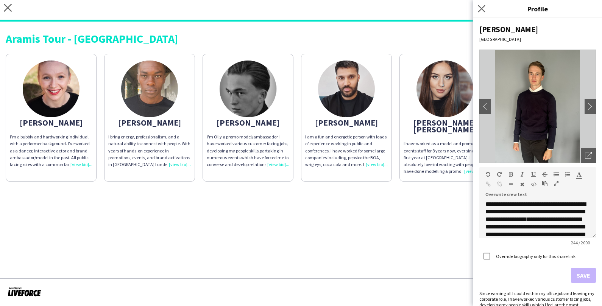
click at [486, 9] on app-icon "Close pop-in" at bounding box center [481, 8] width 11 height 11
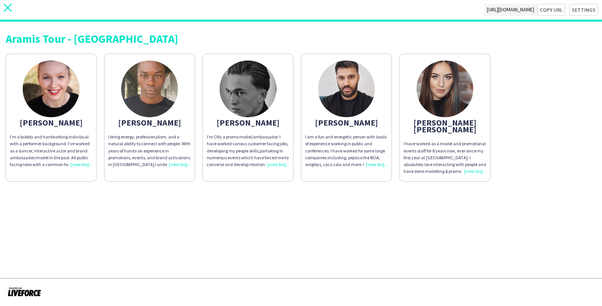
click at [11, 8] on icon "close" at bounding box center [8, 8] width 8 height 8
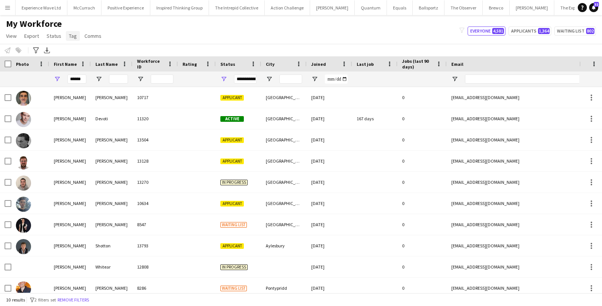
click at [72, 37] on span "Tag" at bounding box center [73, 36] width 8 height 7
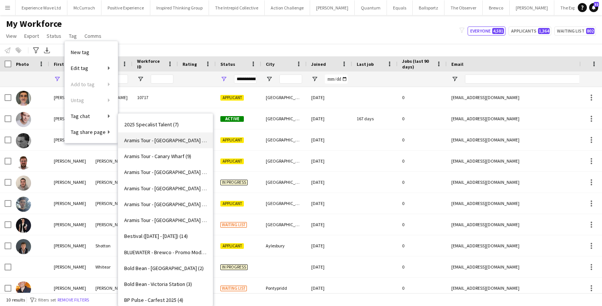
click at [166, 142] on span "Aramis Tour - BIRMINGHAM (6)" at bounding box center [165, 140] width 83 height 7
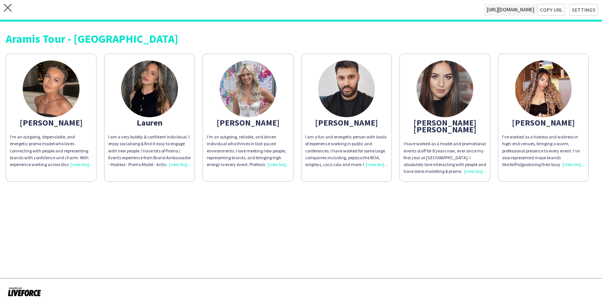
click at [78, 162] on div "I’m an outgoing, dependable, and energetic promo model who loves connecting wit…" at bounding box center [51, 151] width 83 height 34
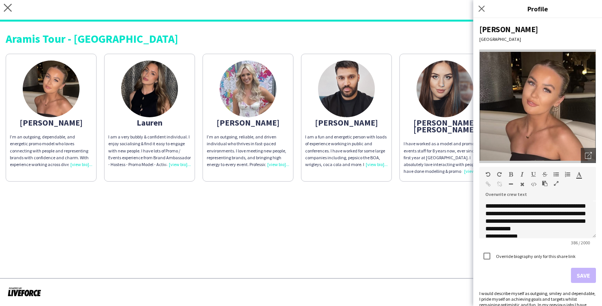
scroll to position [51, 0]
click at [176, 165] on div "I am a very bubbly & confident individual. I enjoy socialising & find it easy t…" at bounding box center [149, 151] width 83 height 34
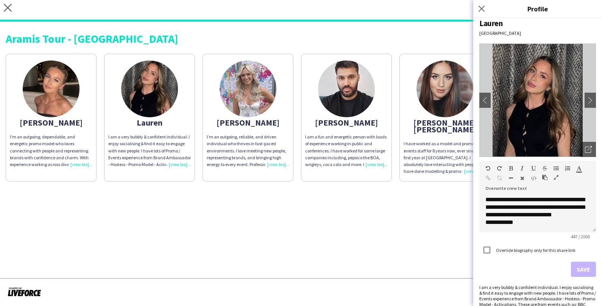
scroll to position [6, 0]
click at [364, 256] on app-share-pages "close https://admin.liveforce.co/v2/s/9622b657-4381-4f1b-bd3f-7f4ee9a274ef Copy…" at bounding box center [301, 153] width 602 height 306
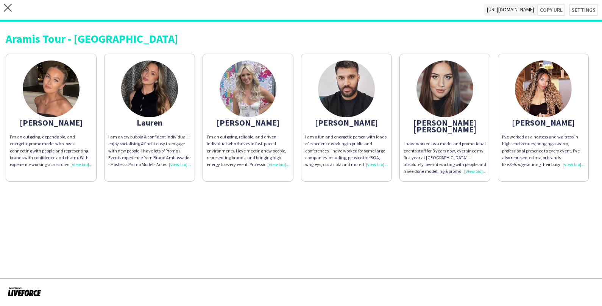
click at [275, 166] on div "I’m an outgoing, reliable, and driven individual who thrives in fast-paced envi…" at bounding box center [248, 151] width 83 height 34
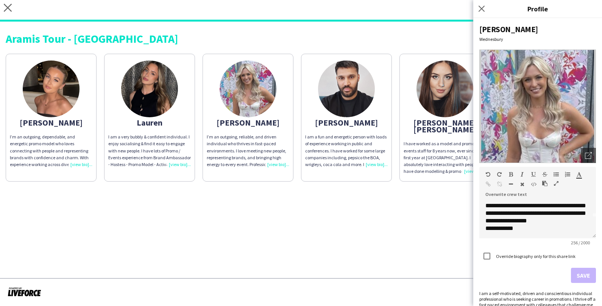
scroll to position [0, 0]
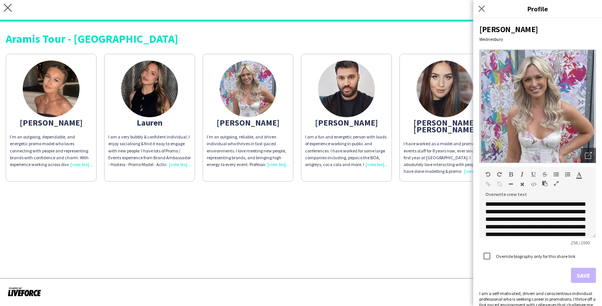
click at [393, 43] on div "Aramis Tour - BIRMINGHAM" at bounding box center [301, 38] width 591 height 11
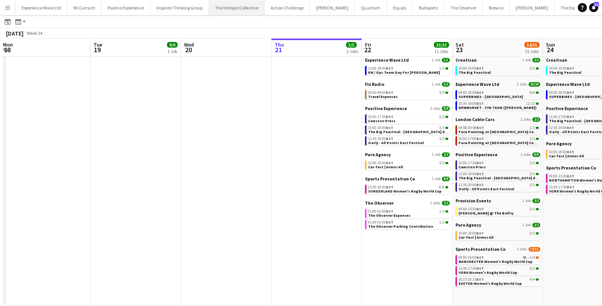
scroll to position [0, 215]
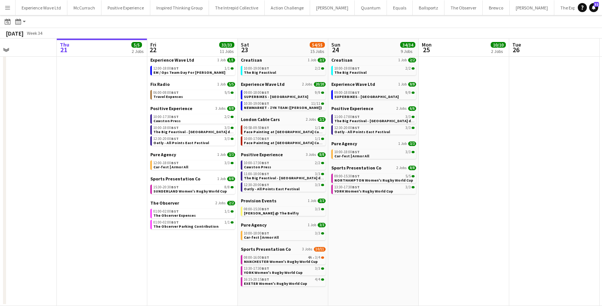
click at [10, 8] on app-icon "Menu" at bounding box center [8, 8] width 6 height 6
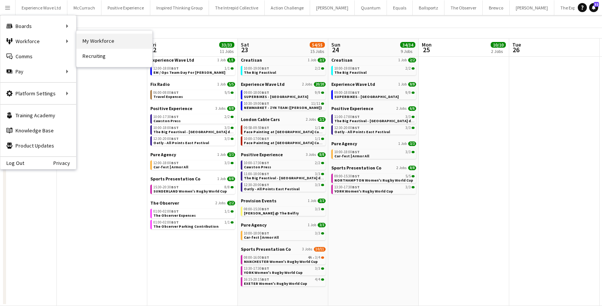
click at [102, 38] on link "My Workforce" at bounding box center [115, 41] width 76 height 15
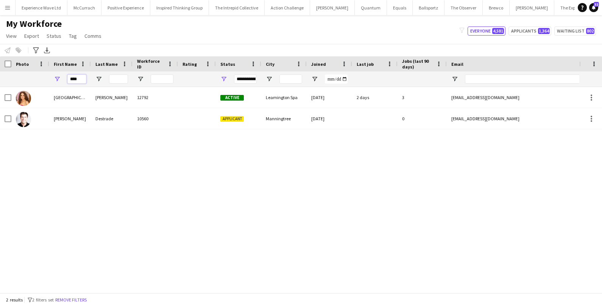
drag, startPoint x: 82, startPoint y: 81, endPoint x: 47, endPoint y: 79, distance: 34.9
click at [47, 80] on div "****" at bounding box center [410, 79] width 821 height 15
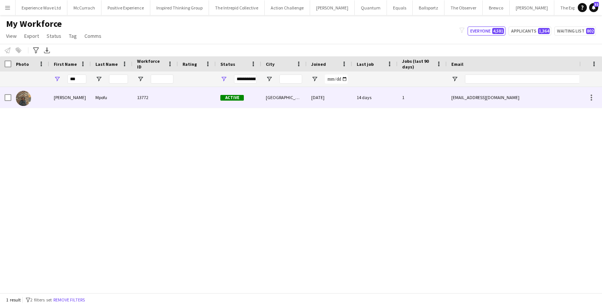
click at [70, 104] on div "[PERSON_NAME]" at bounding box center [70, 97] width 42 height 21
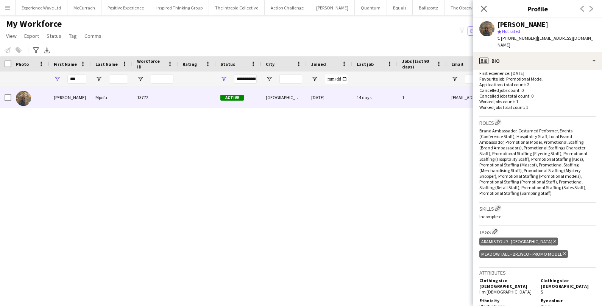
scroll to position [220, 0]
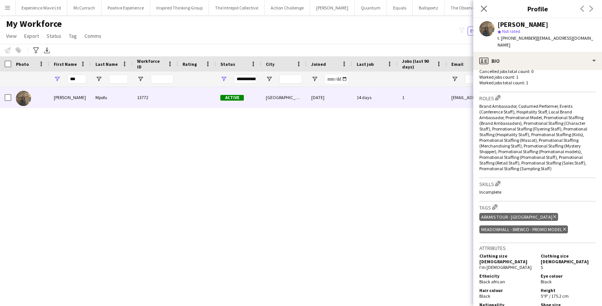
click at [553, 215] on icon at bounding box center [554, 216] width 3 height 3
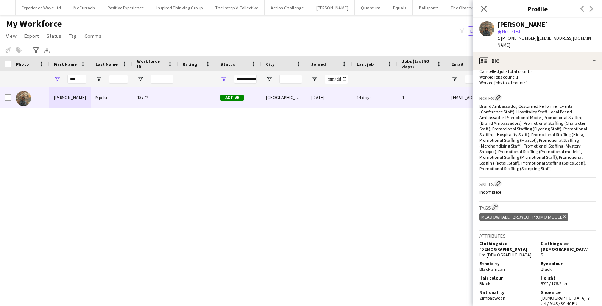
click at [264, 126] on div "[PERSON_NAME] 13772 Active [GEOGRAPHIC_DATA] [DATE] 14 days 1 [EMAIL_ADDRESS][D…" at bounding box center [289, 190] width 579 height 206
drag, startPoint x: 80, startPoint y: 79, endPoint x: 61, endPoint y: 78, distance: 18.6
click at [62, 79] on div "***" at bounding box center [70, 79] width 42 height 15
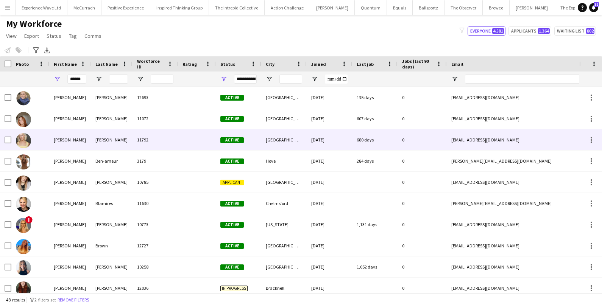
click at [67, 136] on div "[PERSON_NAME]" at bounding box center [70, 140] width 42 height 21
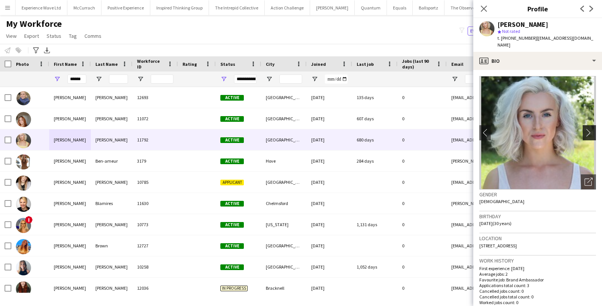
click at [589, 129] on app-icon "chevron-right" at bounding box center [591, 133] width 12 height 8
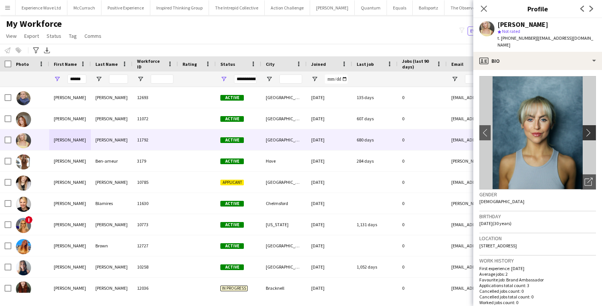
click at [589, 129] on app-icon "chevron-right" at bounding box center [591, 133] width 12 height 8
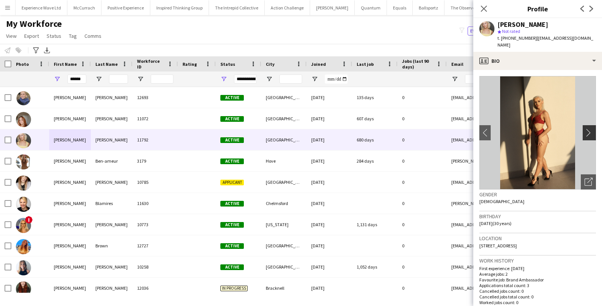
click at [589, 129] on app-icon "chevron-right" at bounding box center [591, 133] width 12 height 8
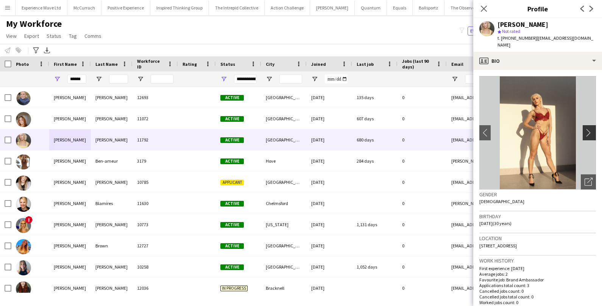
click at [589, 129] on app-icon "chevron-right" at bounding box center [591, 133] width 12 height 8
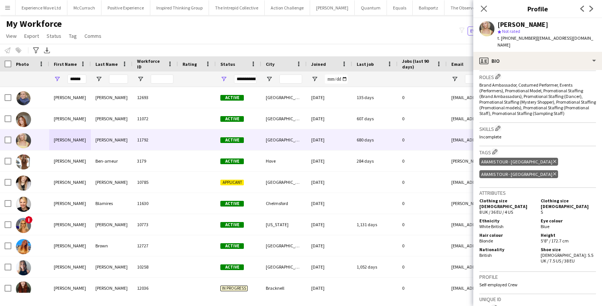
scroll to position [259, 0]
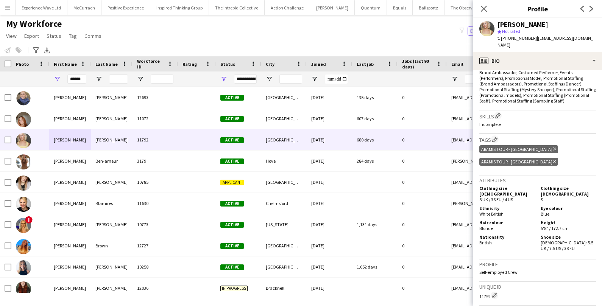
click at [553, 159] on icon "Delete tag" at bounding box center [554, 161] width 3 height 5
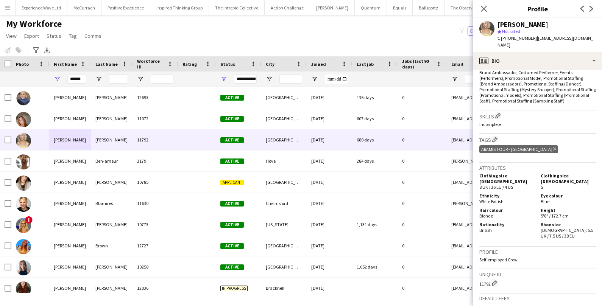
click at [553, 147] on icon "Delete tag" at bounding box center [554, 149] width 3 height 5
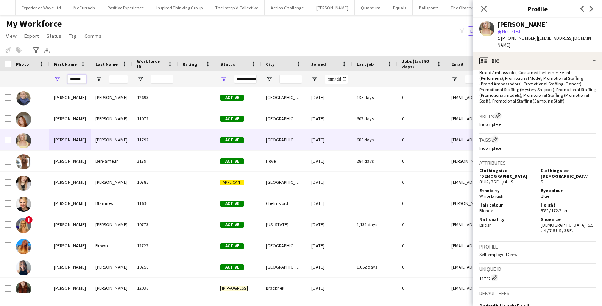
click at [85, 80] on input "******" at bounding box center [76, 79] width 19 height 9
drag, startPoint x: 85, startPoint y: 80, endPoint x: 73, endPoint y: 80, distance: 12.5
click at [73, 80] on input "******" at bounding box center [76, 79] width 19 height 9
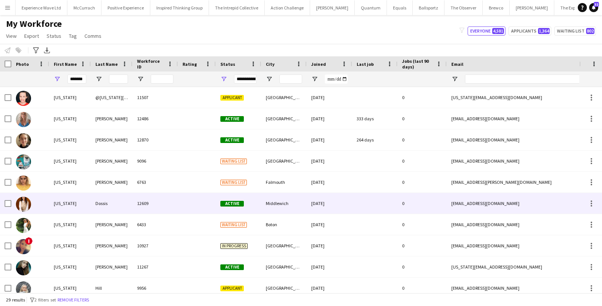
click at [37, 201] on div at bounding box center [30, 203] width 38 height 21
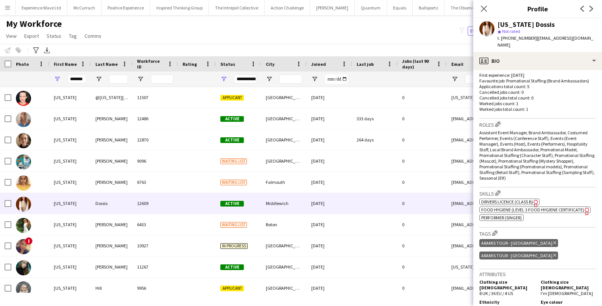
scroll to position [200, 0]
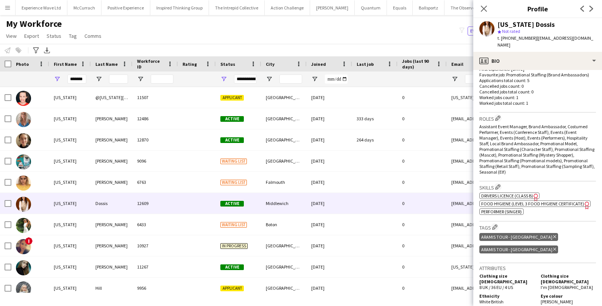
click at [553, 236] on icon at bounding box center [554, 237] width 3 height 3
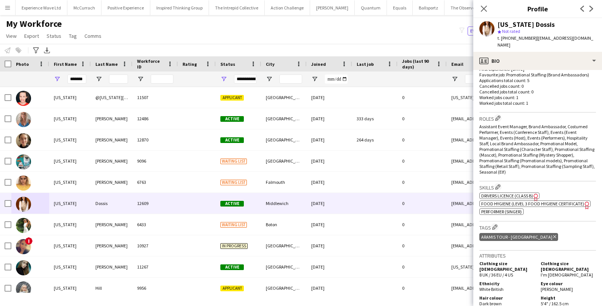
click at [553, 236] on icon at bounding box center [554, 237] width 3 height 3
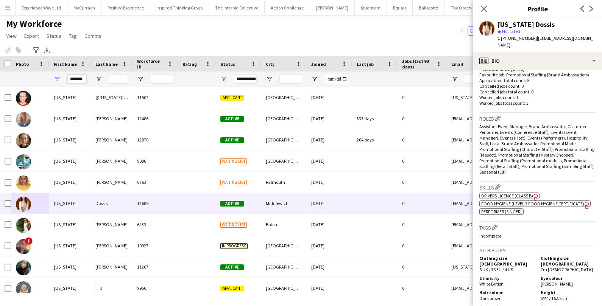
drag, startPoint x: 85, startPoint y: 80, endPoint x: 77, endPoint y: 80, distance: 8.0
click at [77, 80] on input "*******" at bounding box center [76, 79] width 19 height 9
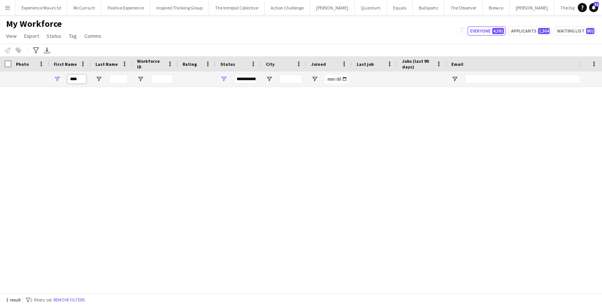
scroll to position [0, 0]
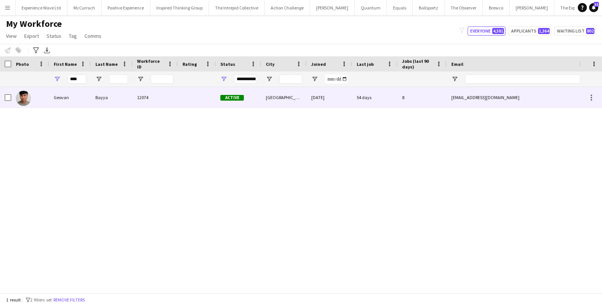
click at [59, 92] on div "Geovan" at bounding box center [70, 97] width 42 height 21
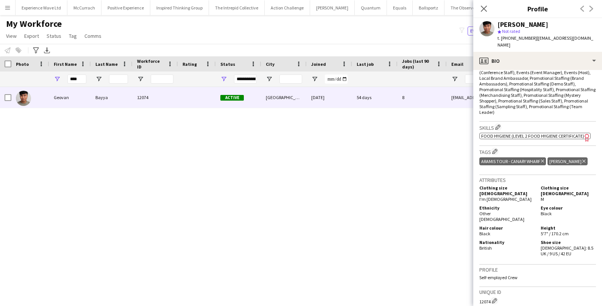
scroll to position [265, 0]
click at [543, 159] on icon at bounding box center [542, 160] width 3 height 3
drag, startPoint x: 81, startPoint y: 78, endPoint x: 47, endPoint y: 78, distance: 33.7
click at [47, 78] on div "****" at bounding box center [410, 79] width 821 height 15
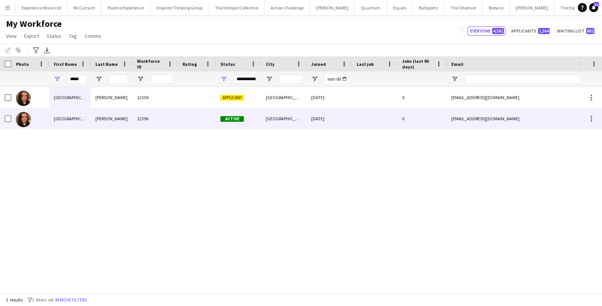
click at [56, 118] on div "Paris" at bounding box center [70, 118] width 42 height 21
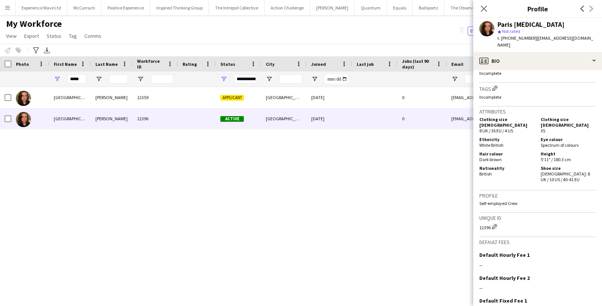
scroll to position [344, 0]
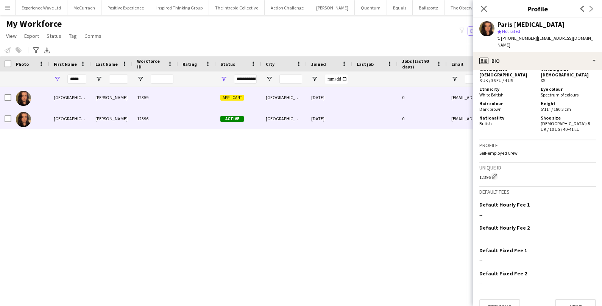
click at [196, 100] on div at bounding box center [197, 97] width 38 height 21
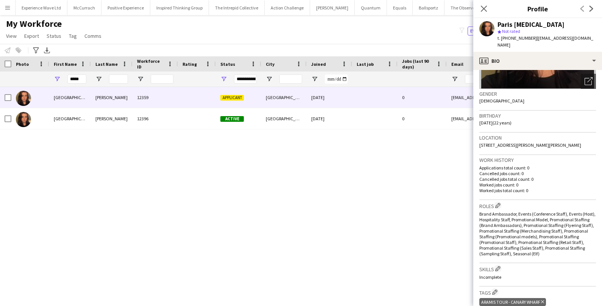
scroll to position [128, 0]
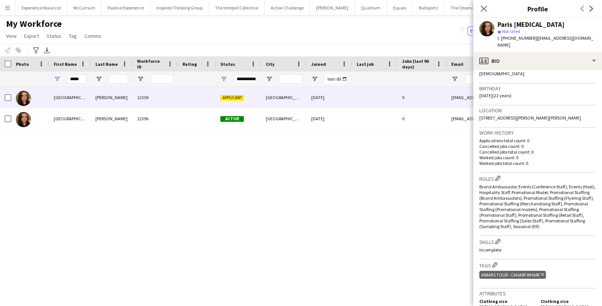
click at [543, 273] on icon "Delete tag" at bounding box center [542, 275] width 3 height 5
drag, startPoint x: 82, startPoint y: 77, endPoint x: 61, endPoint y: 77, distance: 20.5
click at [61, 77] on div "*****" at bounding box center [70, 79] width 42 height 15
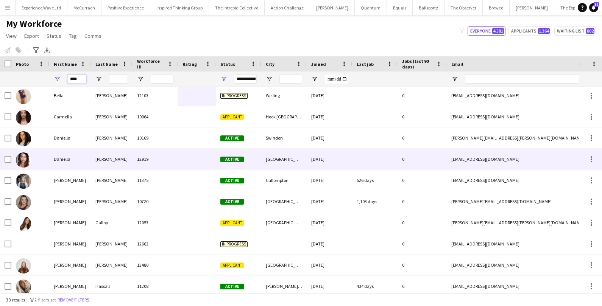
scroll to position [5, 0]
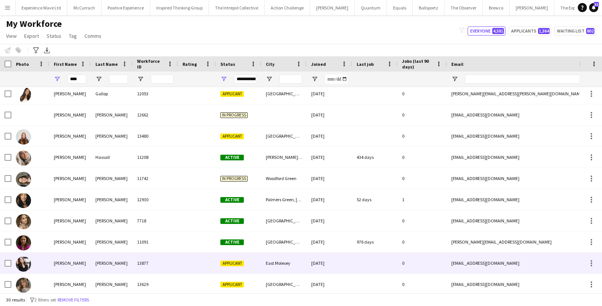
click at [73, 266] on div "[PERSON_NAME]" at bounding box center [70, 263] width 42 height 21
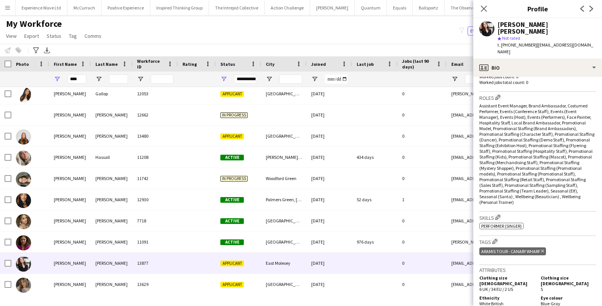
click at [543, 250] on icon at bounding box center [542, 251] width 3 height 3
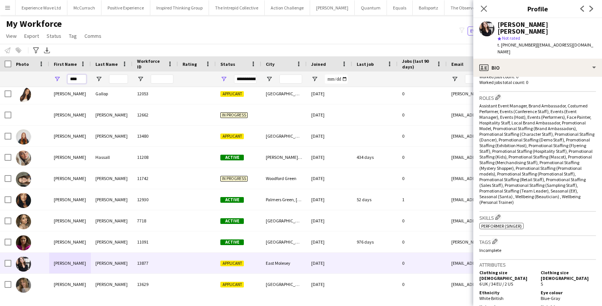
drag, startPoint x: 81, startPoint y: 81, endPoint x: 58, endPoint y: 81, distance: 23.9
click at [58, 81] on div "****" at bounding box center [70, 79] width 42 height 15
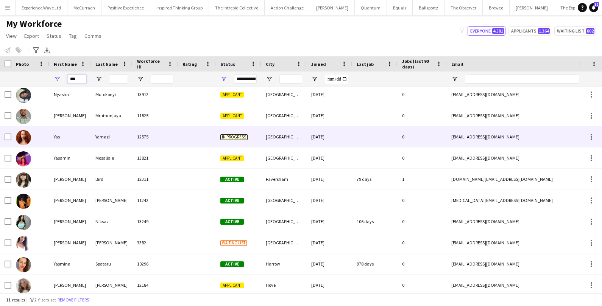
type input "***"
click at [53, 140] on div "Yas" at bounding box center [70, 136] width 42 height 21
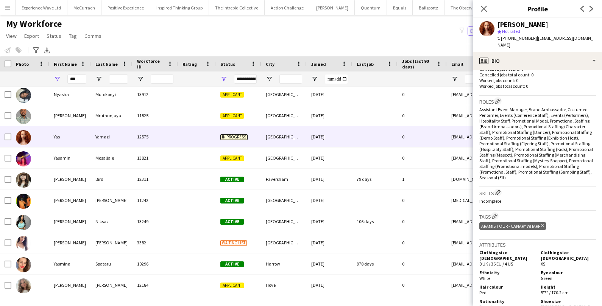
click at [543, 225] on icon at bounding box center [542, 226] width 3 height 3
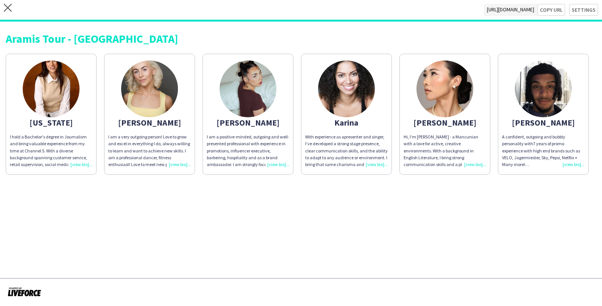
click at [568, 162] on div "A confident, outgoing and bubbly personality with 7 years of promo experience w…" at bounding box center [543, 151] width 83 height 34
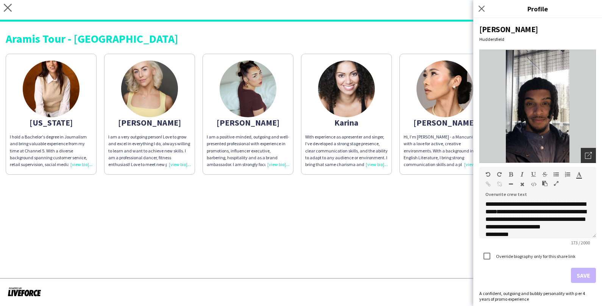
click at [592, 156] on div "Open photos pop-in" at bounding box center [588, 155] width 15 height 15
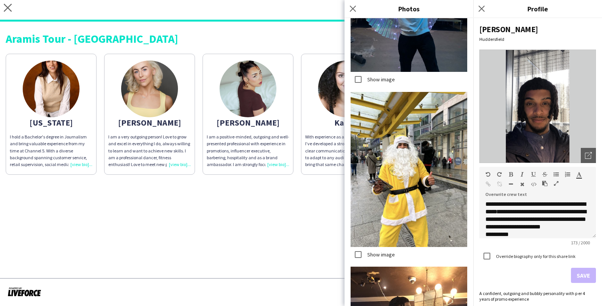
scroll to position [714, 0]
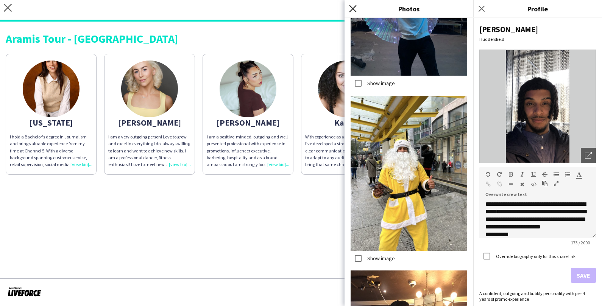
click at [354, 7] on icon at bounding box center [352, 8] width 7 height 7
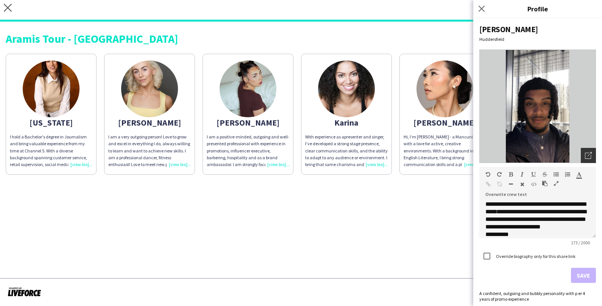
click at [590, 155] on icon "Open photos pop-in" at bounding box center [588, 155] width 7 height 7
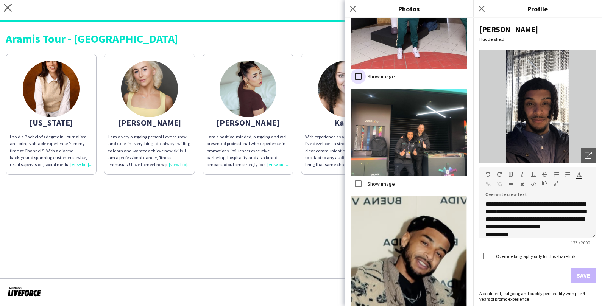
scroll to position [1541, 0]
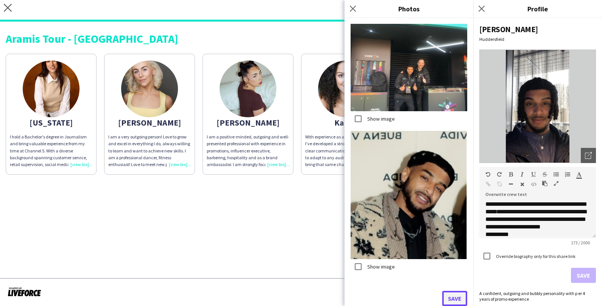
click at [450, 298] on button "Save" at bounding box center [454, 298] width 25 height 15
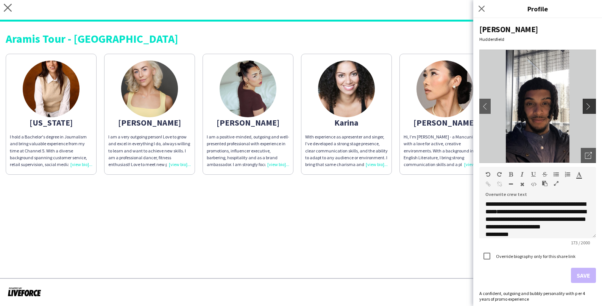
click at [590, 109] on app-icon "chevron-right" at bounding box center [590, 106] width 11 height 7
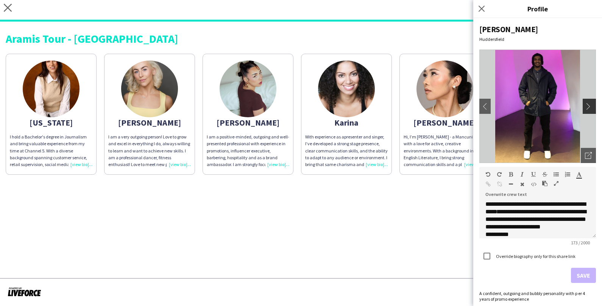
click at [590, 109] on app-icon "chevron-right" at bounding box center [590, 106] width 11 height 7
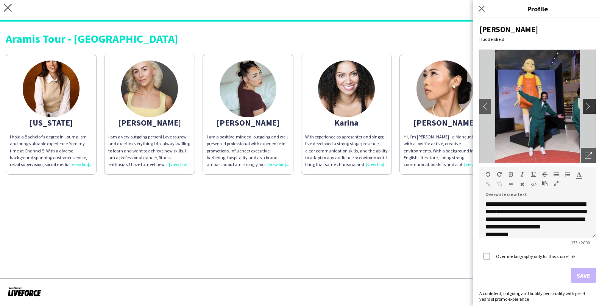
click at [590, 109] on app-icon "chevron-right" at bounding box center [590, 106] width 11 height 7
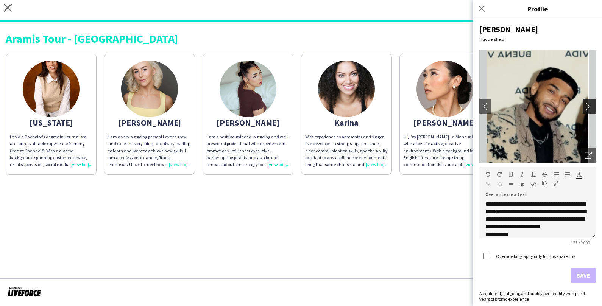
click at [590, 109] on app-icon "chevron-right" at bounding box center [590, 106] width 11 height 7
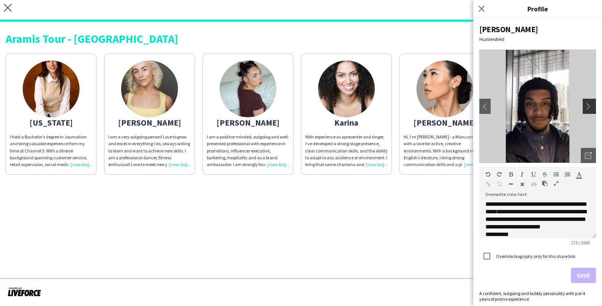
click at [590, 109] on app-icon "chevron-right" at bounding box center [590, 106] width 11 height 7
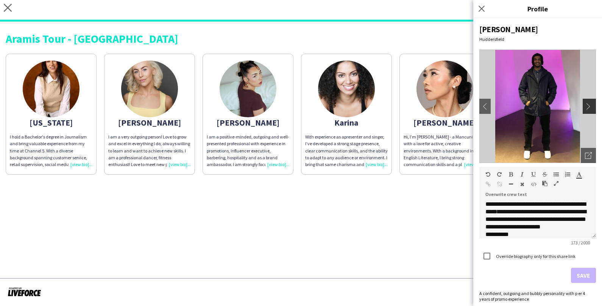
click at [590, 109] on app-icon "chevron-right" at bounding box center [590, 106] width 11 height 7
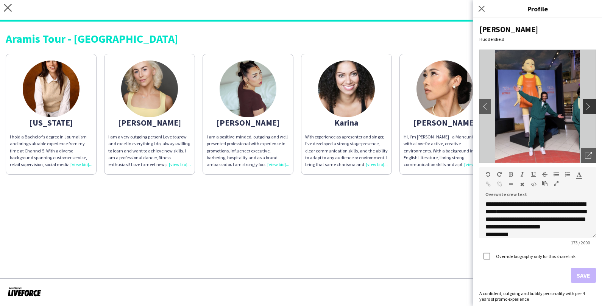
click at [590, 109] on app-icon "chevron-right" at bounding box center [590, 106] width 11 height 7
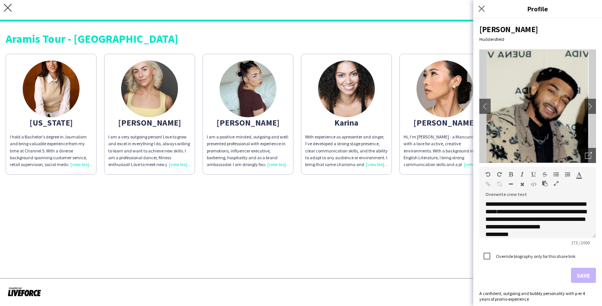
click at [420, 40] on div "Aramis Tour - [GEOGRAPHIC_DATA]" at bounding box center [301, 38] width 591 height 11
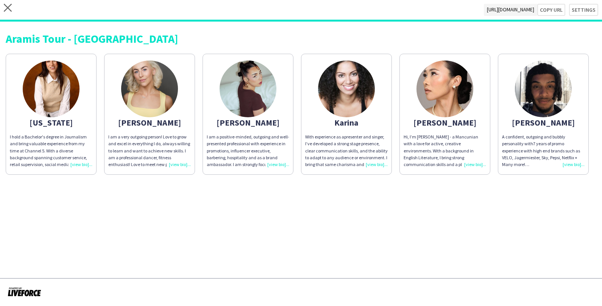
click at [574, 163] on div "A confident, outgoing and bubbly personality with 7 years of promo experience w…" at bounding box center [543, 151] width 83 height 34
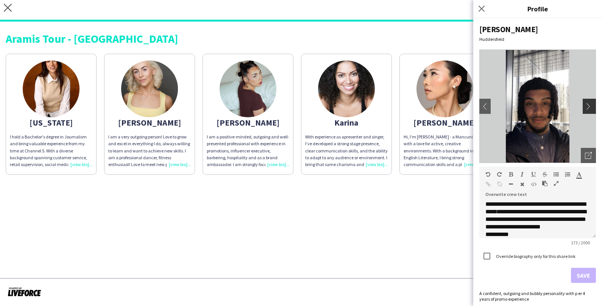
click at [586, 109] on app-icon "chevron-right" at bounding box center [590, 106] width 11 height 7
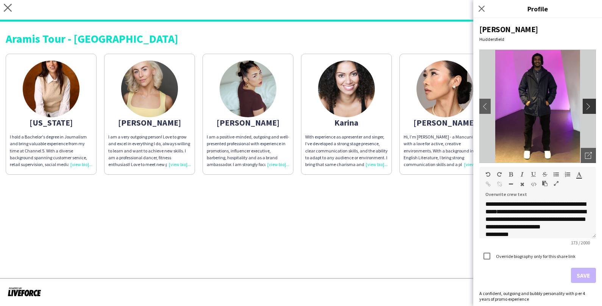
click at [586, 109] on app-icon "chevron-right" at bounding box center [590, 106] width 11 height 7
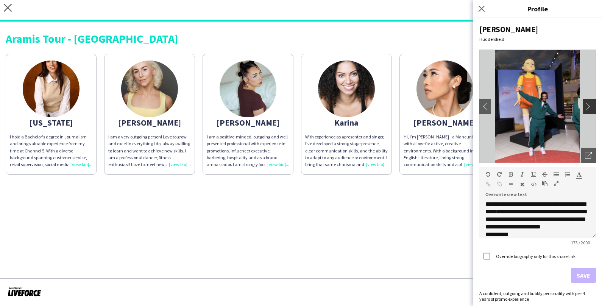
click at [586, 109] on app-icon "chevron-right" at bounding box center [590, 106] width 11 height 7
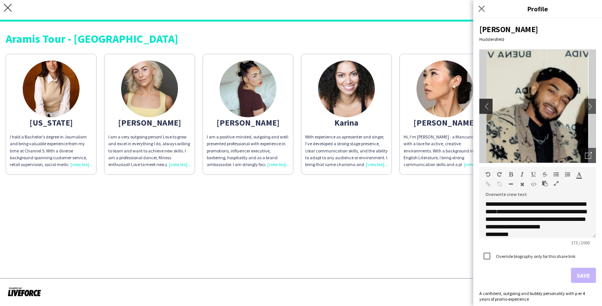
click at [487, 105] on app-icon "chevron-left" at bounding box center [485, 106] width 11 height 7
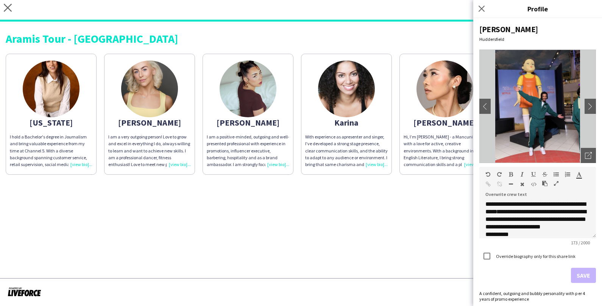
click at [584, 106] on img at bounding box center [537, 107] width 117 height 114
click at [586, 106] on app-icon "chevron-right" at bounding box center [590, 106] width 11 height 7
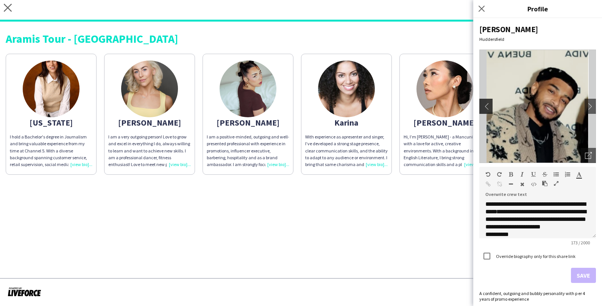
click at [487, 102] on button "chevron-left" at bounding box center [485, 106] width 15 height 15
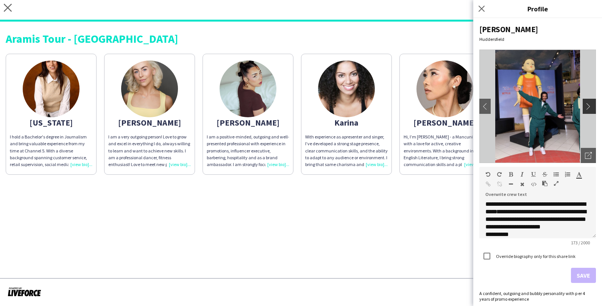
click at [590, 107] on app-icon "chevron-right" at bounding box center [590, 106] width 11 height 7
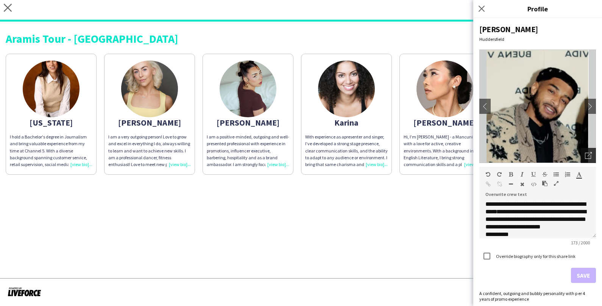
click at [590, 156] on icon "Open photos pop-in" at bounding box center [588, 155] width 7 height 7
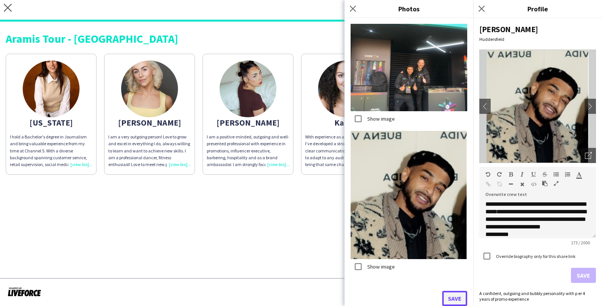
click at [451, 295] on button "Save" at bounding box center [454, 298] width 25 height 15
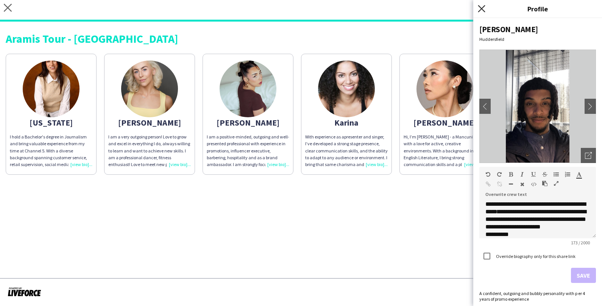
click at [481, 8] on icon at bounding box center [481, 8] width 7 height 7
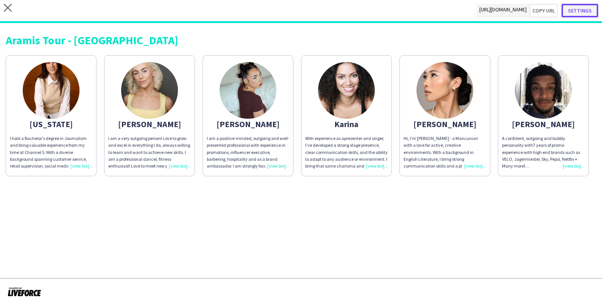
click at [591, 9] on button "Settings" at bounding box center [580, 11] width 37 height 14
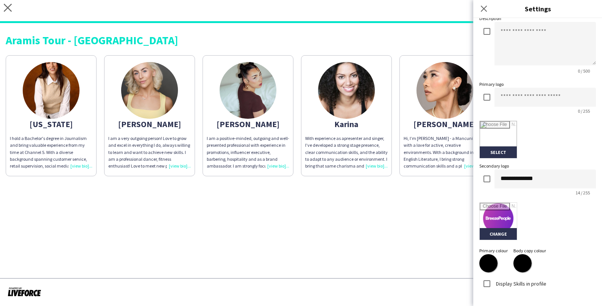
scroll to position [139, 0]
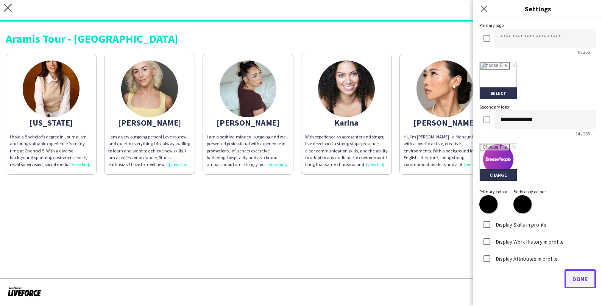
click at [574, 281] on span "Done" at bounding box center [581, 279] width 16 height 8
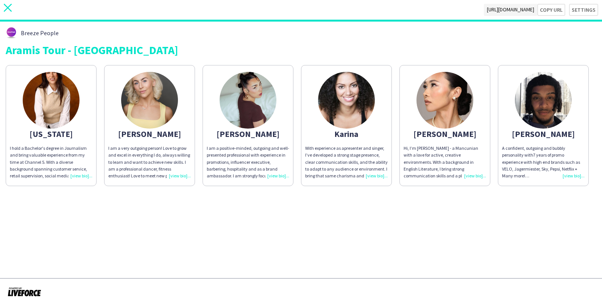
click at [8, 9] on icon "close" at bounding box center [8, 8] width 8 height 8
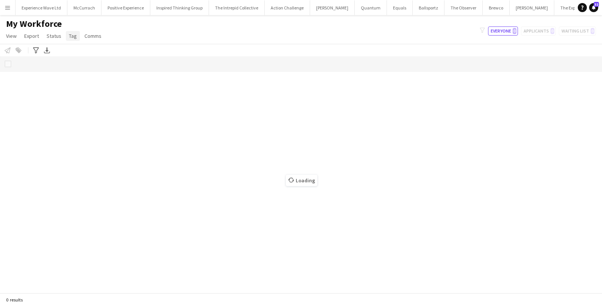
click at [75, 35] on link "Tag" at bounding box center [73, 36] width 14 height 10
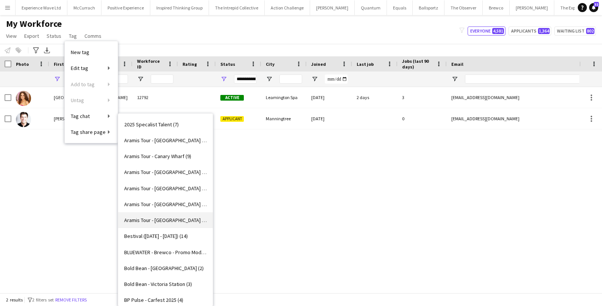
click at [162, 218] on span "Aramis Tour - [GEOGRAPHIC_DATA] (7)" at bounding box center [165, 220] width 83 height 7
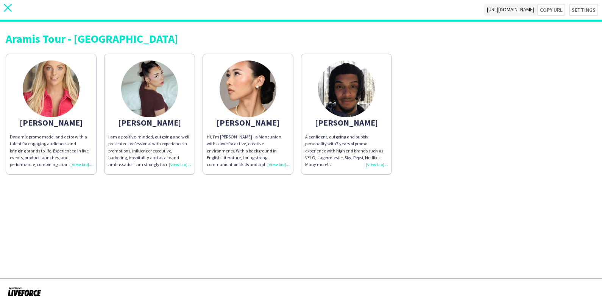
click at [5, 10] on icon at bounding box center [8, 8] width 8 height 8
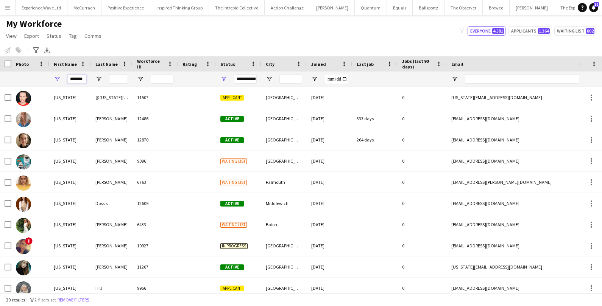
drag, startPoint x: 84, startPoint y: 78, endPoint x: 56, endPoint y: 78, distance: 28.8
click at [56, 78] on div "*******" at bounding box center [70, 79] width 42 height 15
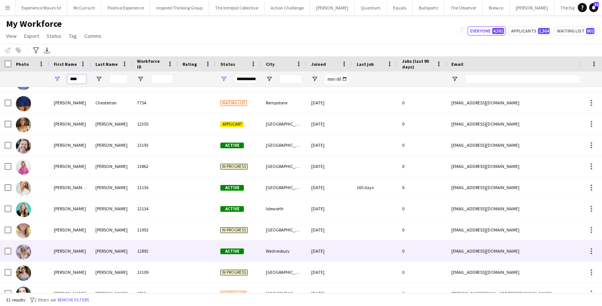
scroll to position [94, 0]
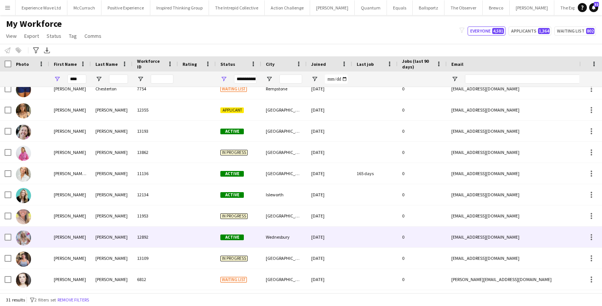
click at [54, 239] on div "Lucy" at bounding box center [70, 237] width 42 height 21
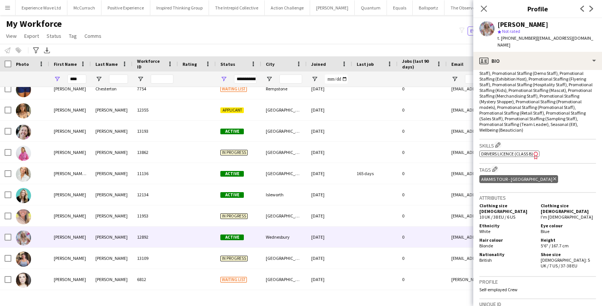
scroll to position [275, 0]
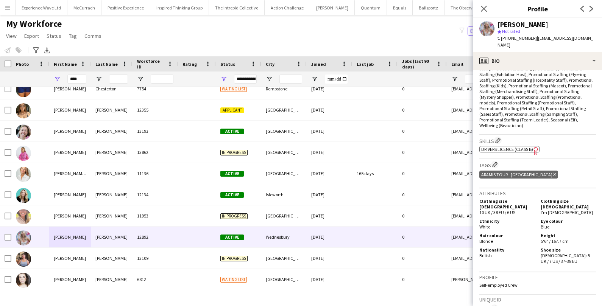
click at [553, 173] on icon at bounding box center [554, 174] width 3 height 3
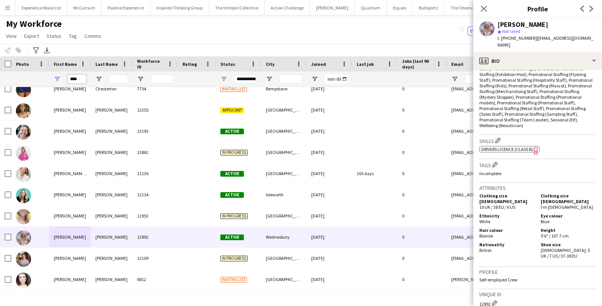
drag, startPoint x: 82, startPoint y: 81, endPoint x: 60, endPoint y: 80, distance: 22.0
click at [60, 80] on div "****" at bounding box center [70, 79] width 42 height 15
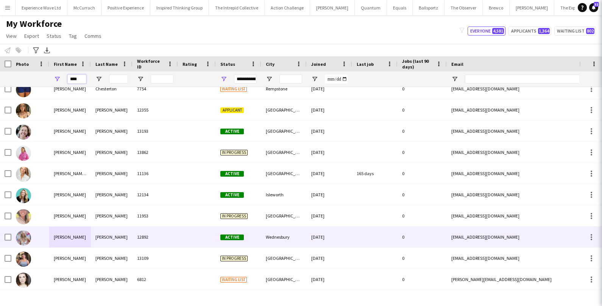
scroll to position [0, 0]
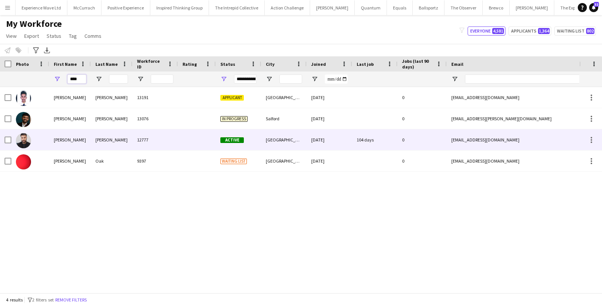
type input "****"
click at [43, 135] on div at bounding box center [30, 140] width 38 height 21
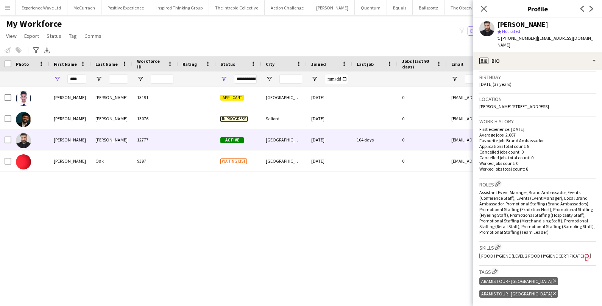
scroll to position [154, 0]
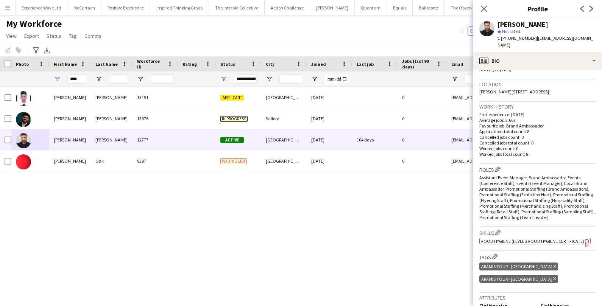
click at [553, 265] on icon at bounding box center [554, 266] width 3 height 3
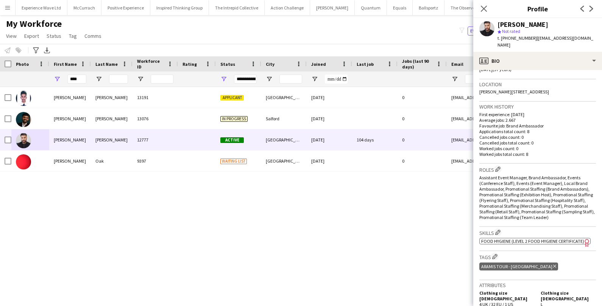
click at [534, 263] on div "Aramis Tour - LEICESTER Delete tag" at bounding box center [518, 267] width 79 height 8
click at [553, 265] on icon at bounding box center [554, 266] width 3 height 3
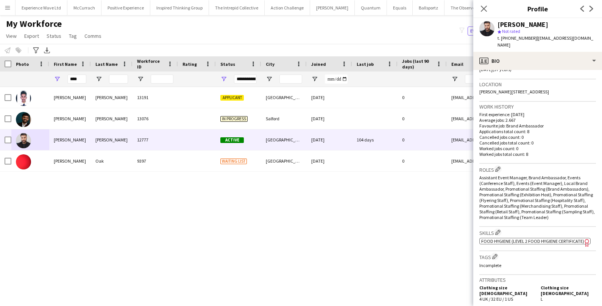
click at [355, 207] on div "ARAVIND BABURAJAN 13191 Applicant Dundee 06-03-2025 0 aravindpb.69@gmail.com +4…" at bounding box center [289, 190] width 579 height 206
click at [69, 36] on span "Tag" at bounding box center [73, 36] width 8 height 7
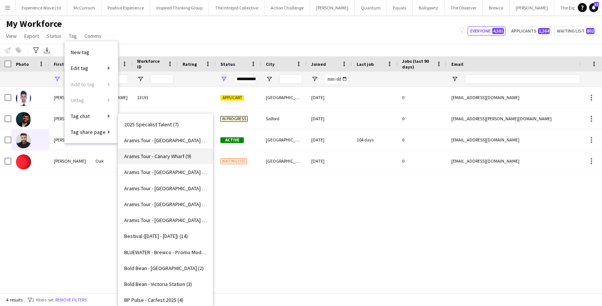
click at [153, 157] on span "Aramis Tour - Canary Wharf (9)" at bounding box center [157, 156] width 67 height 7
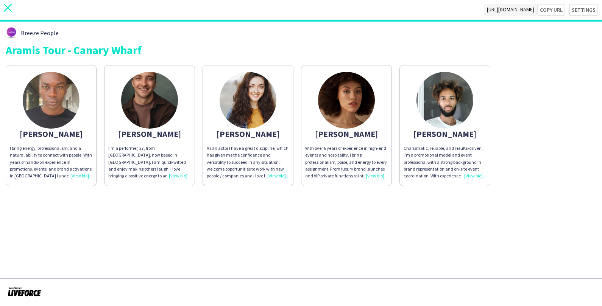
click at [11, 6] on icon "close" at bounding box center [8, 8] width 8 height 8
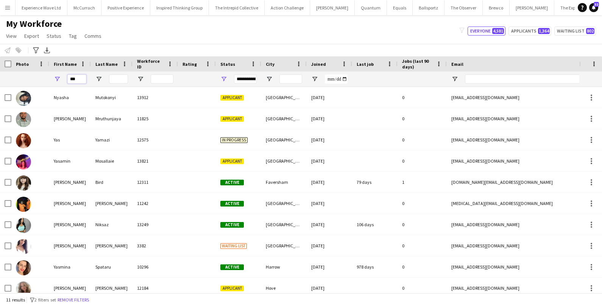
drag, startPoint x: 81, startPoint y: 80, endPoint x: 66, endPoint y: 80, distance: 15.5
click at [66, 80] on div "***" at bounding box center [70, 79] width 42 height 15
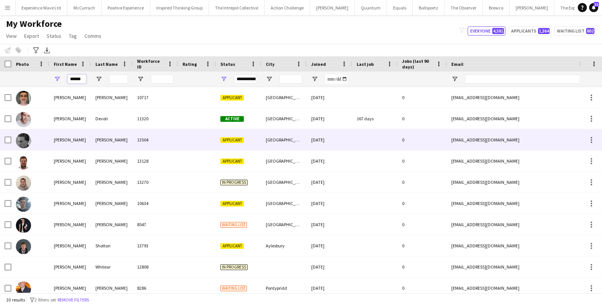
type input "******"
click at [90, 139] on div "[PERSON_NAME]" at bounding box center [70, 140] width 42 height 21
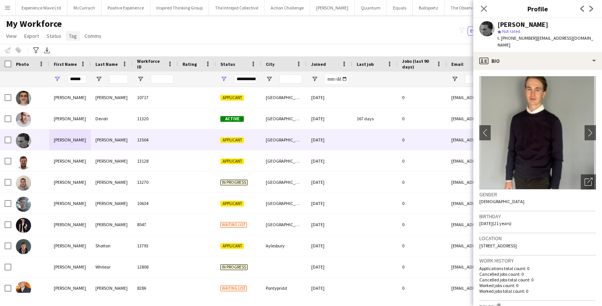
click at [69, 34] on span "Tag" at bounding box center [73, 36] width 8 height 7
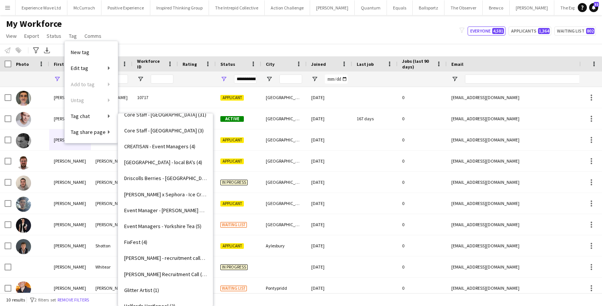
scroll to position [468, 0]
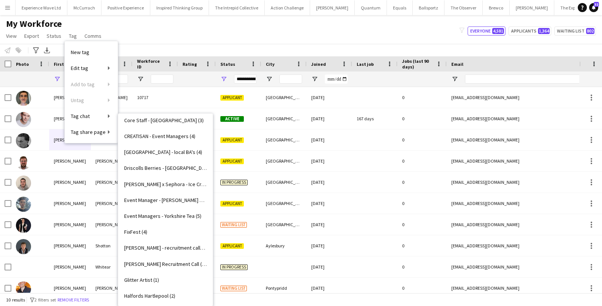
click at [145, 188] on link "[PERSON_NAME] x Sephora - Ice Cream (4)" at bounding box center [165, 184] width 95 height 16
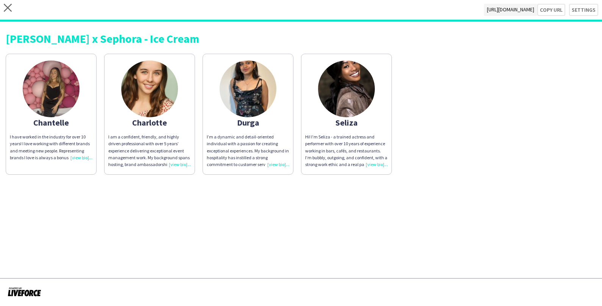
click at [262, 77] on img at bounding box center [248, 89] width 57 height 57
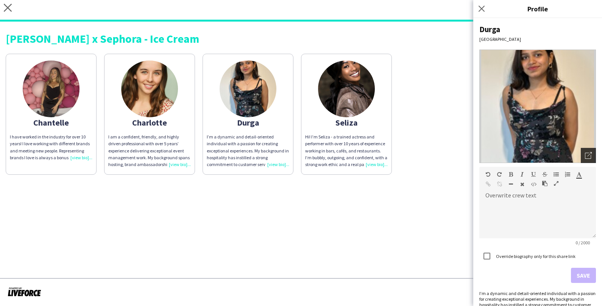
click at [587, 153] on icon "Open photos pop-in" at bounding box center [588, 155] width 7 height 7
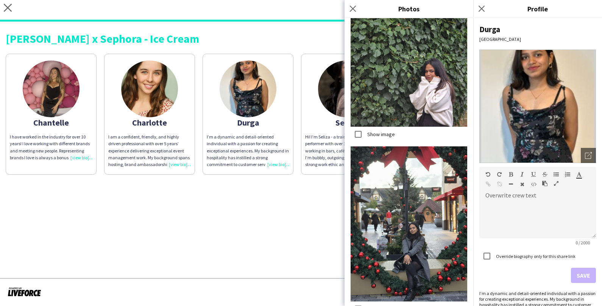
scroll to position [700, 0]
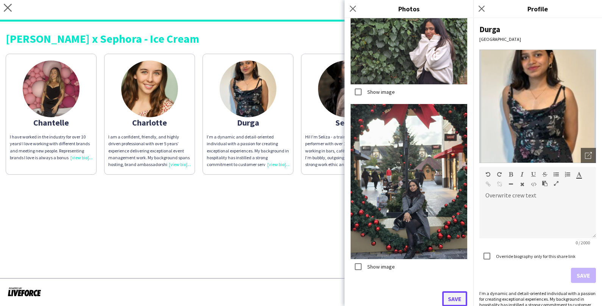
click at [453, 298] on button "Save" at bounding box center [454, 299] width 25 height 15
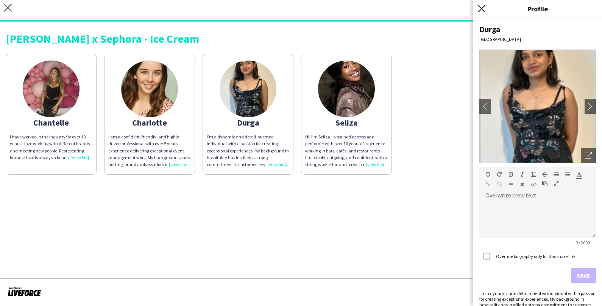
click at [483, 7] on icon "Close pop-in" at bounding box center [481, 8] width 7 height 7
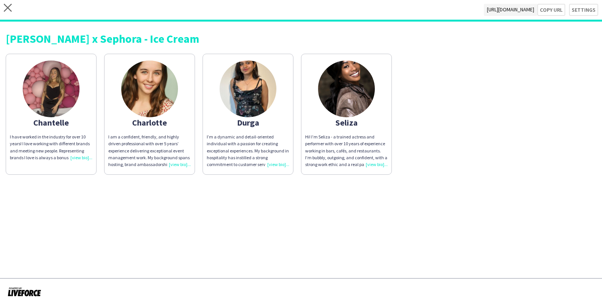
click at [12, 6] on div "close [URL][DOMAIN_NAME] Copy url Settings" at bounding box center [301, 11] width 602 height 22
click at [7, 8] on icon at bounding box center [8, 8] width 8 height 8
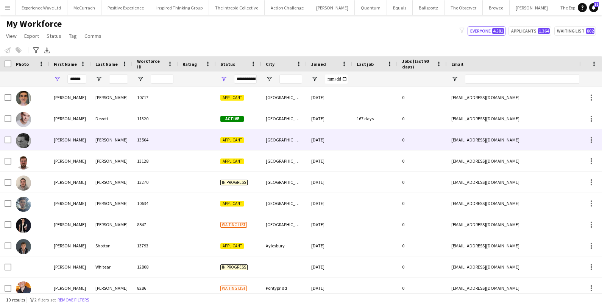
click at [95, 142] on div "[PERSON_NAME]" at bounding box center [112, 140] width 42 height 21
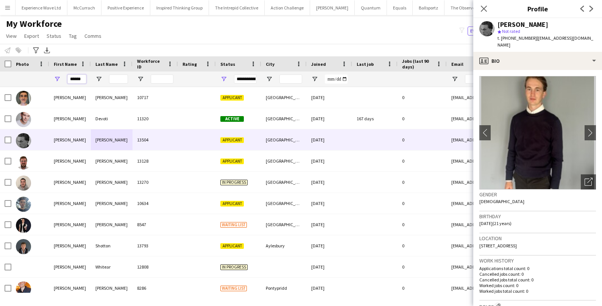
drag, startPoint x: 83, startPoint y: 81, endPoint x: 61, endPoint y: 82, distance: 22.4
click at [61, 81] on div "******" at bounding box center [70, 79] width 42 height 15
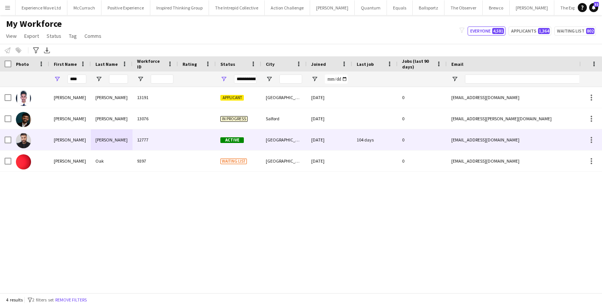
click at [45, 134] on div at bounding box center [30, 140] width 38 height 21
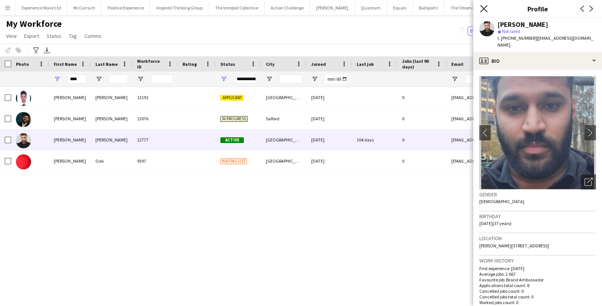
click at [481, 7] on icon "Close pop-in" at bounding box center [483, 8] width 7 height 7
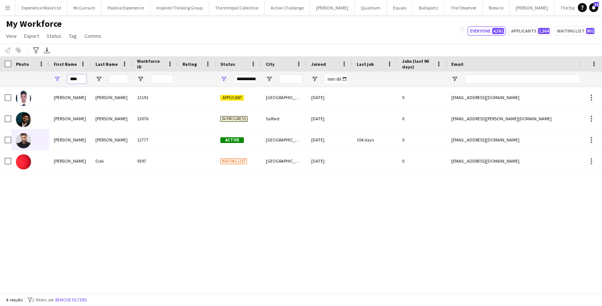
drag, startPoint x: 80, startPoint y: 82, endPoint x: 51, endPoint y: 80, distance: 28.8
click at [52, 80] on div "****" at bounding box center [70, 79] width 42 height 15
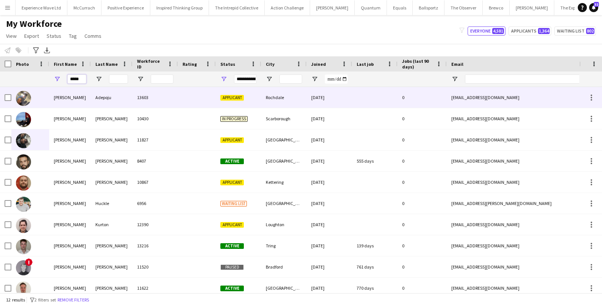
type input "*****"
click at [46, 100] on div at bounding box center [30, 97] width 38 height 21
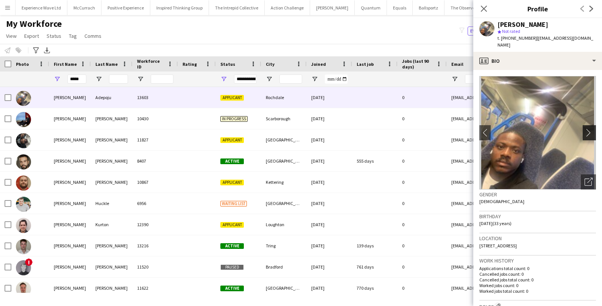
click at [592, 129] on app-icon "chevron-right" at bounding box center [591, 133] width 12 height 8
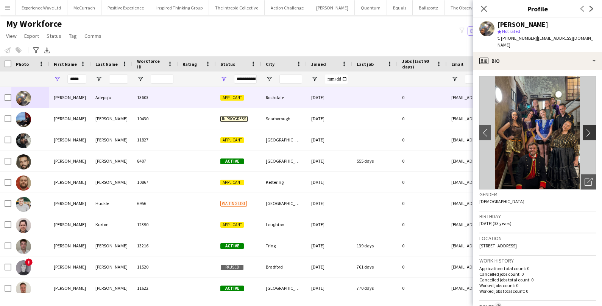
click at [592, 129] on app-icon "chevron-right" at bounding box center [591, 133] width 12 height 8
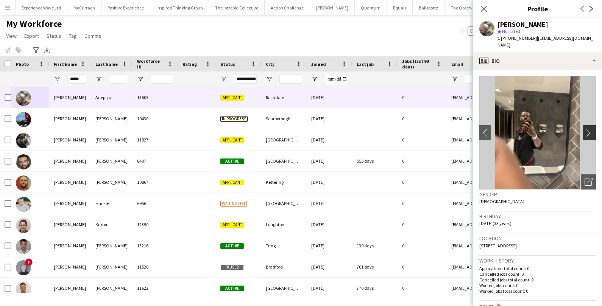
click at [590, 129] on app-icon "chevron-right" at bounding box center [591, 133] width 12 height 8
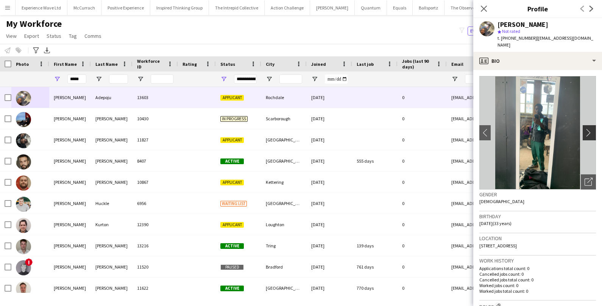
click at [590, 129] on app-icon "chevron-right" at bounding box center [591, 133] width 12 height 8
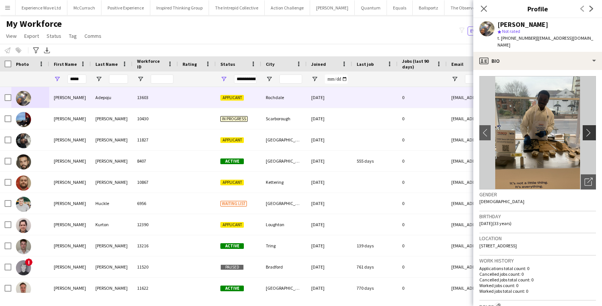
click at [590, 129] on app-icon "chevron-right" at bounding box center [591, 133] width 12 height 8
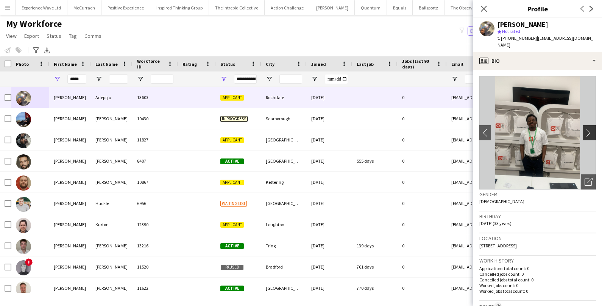
click at [590, 129] on app-icon "chevron-right" at bounding box center [591, 133] width 12 height 8
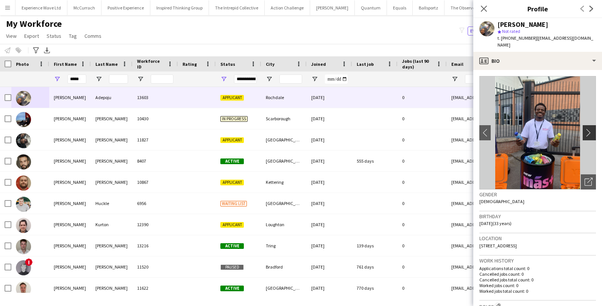
click at [590, 129] on app-icon "chevron-right" at bounding box center [591, 133] width 12 height 8
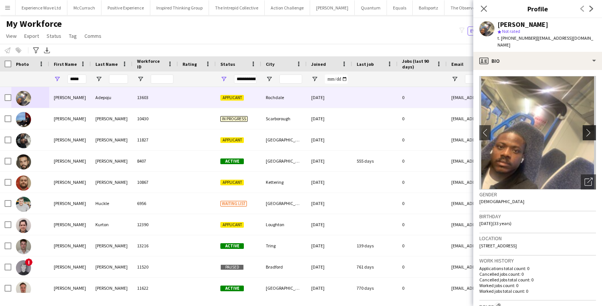
click at [590, 129] on app-icon "chevron-right" at bounding box center [591, 133] width 12 height 8
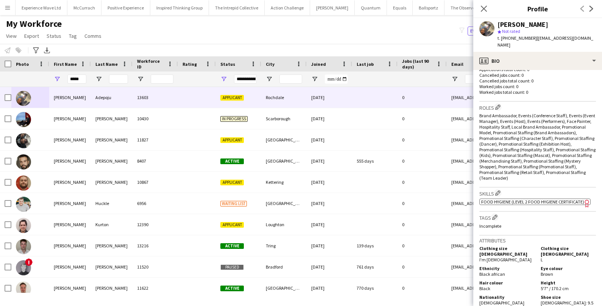
scroll to position [201, 0]
click at [483, 4] on app-icon "Close pop-in" at bounding box center [484, 8] width 11 height 11
